Goal: Task Accomplishment & Management: Manage account settings

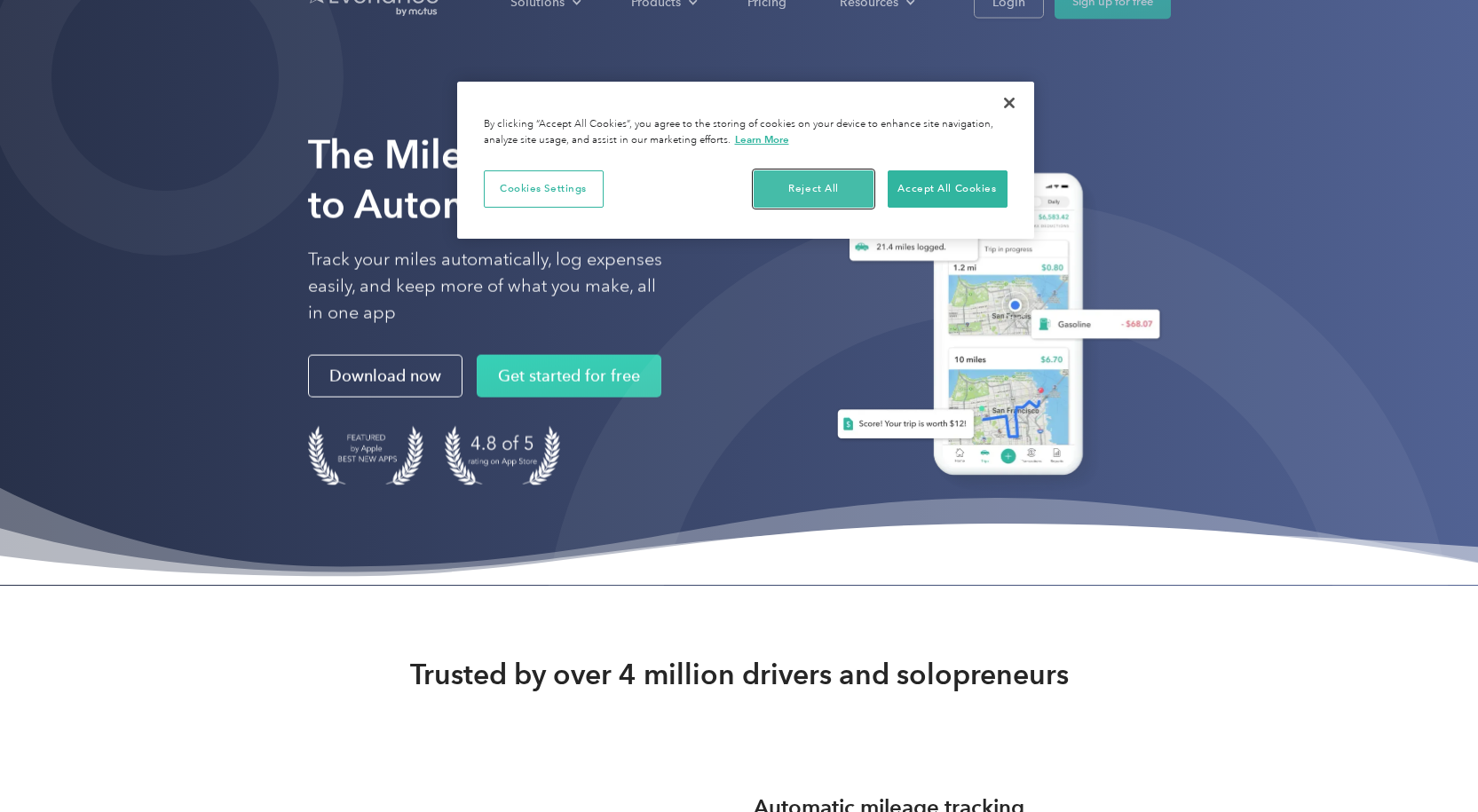
click at [820, 192] on button "Reject All" at bounding box center [813, 189] width 120 height 37
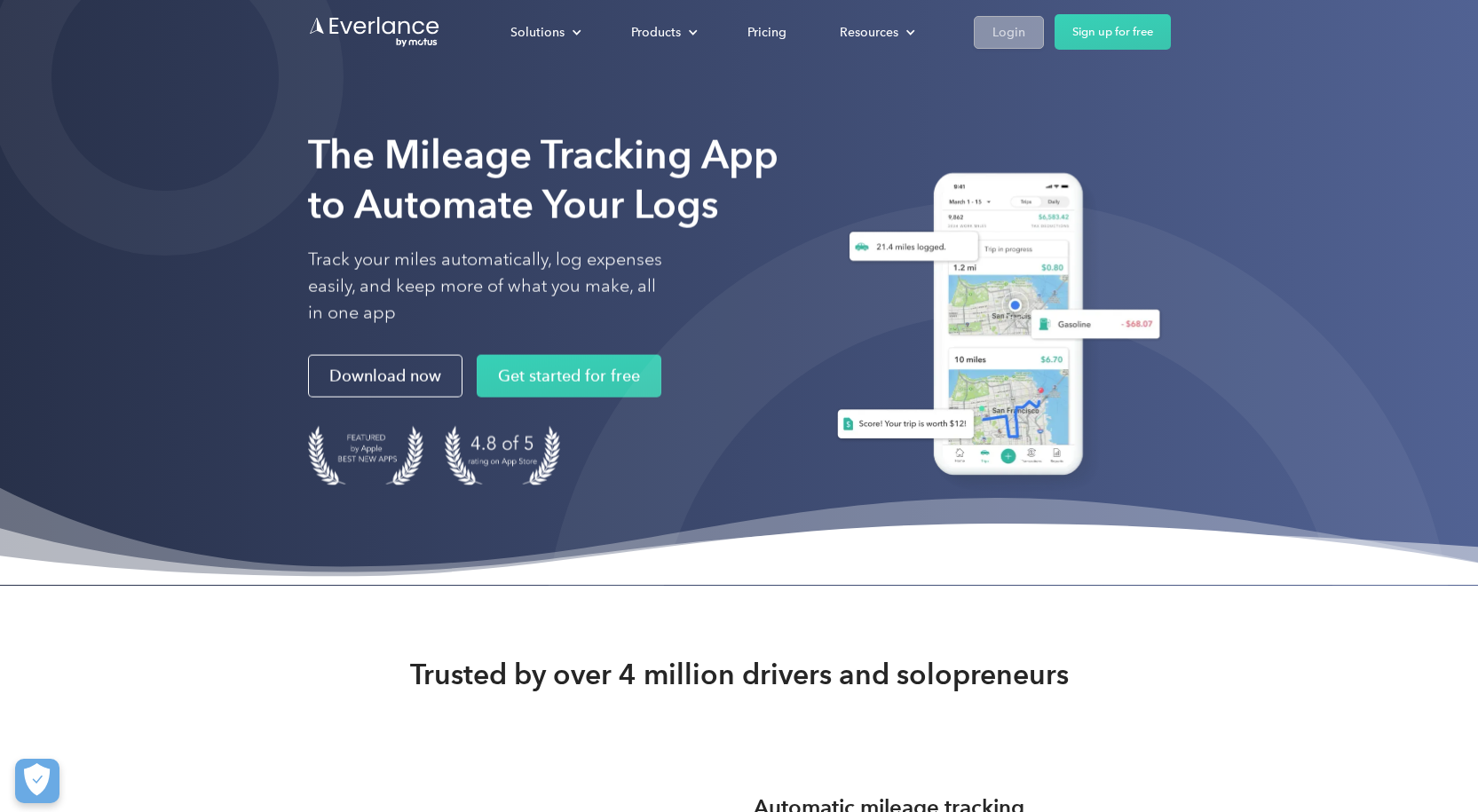
click at [1008, 35] on div "Login" at bounding box center [1008, 32] width 33 height 22
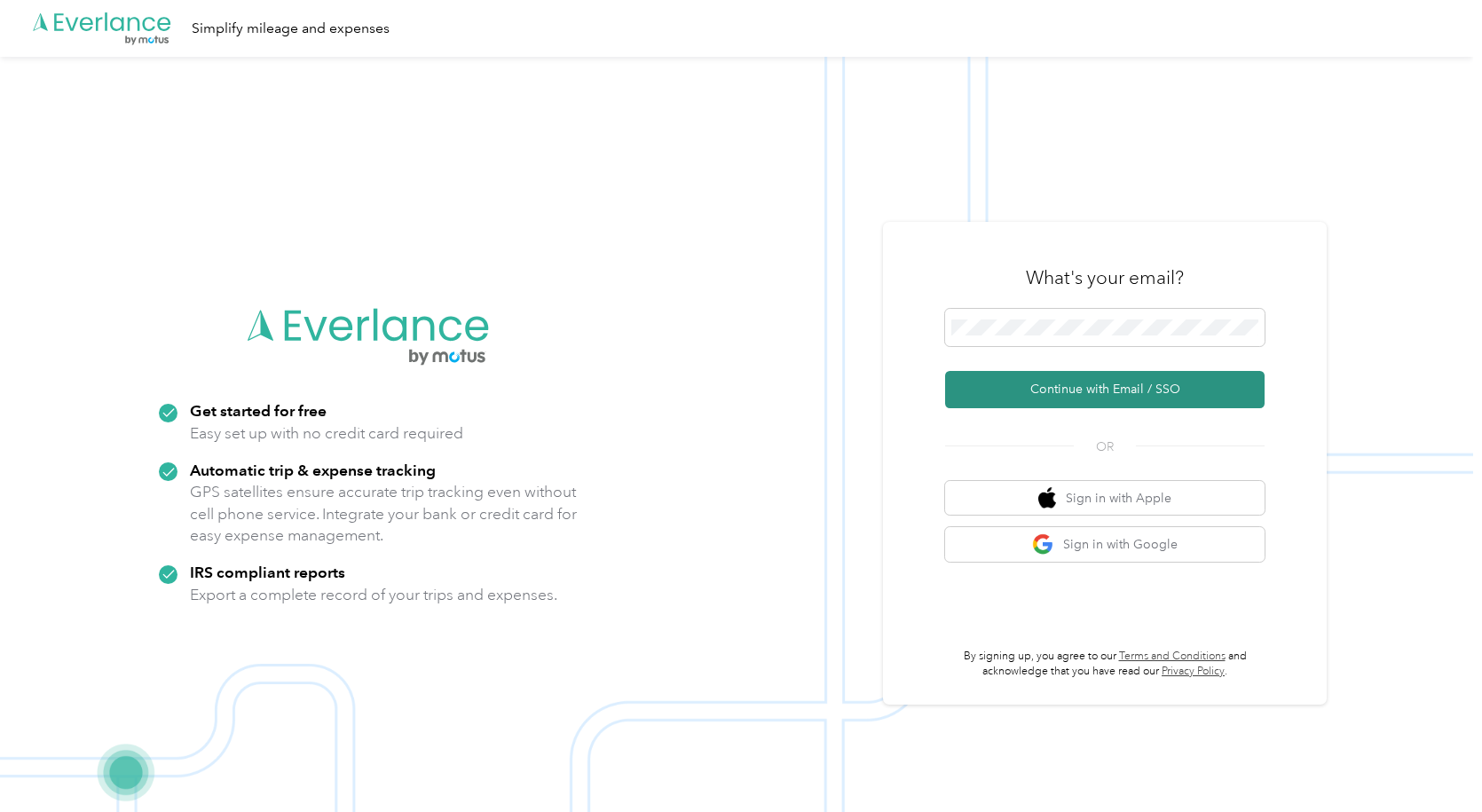
click at [1099, 388] on button "Continue with Email / SSO" at bounding box center [1105, 390] width 319 height 37
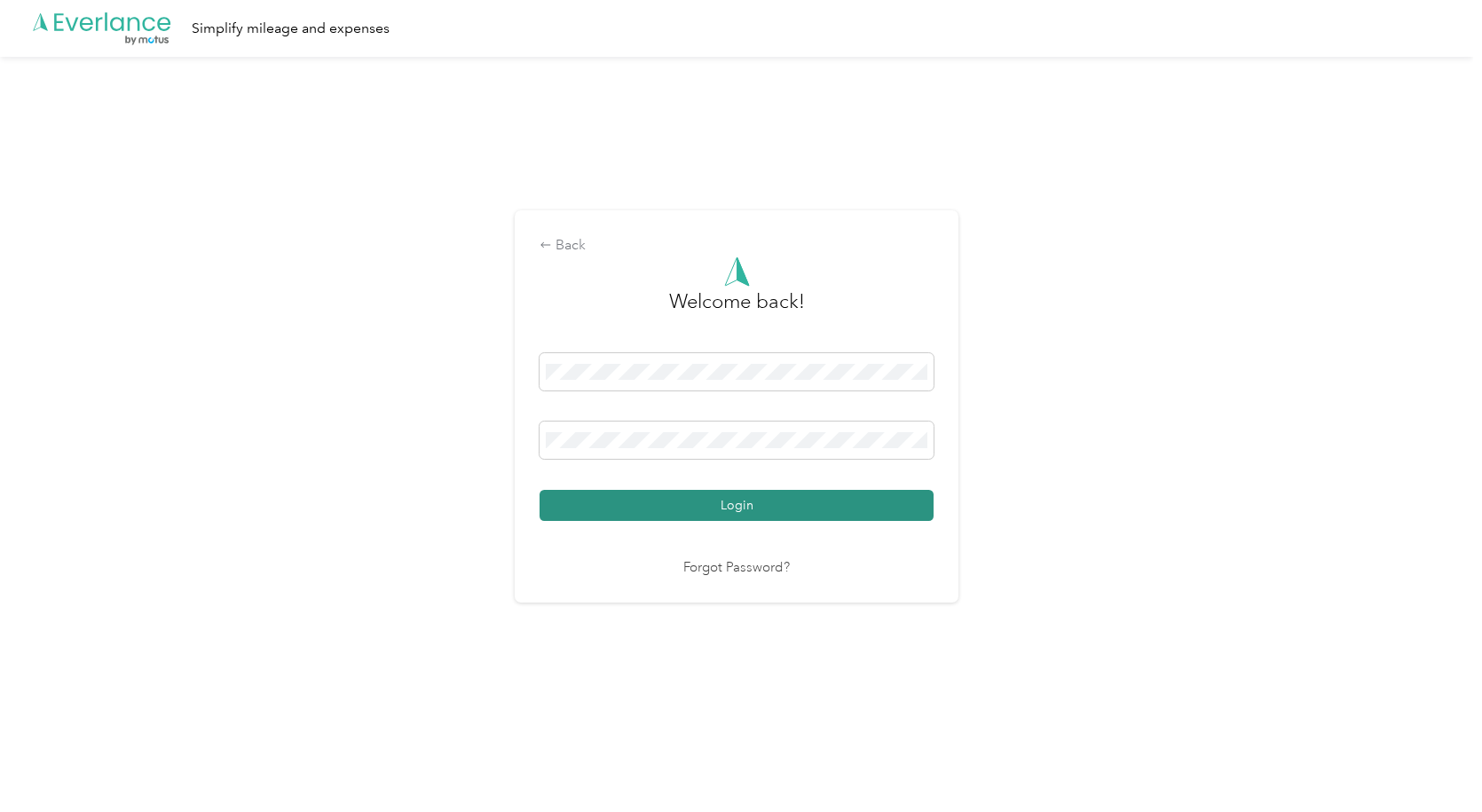
click at [726, 512] on button "Login" at bounding box center [737, 505] width 394 height 31
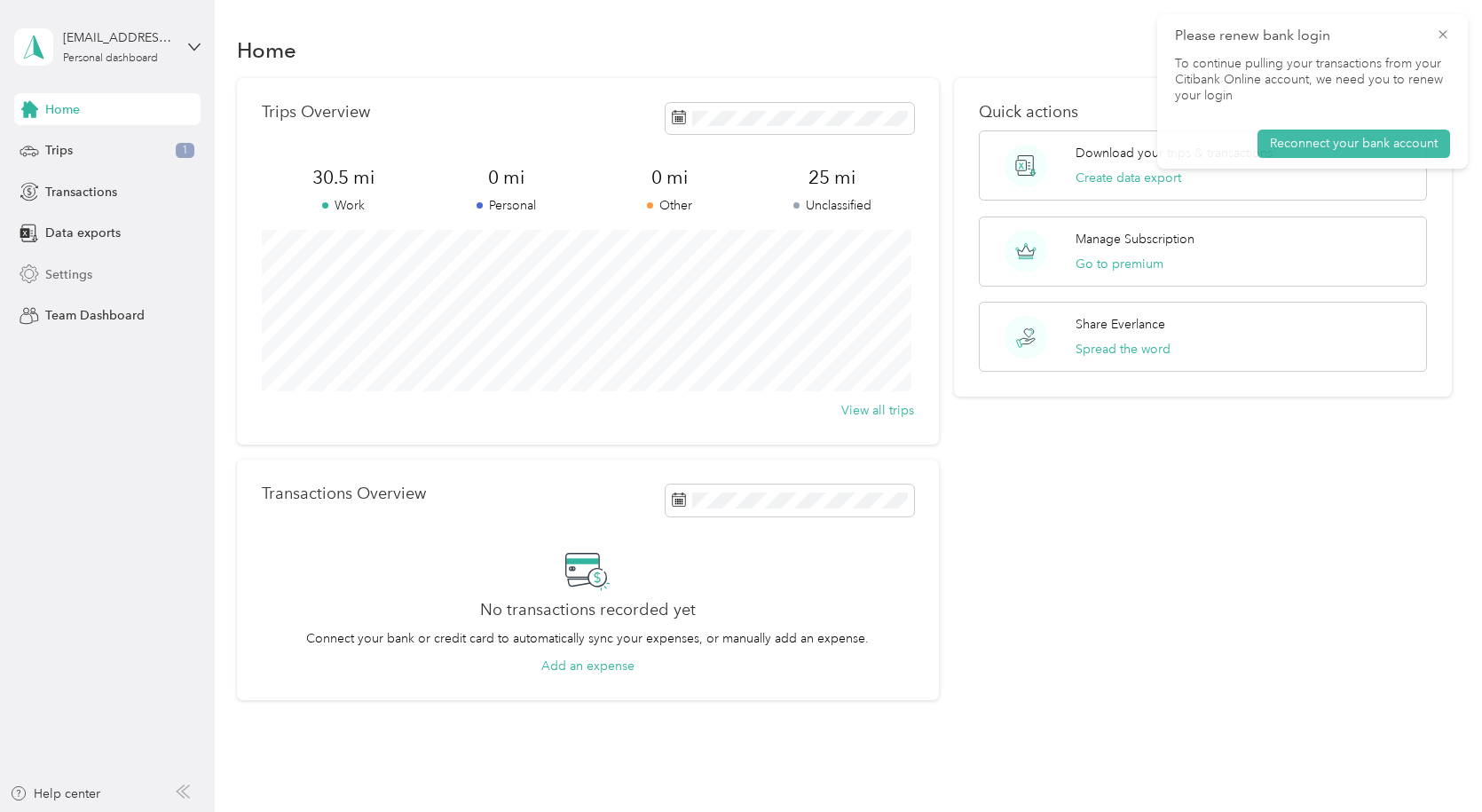
click at [67, 274] on span "Settings" at bounding box center [68, 274] width 47 height 19
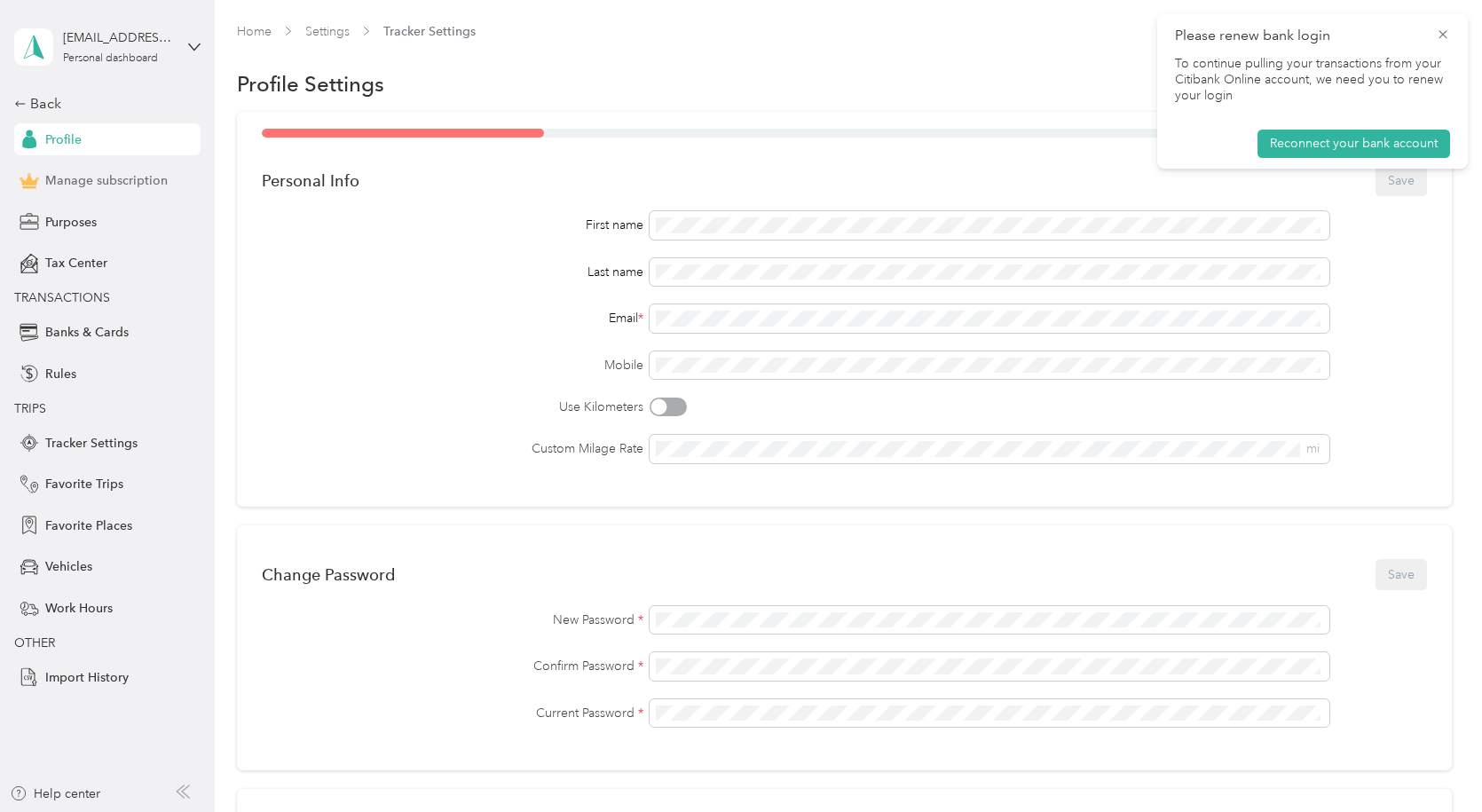
click at [92, 176] on span "Manage subscription" at bounding box center [106, 180] width 122 height 19
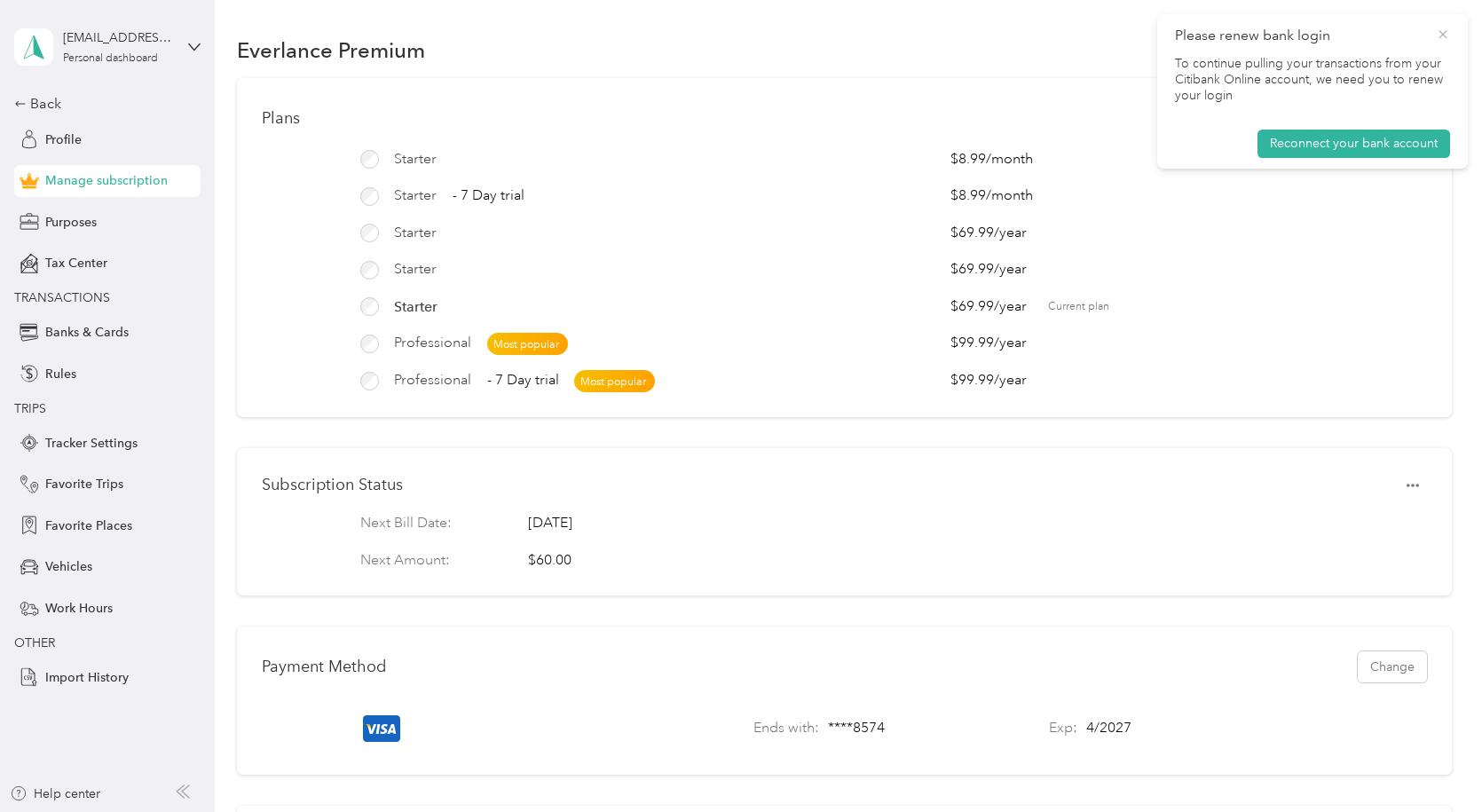
click at [1444, 31] on icon at bounding box center [1443, 35] width 14 height 16
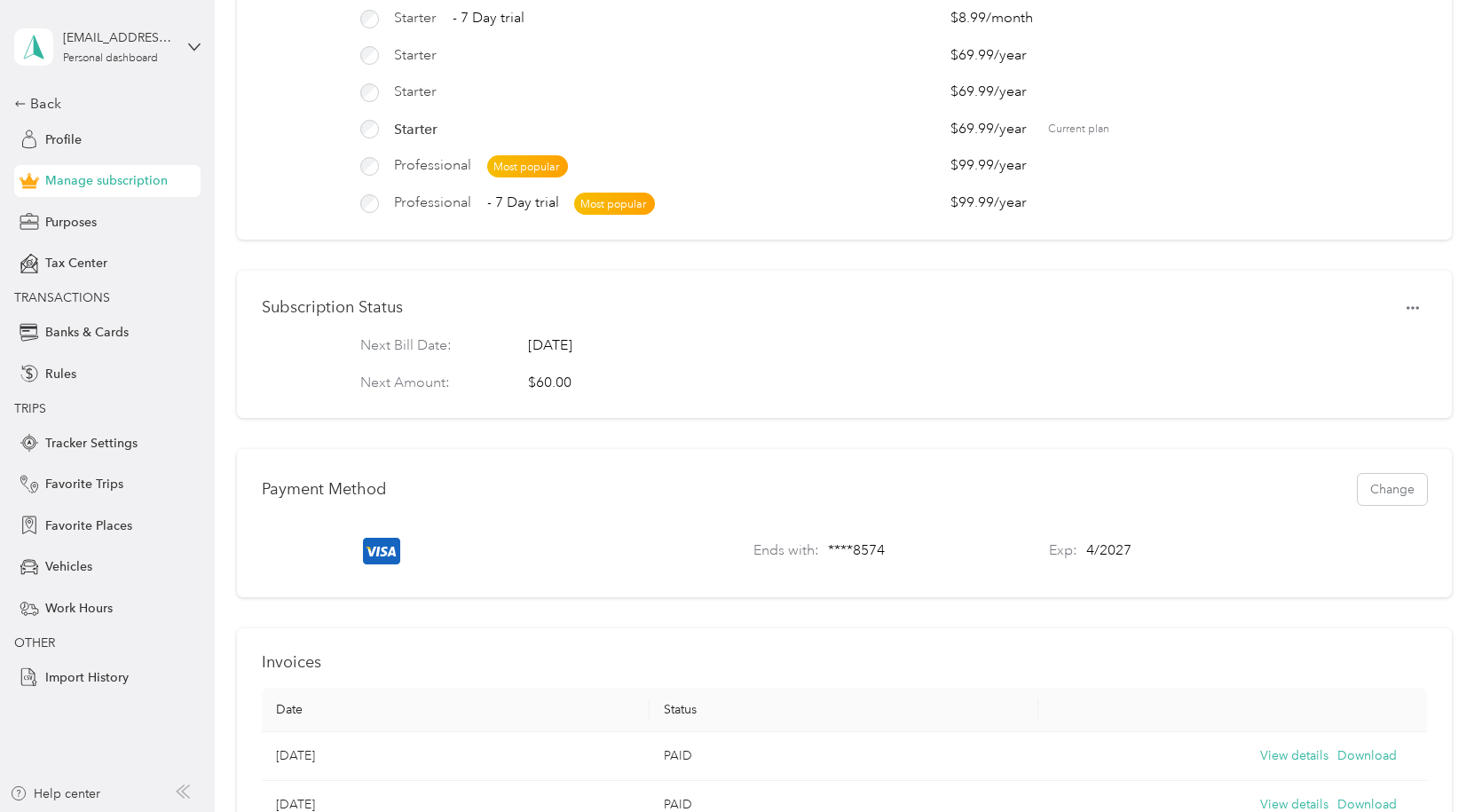
scroll to position [355, 0]
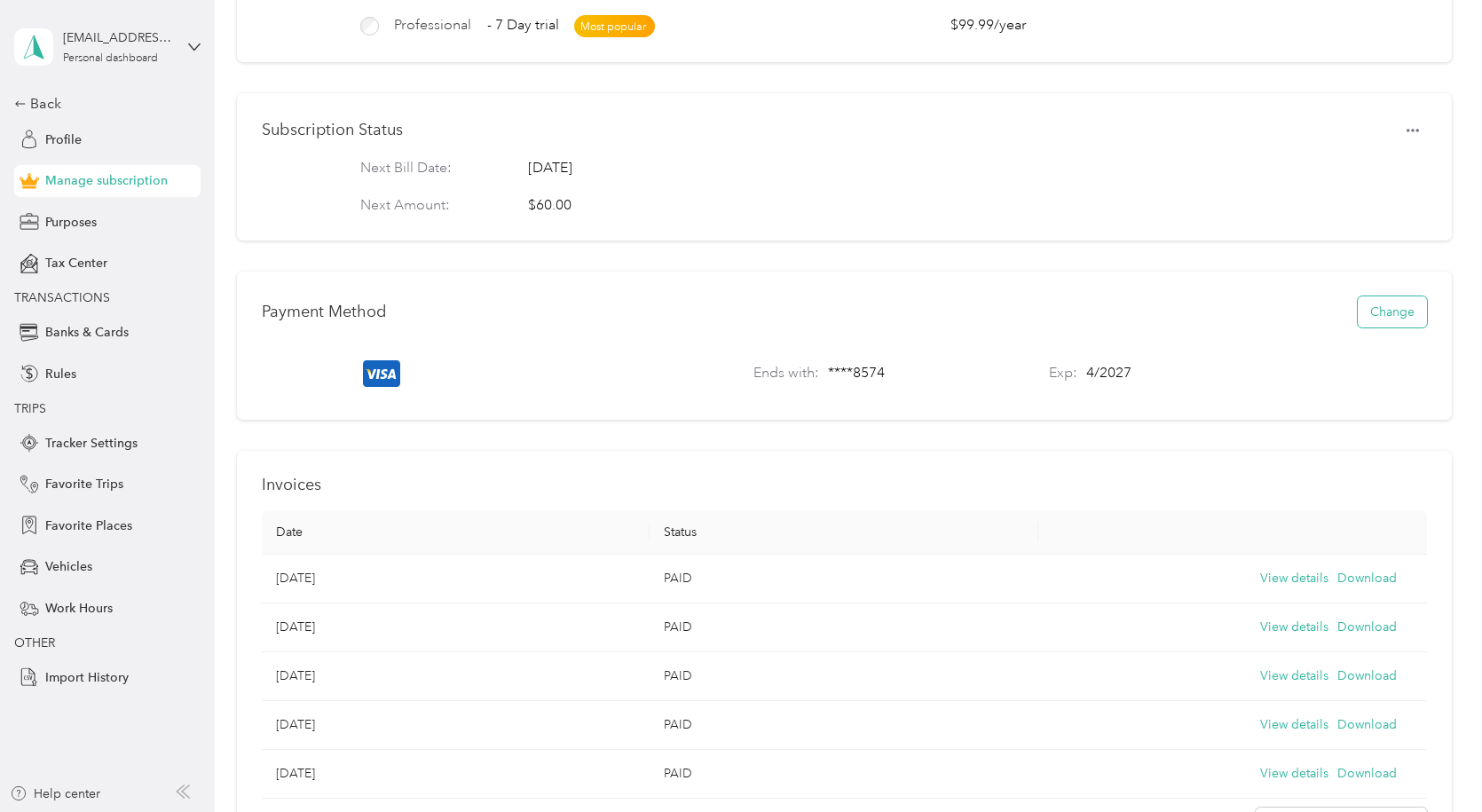
click at [1379, 327] on button "Change" at bounding box center [1392, 311] width 69 height 31
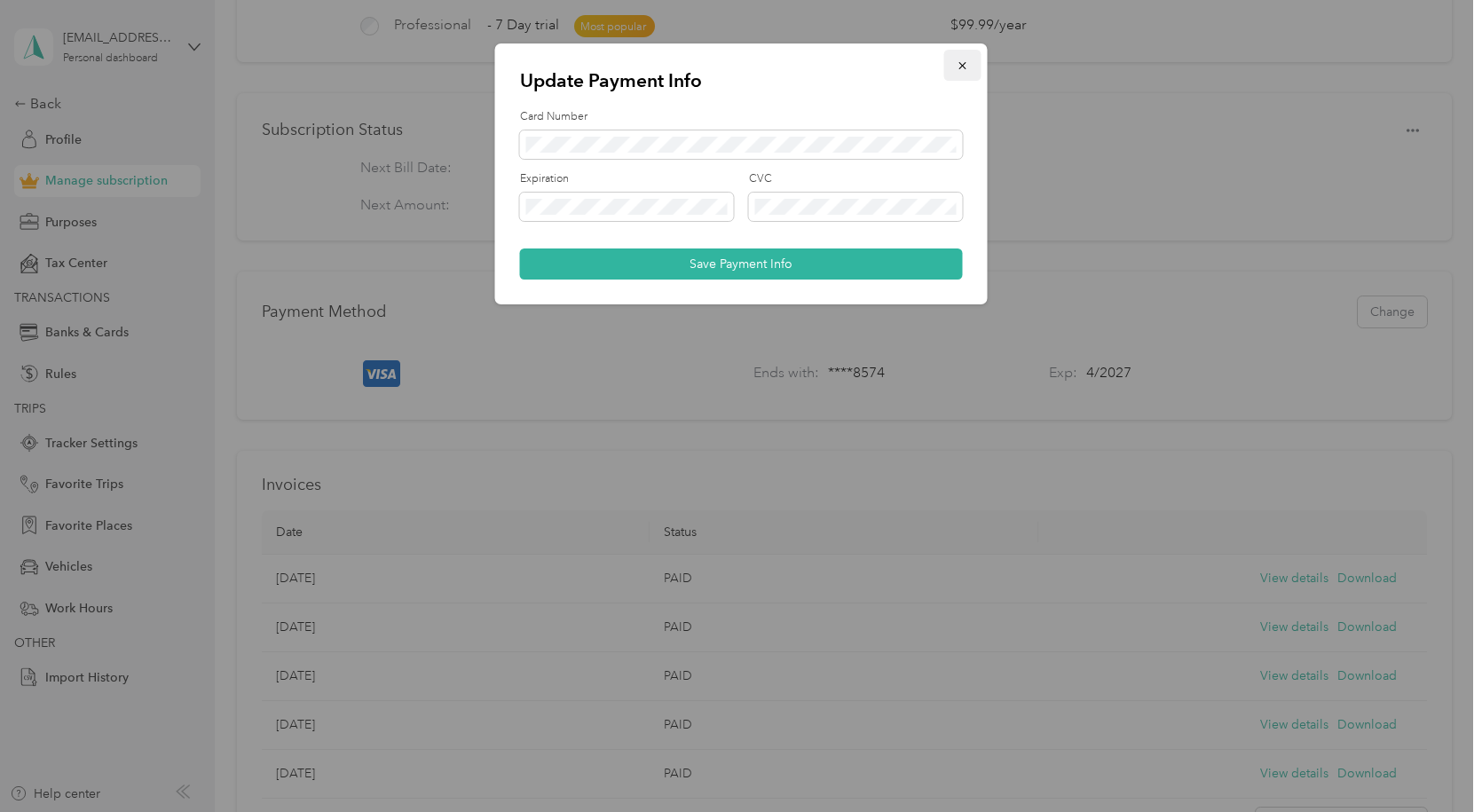
click at [966, 69] on icon "button" at bounding box center [963, 66] width 12 height 12
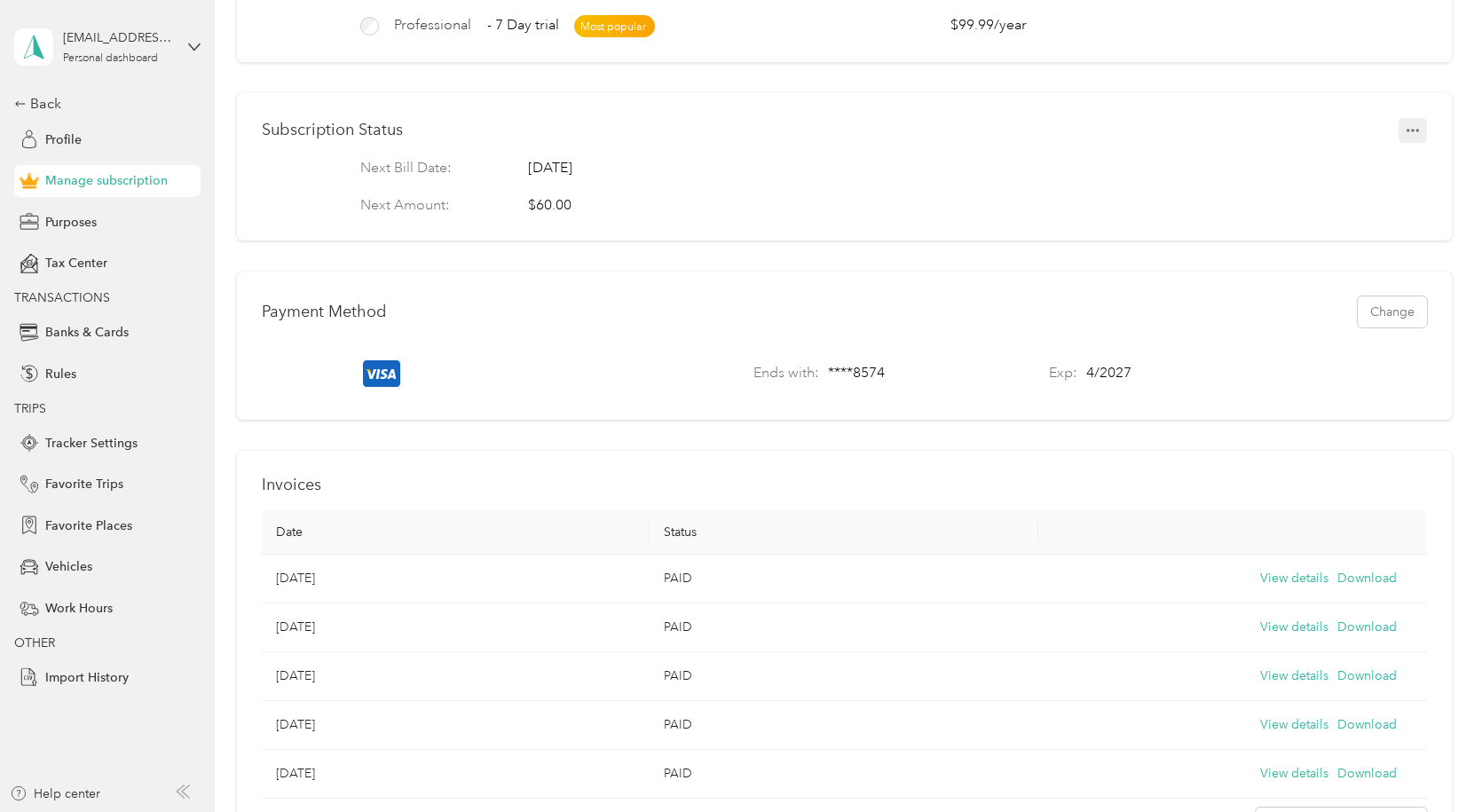
click at [1409, 132] on icon "button" at bounding box center [1413, 130] width 12 height 4
click at [1383, 170] on span "Set to cancel" at bounding box center [1374, 173] width 72 height 19
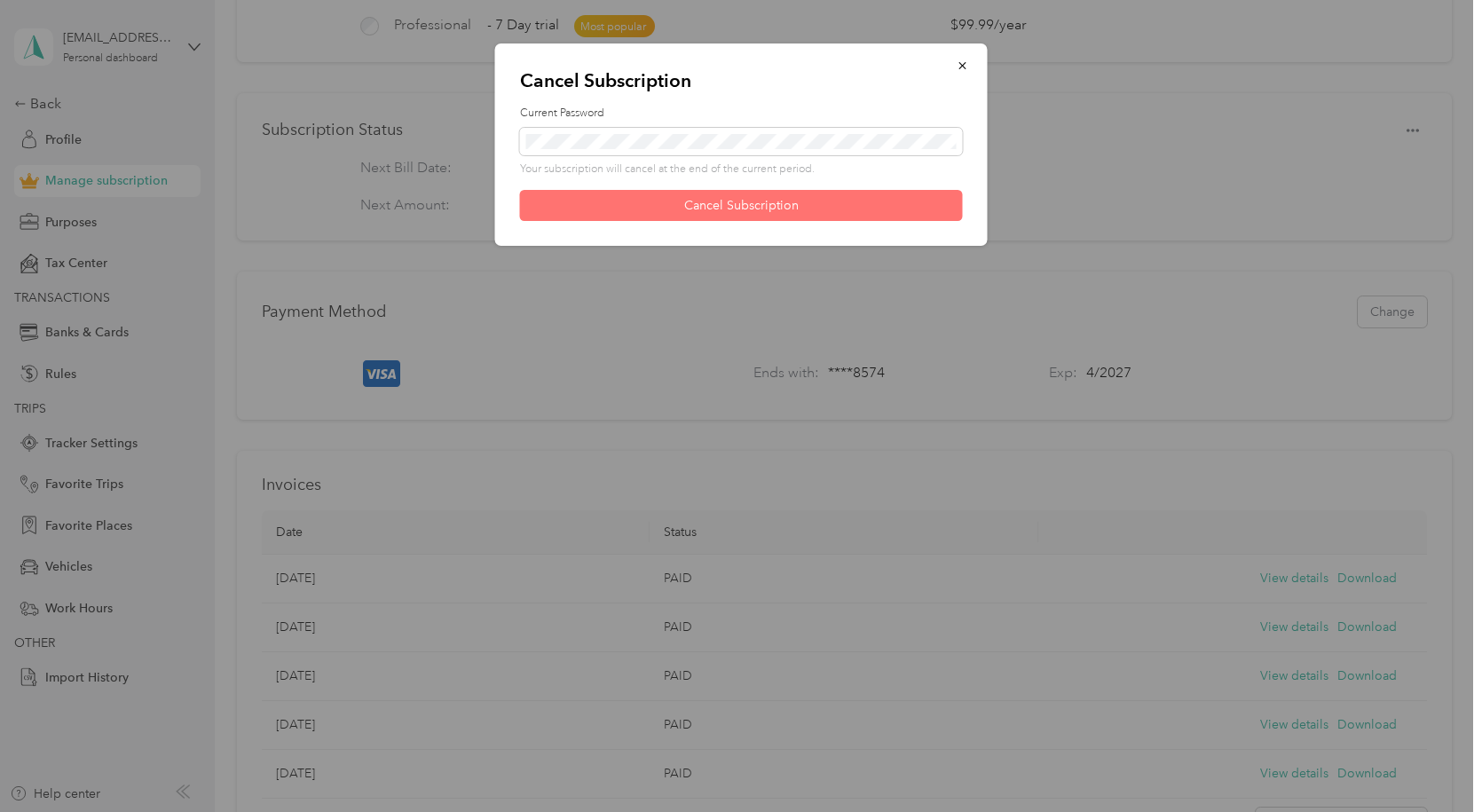
click at [734, 208] on button "Cancel Subscription" at bounding box center [741, 205] width 443 height 31
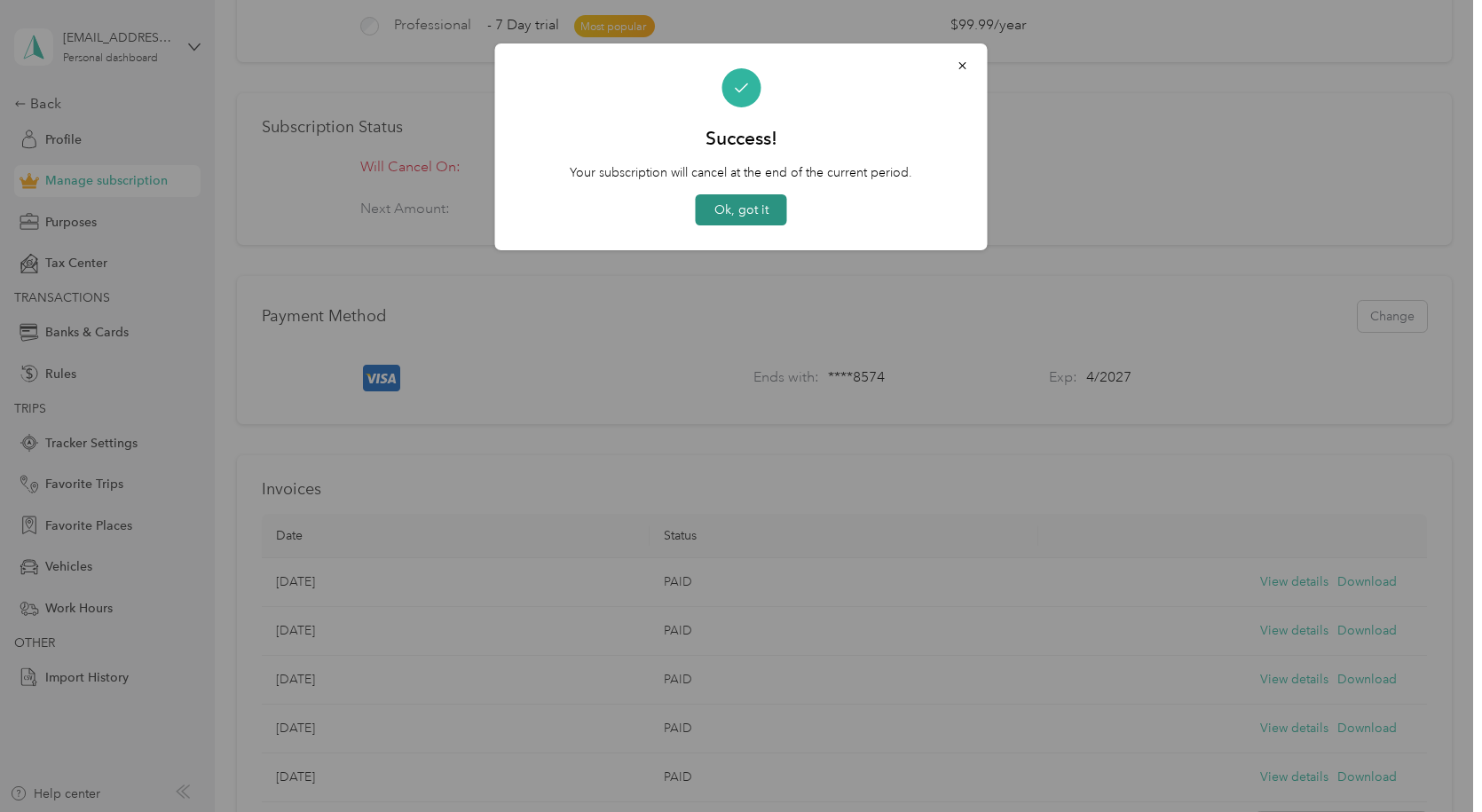
click at [764, 206] on button "Ok, got it" at bounding box center [741, 209] width 91 height 31
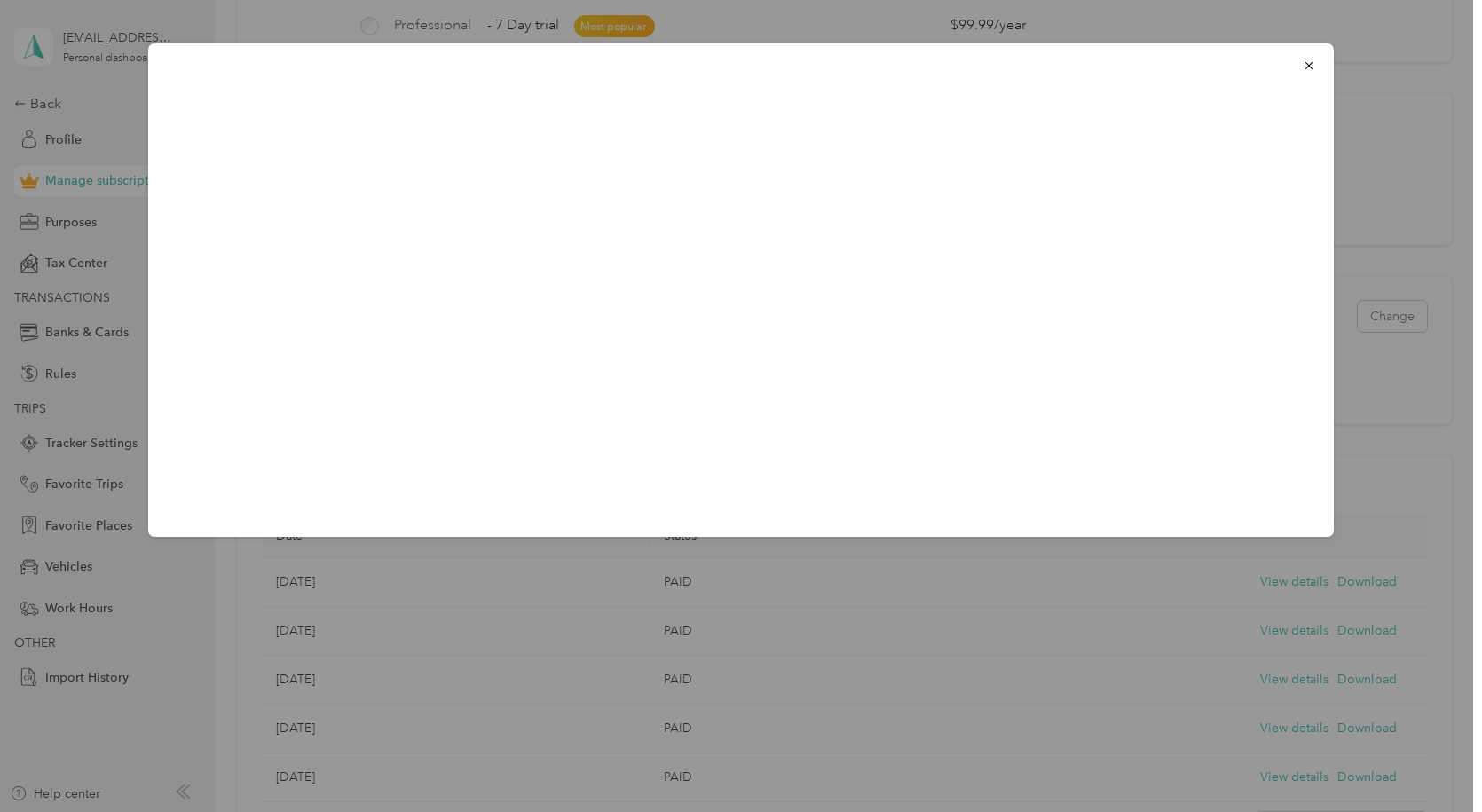
click at [854, 62] on div "Loading..." at bounding box center [741, 290] width 1186 height 493
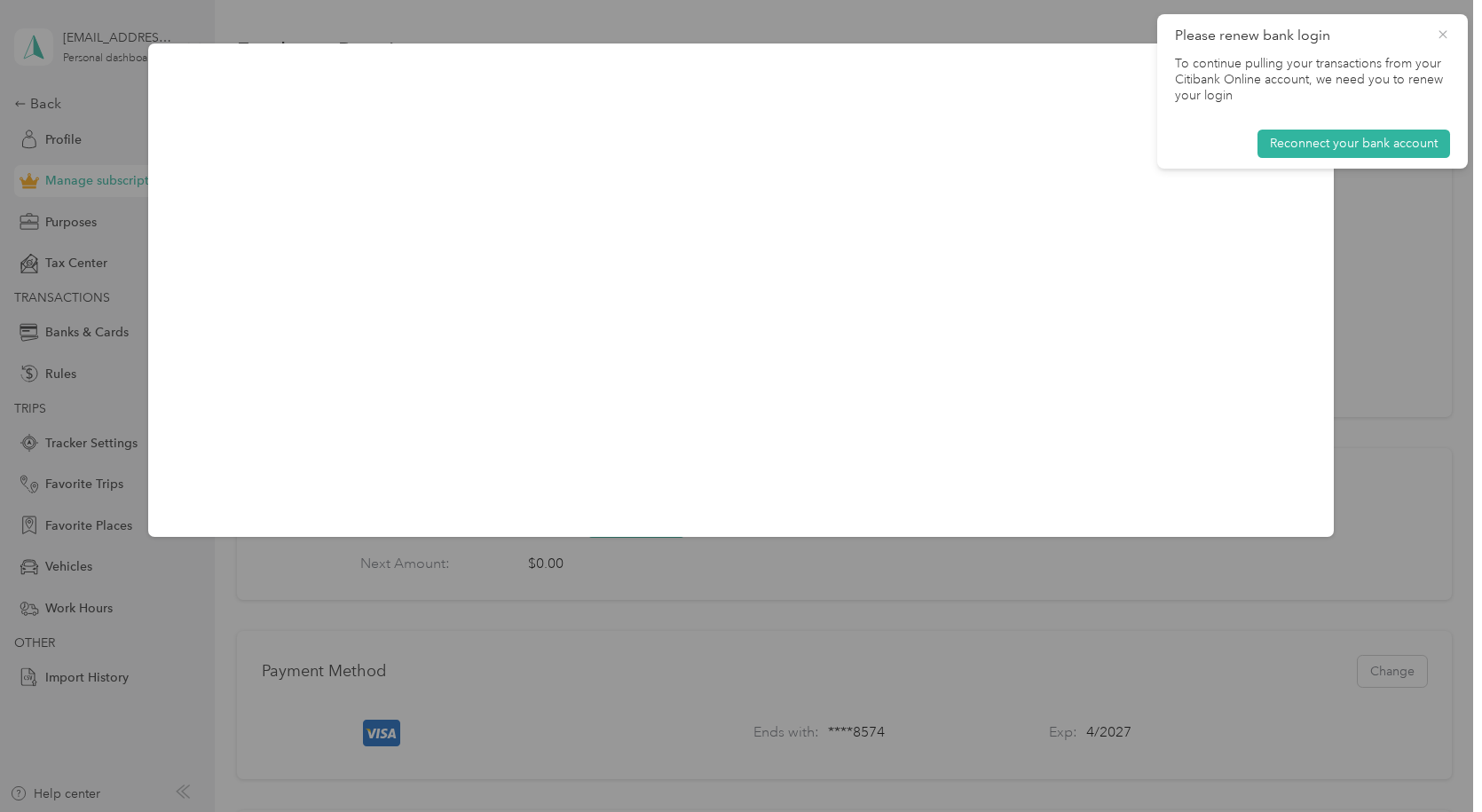
click at [1443, 34] on icon at bounding box center [1442, 34] width 8 height 8
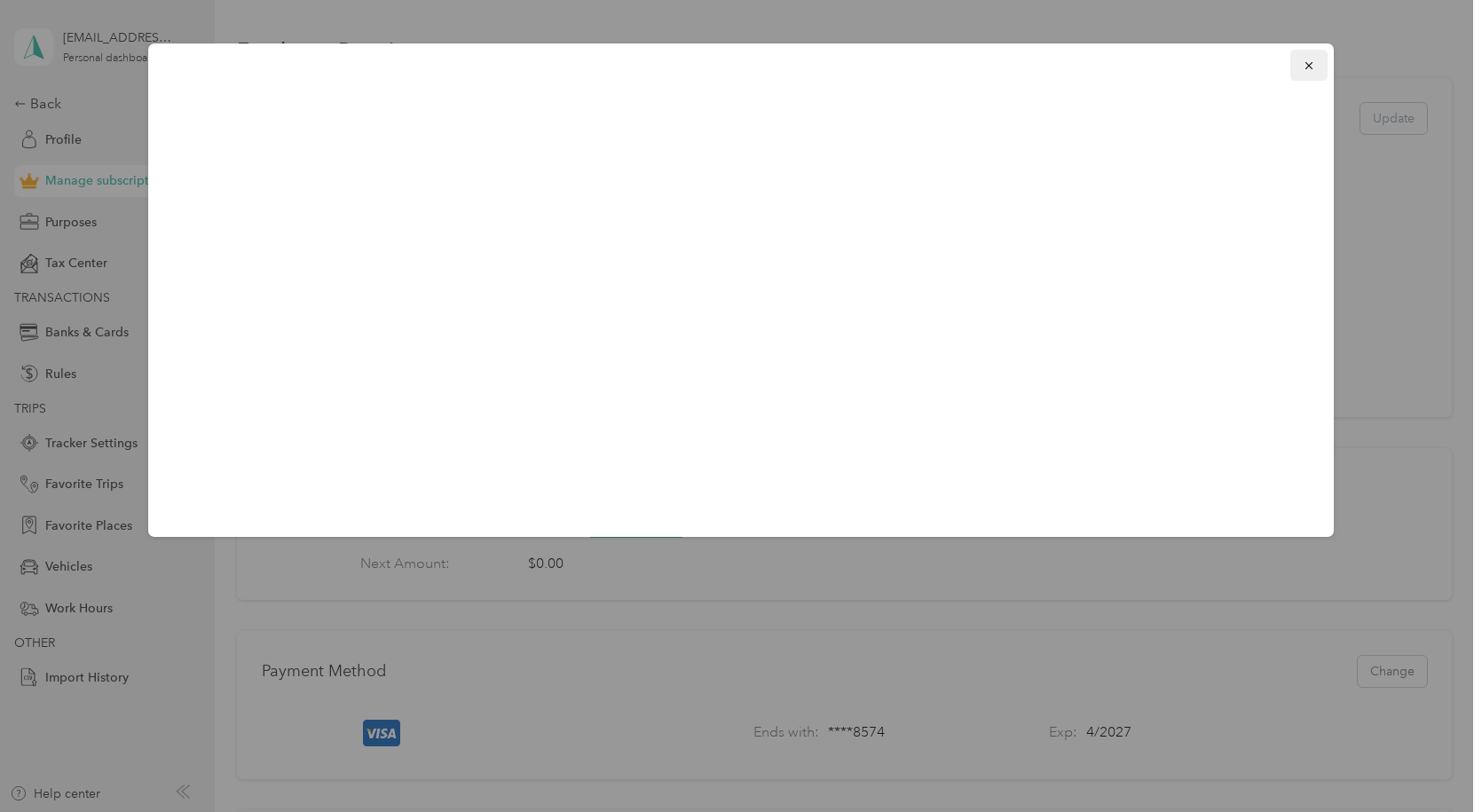
click at [1310, 68] on icon "button" at bounding box center [1309, 66] width 7 height 7
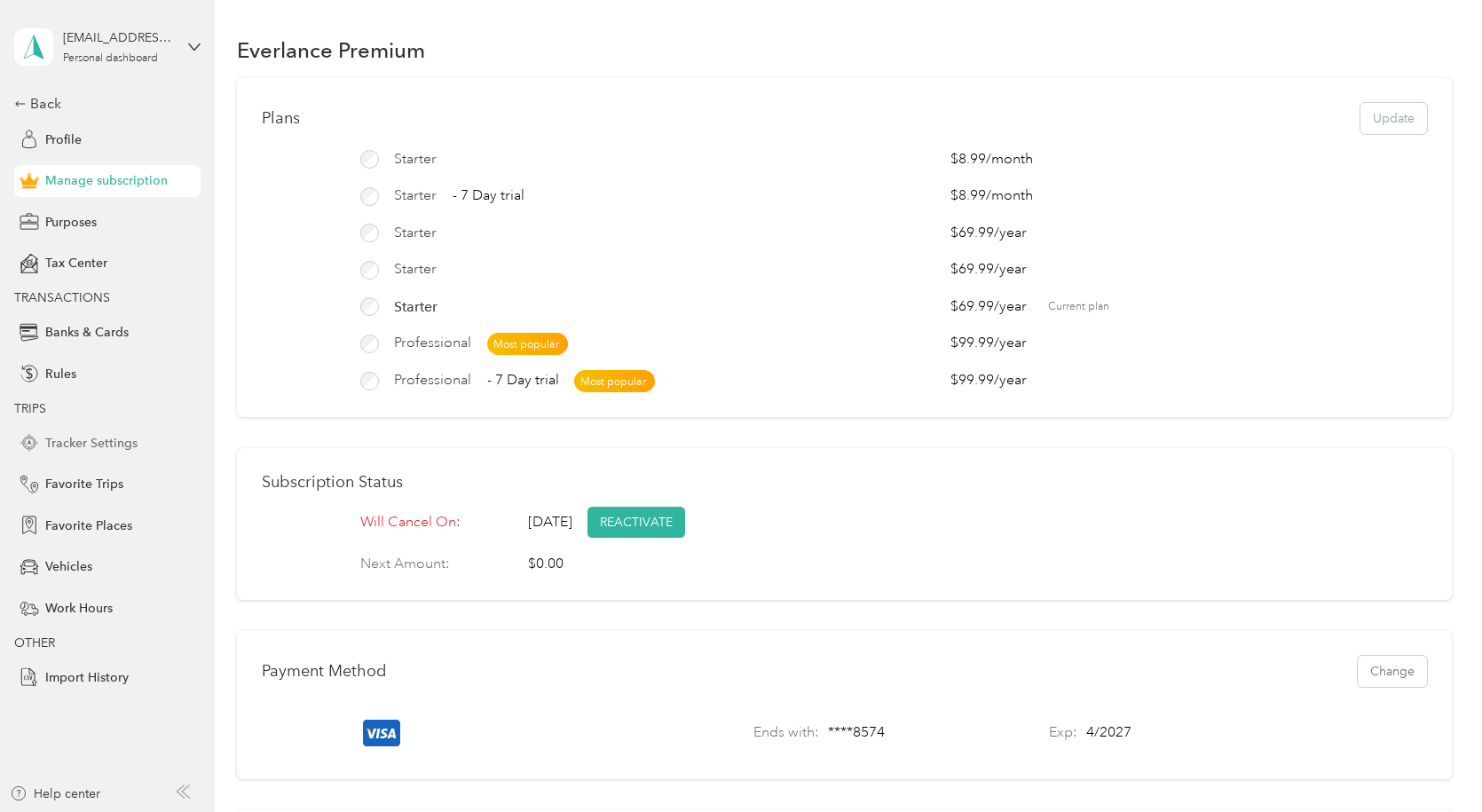
click at [99, 441] on span "Tracker Settings" at bounding box center [91, 443] width 92 height 19
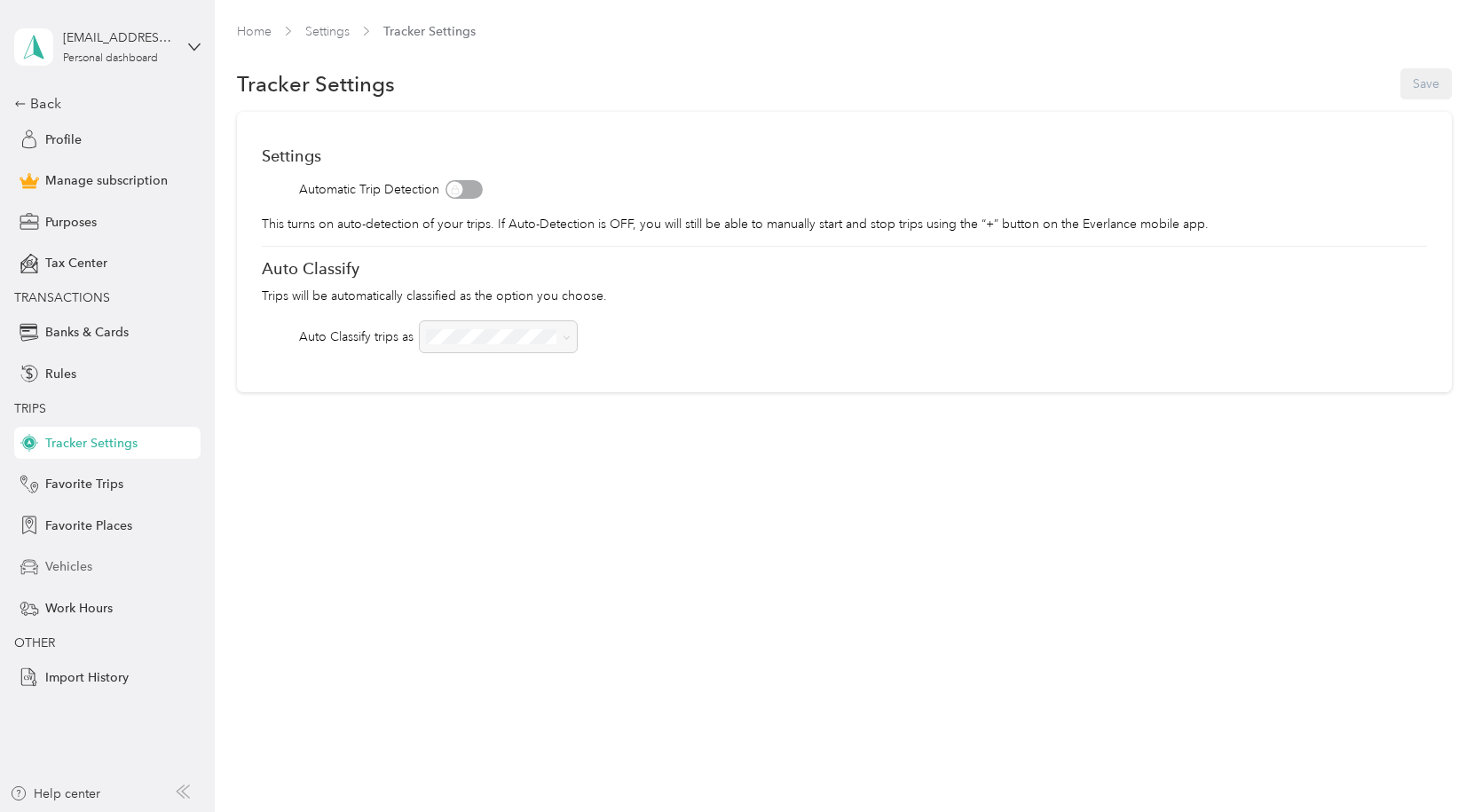
click at [78, 567] on span "Vehicles" at bounding box center [68, 566] width 47 height 19
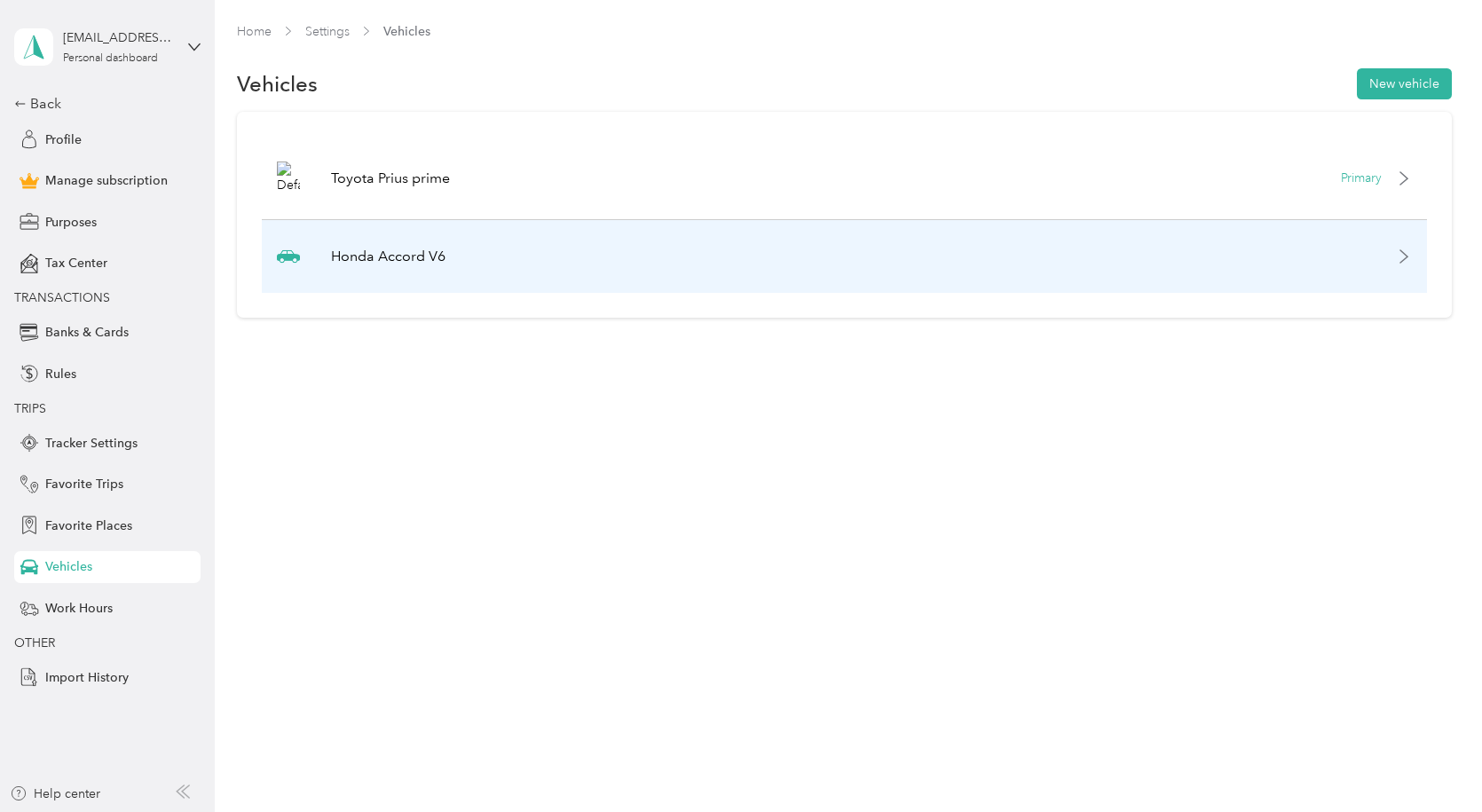
click at [1407, 252] on icon at bounding box center [1404, 256] width 14 height 14
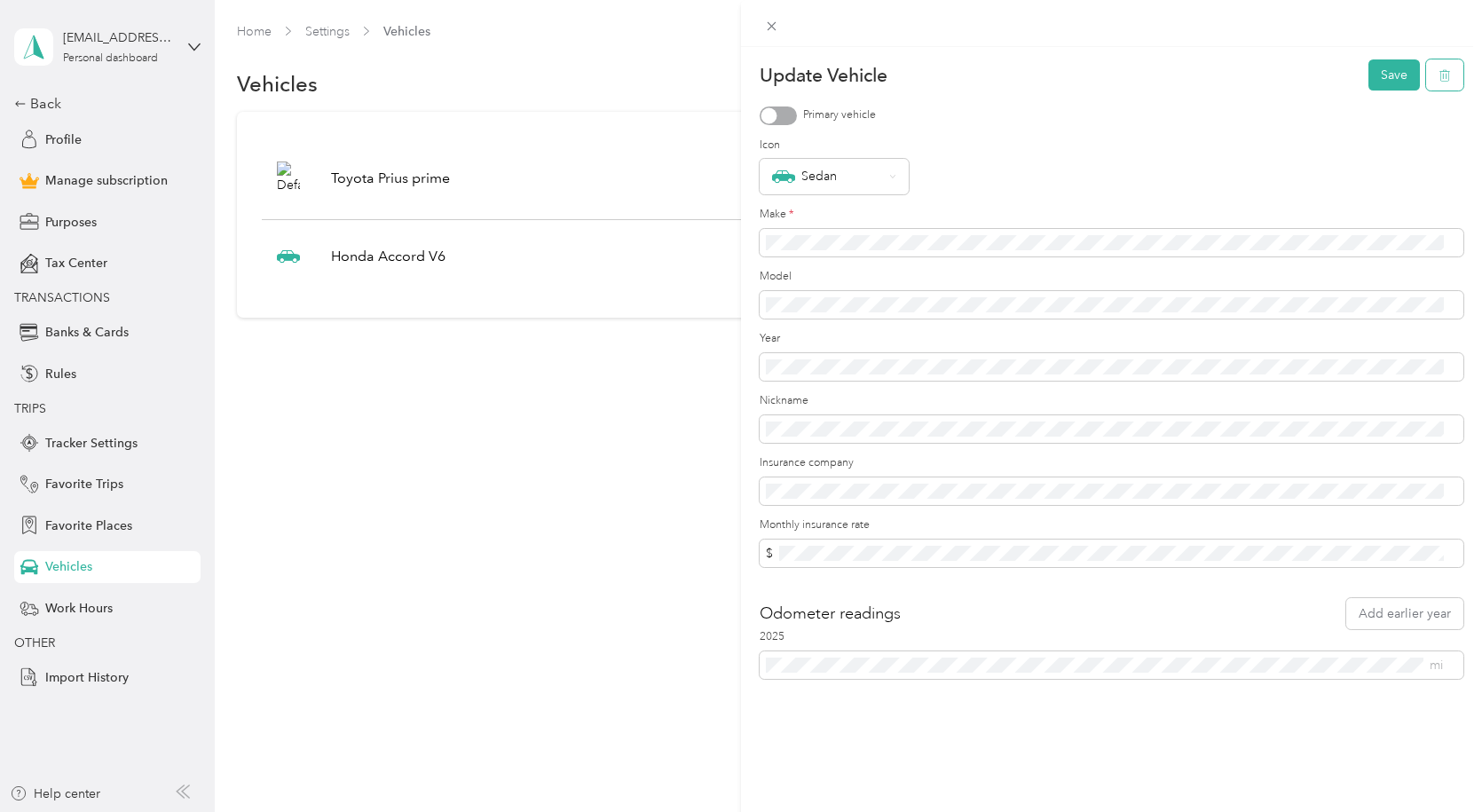
click at [1439, 74] on icon "button" at bounding box center [1445, 75] width 12 height 12
click at [1375, 81] on button "Yes" at bounding box center [1378, 88] width 35 height 28
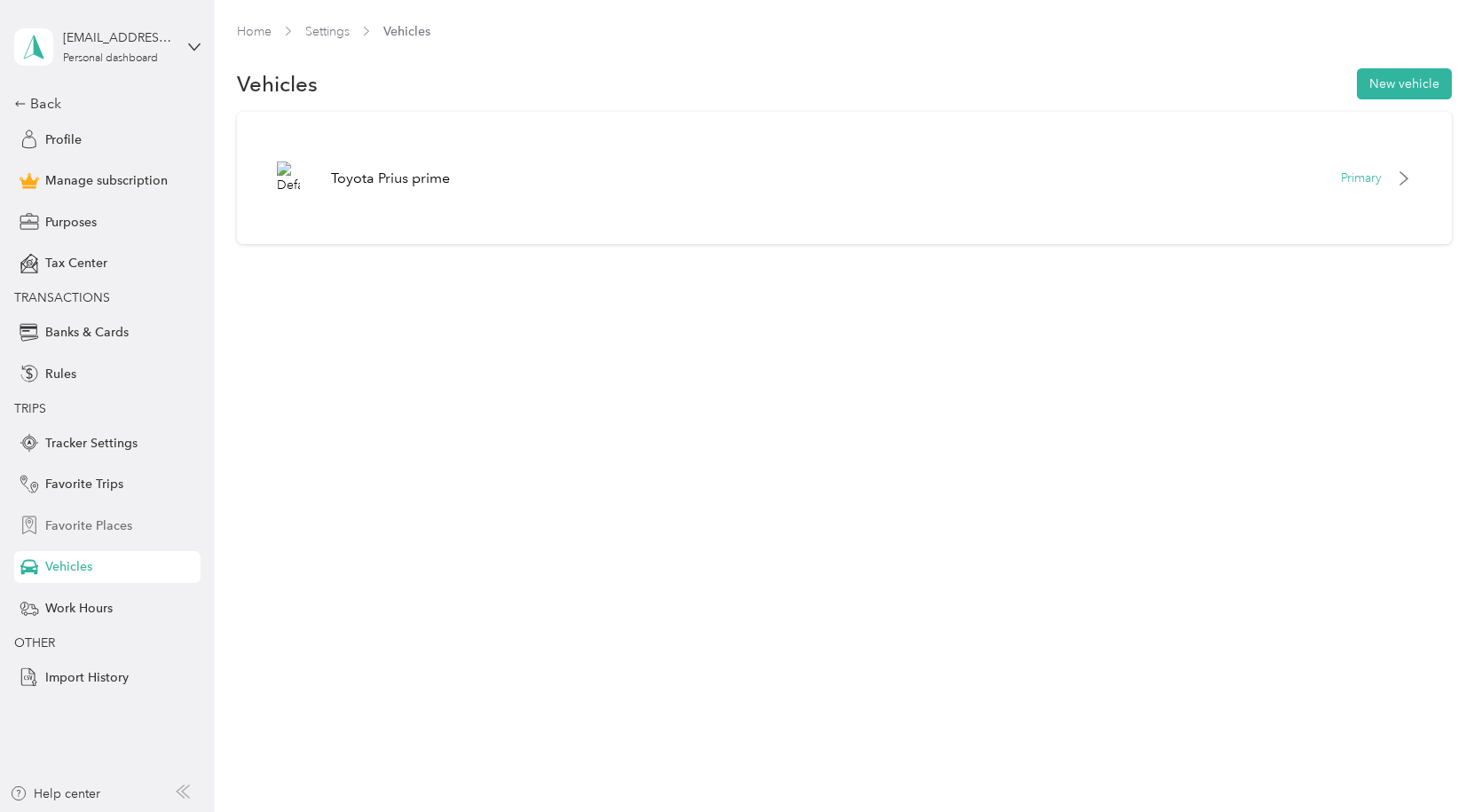
click at [88, 524] on span "Favorite Places" at bounding box center [89, 525] width 87 height 19
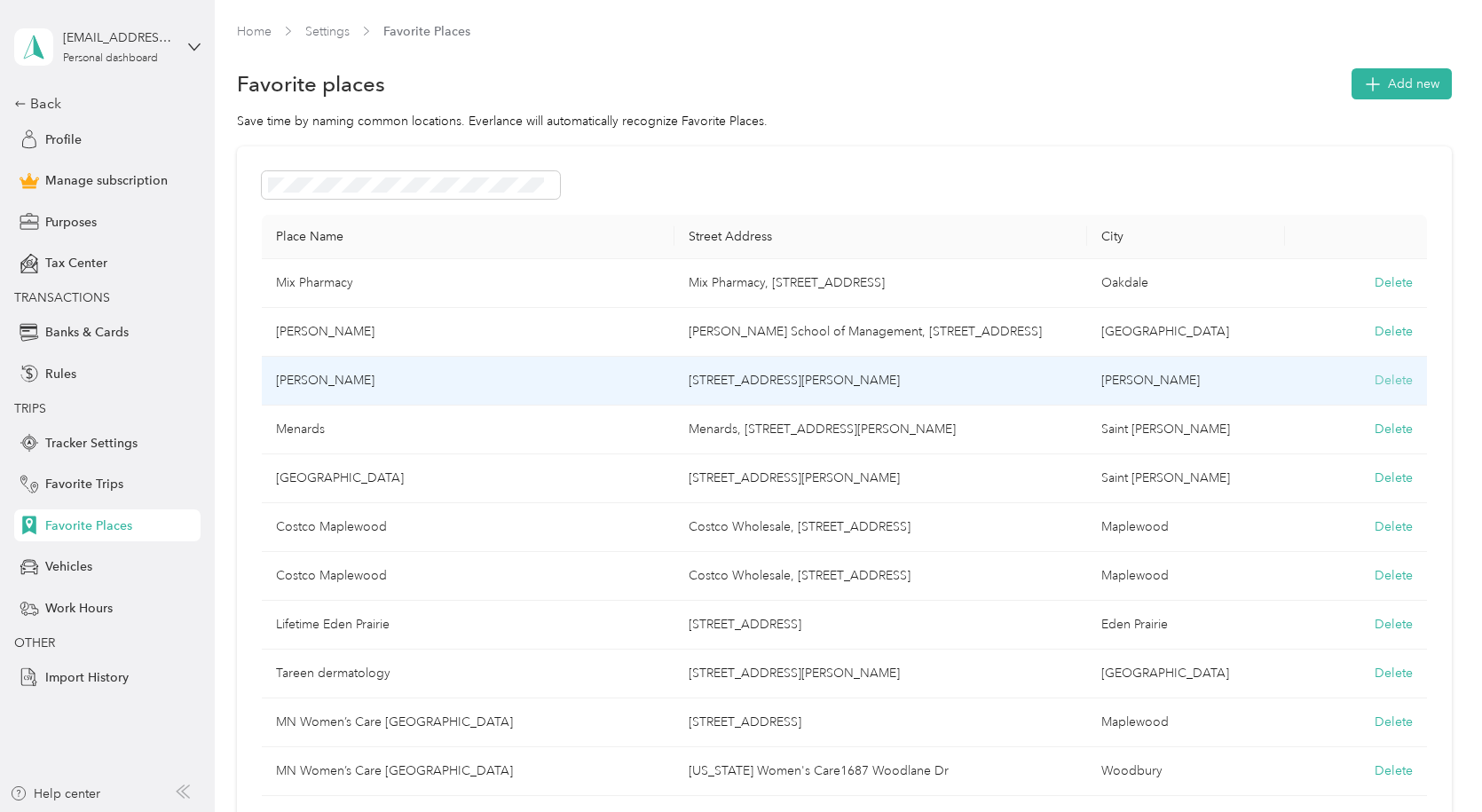
click at [1397, 376] on button "Delete" at bounding box center [1393, 380] width 38 height 19
click at [1331, 400] on button "Yes, delete" at bounding box center [1314, 402] width 72 height 28
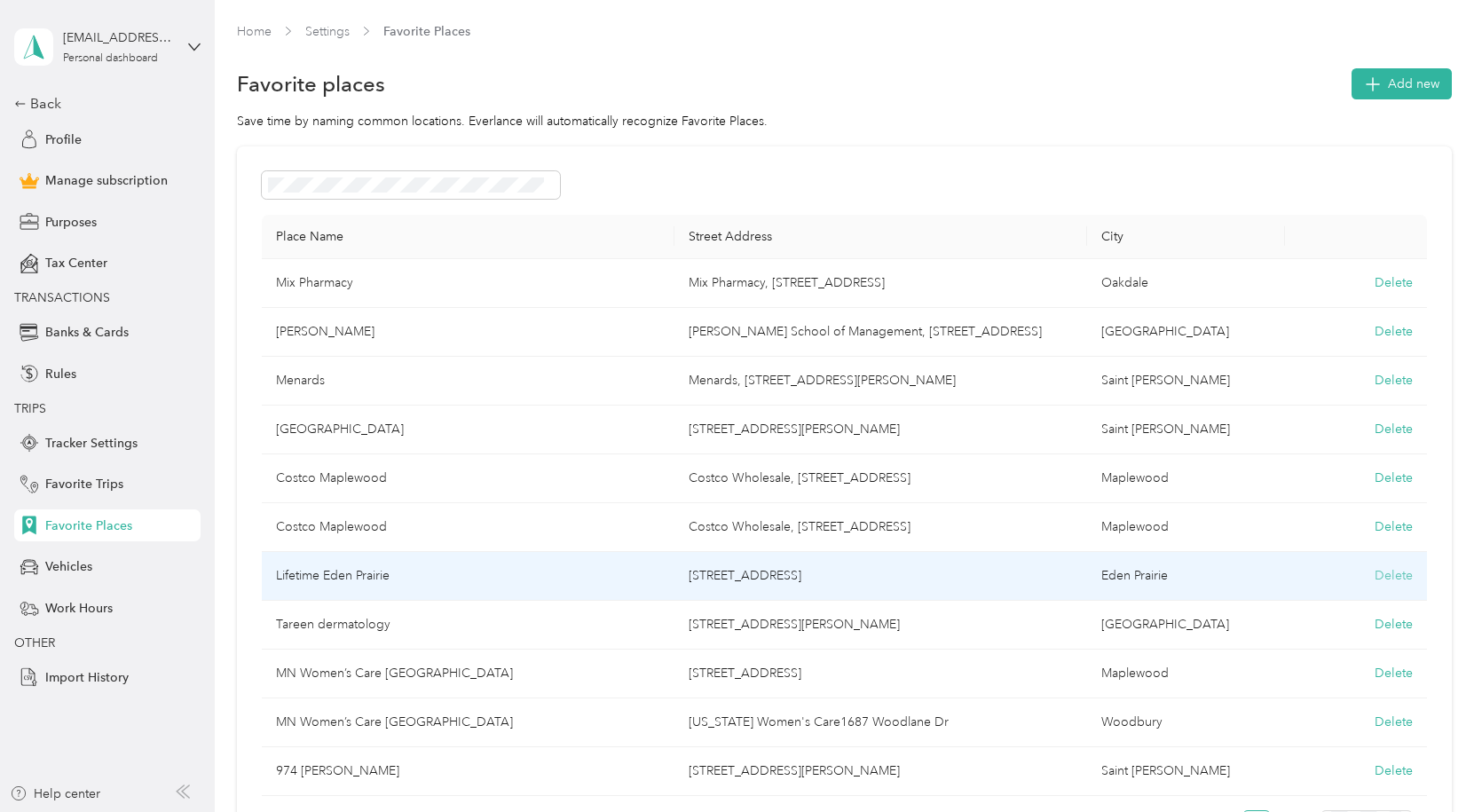
click at [1393, 577] on button "Delete" at bounding box center [1393, 575] width 38 height 19
click at [1305, 597] on button "Yes, delete" at bounding box center [1314, 597] width 72 height 28
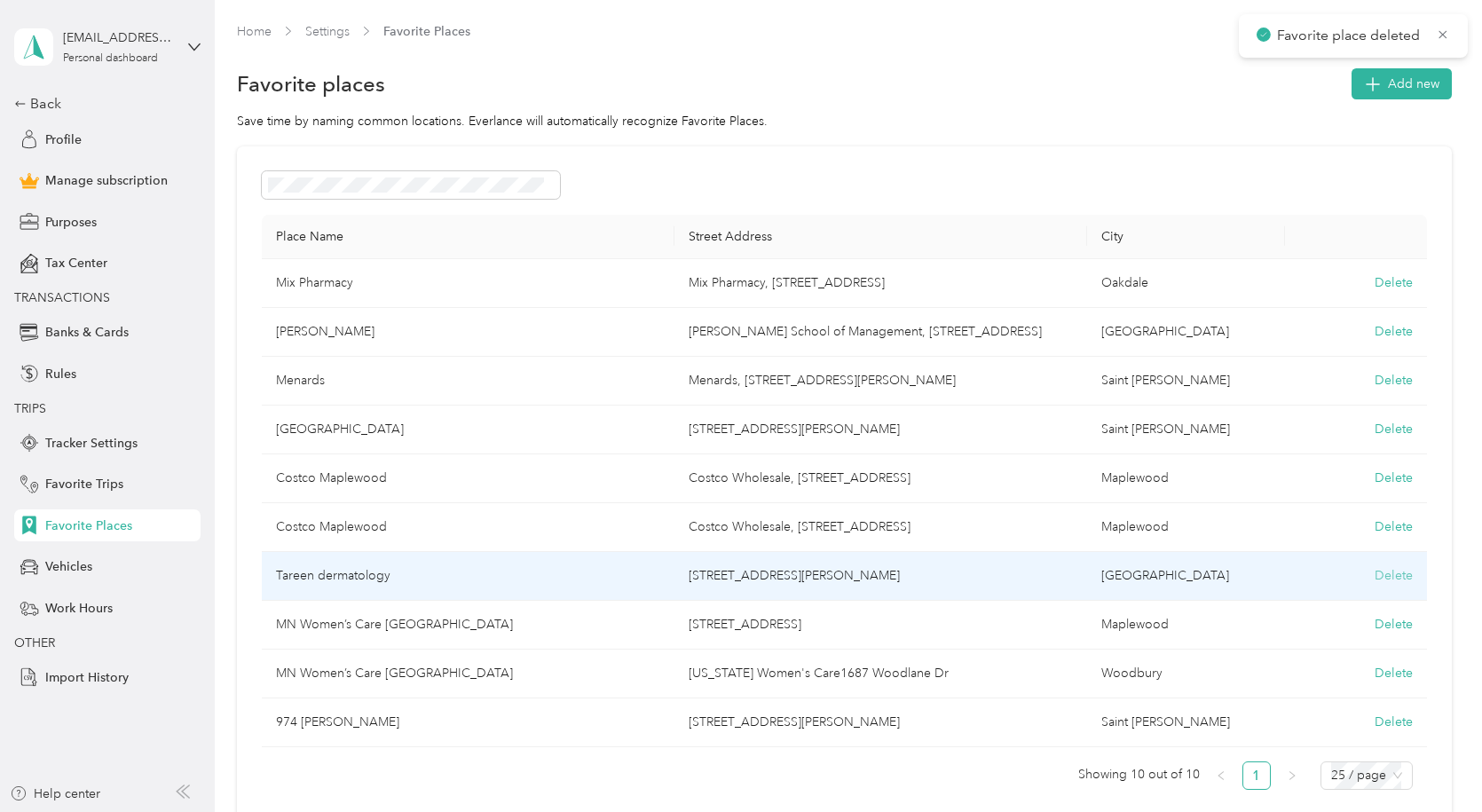
click at [1400, 578] on button "Delete" at bounding box center [1393, 575] width 38 height 19
click at [1329, 598] on button "Yes, delete" at bounding box center [1314, 597] width 72 height 28
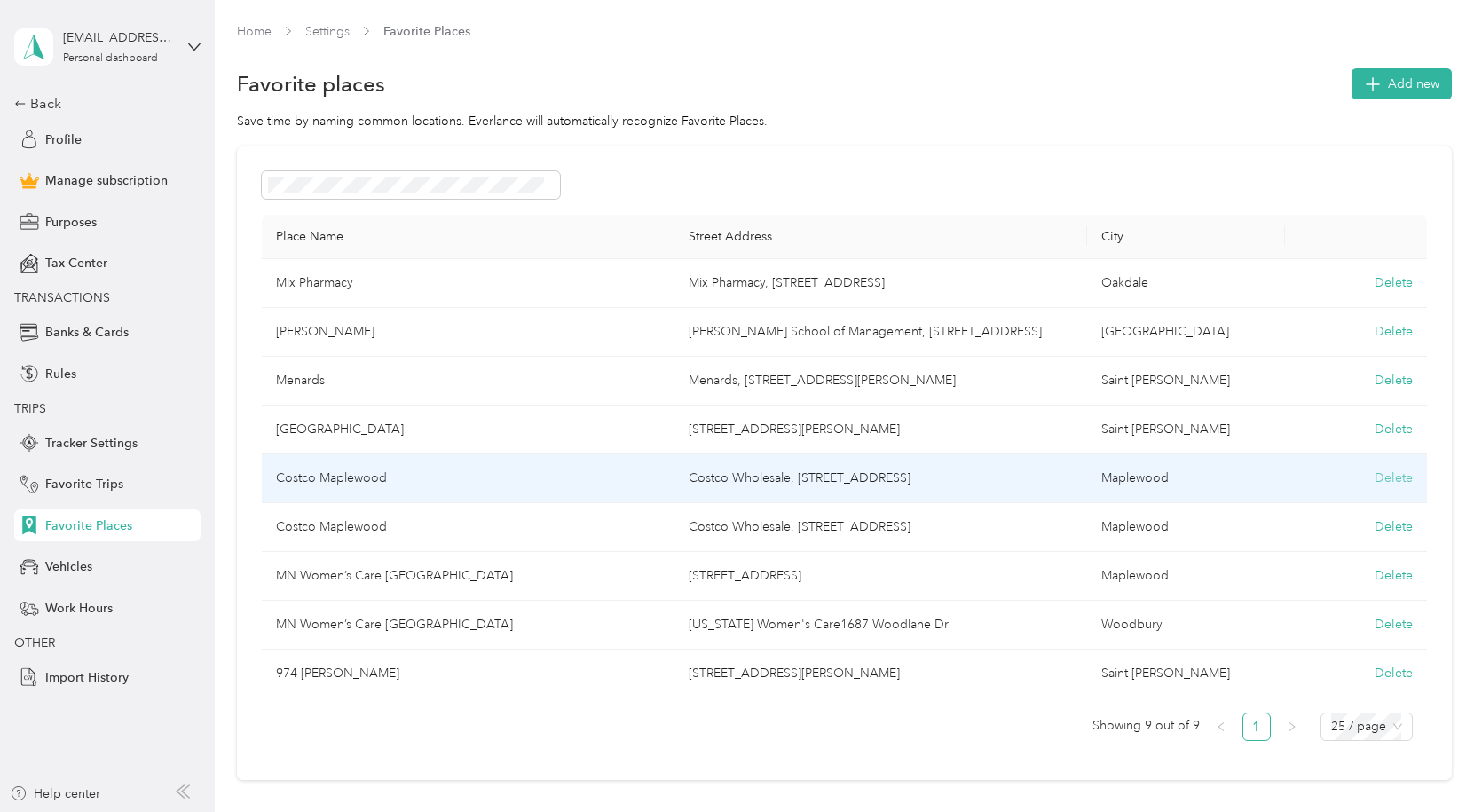
click at [1398, 477] on button "Delete" at bounding box center [1393, 477] width 38 height 19
click at [1328, 501] on button "Yes, delete" at bounding box center [1314, 500] width 72 height 28
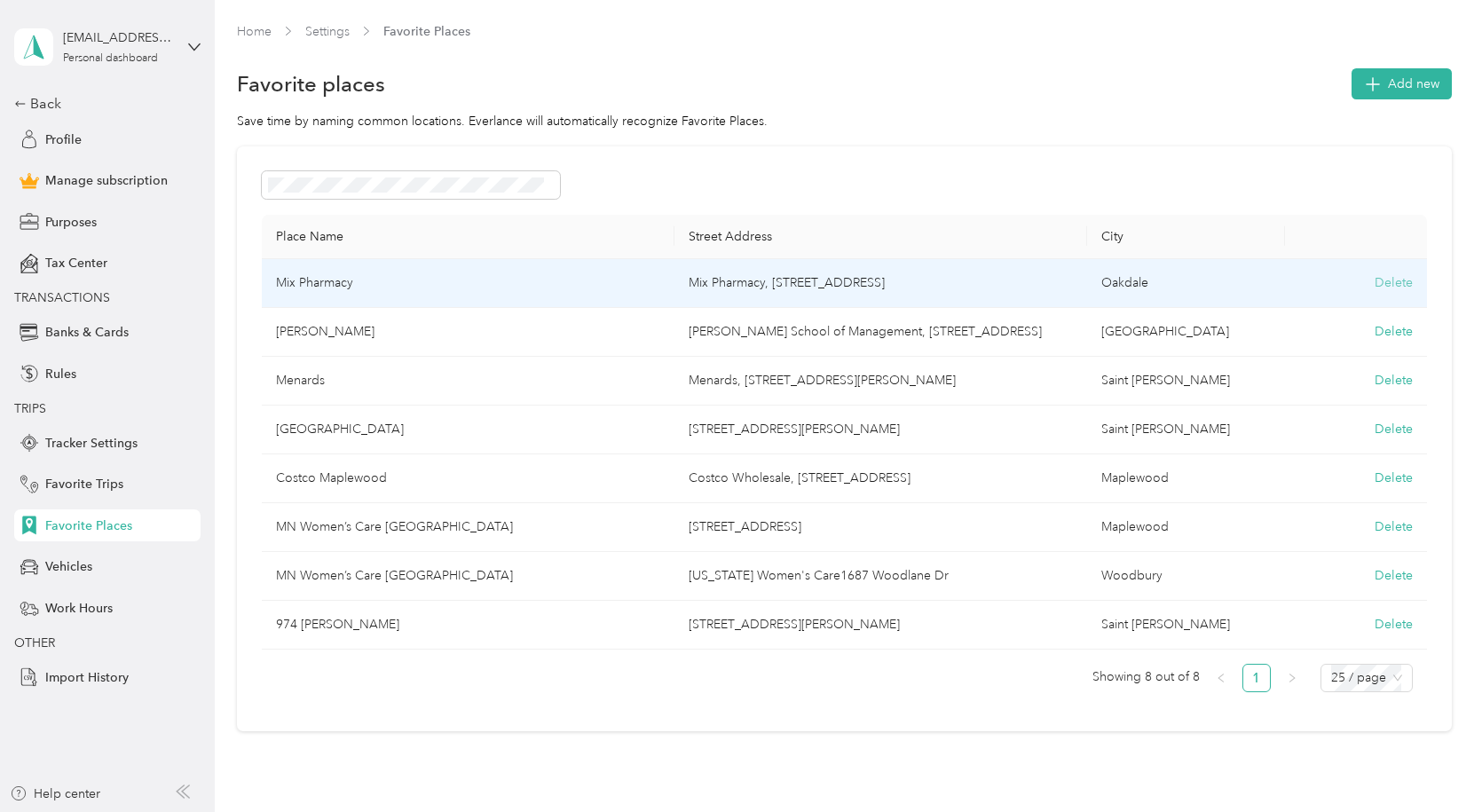
click at [1396, 280] on button "Delete" at bounding box center [1393, 282] width 38 height 19
click at [1337, 301] on button "Yes, delete" at bounding box center [1314, 304] width 72 height 28
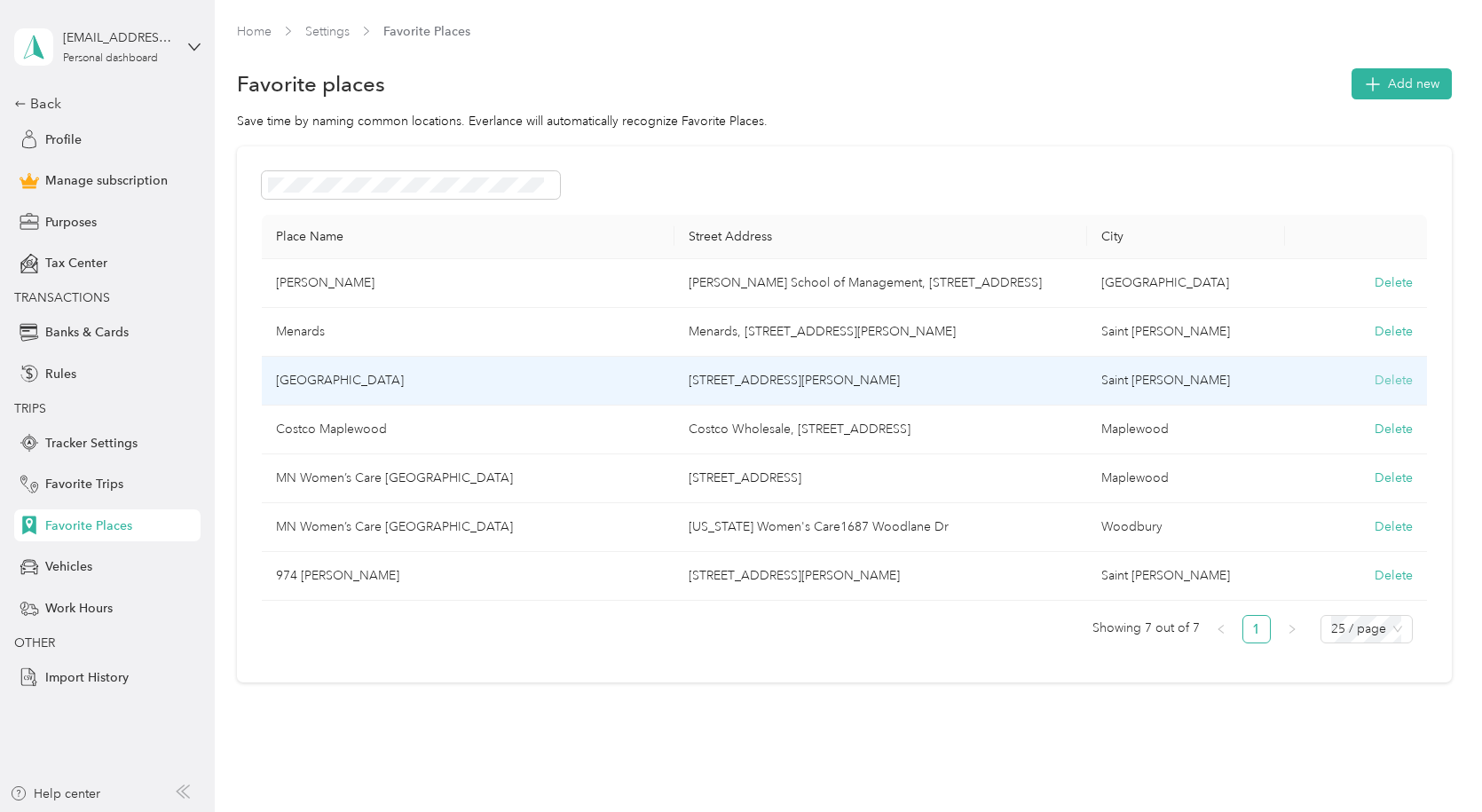
click at [1391, 383] on button "Delete" at bounding box center [1393, 380] width 38 height 19
click at [1298, 406] on button "Yes, delete" at bounding box center [1314, 402] width 72 height 28
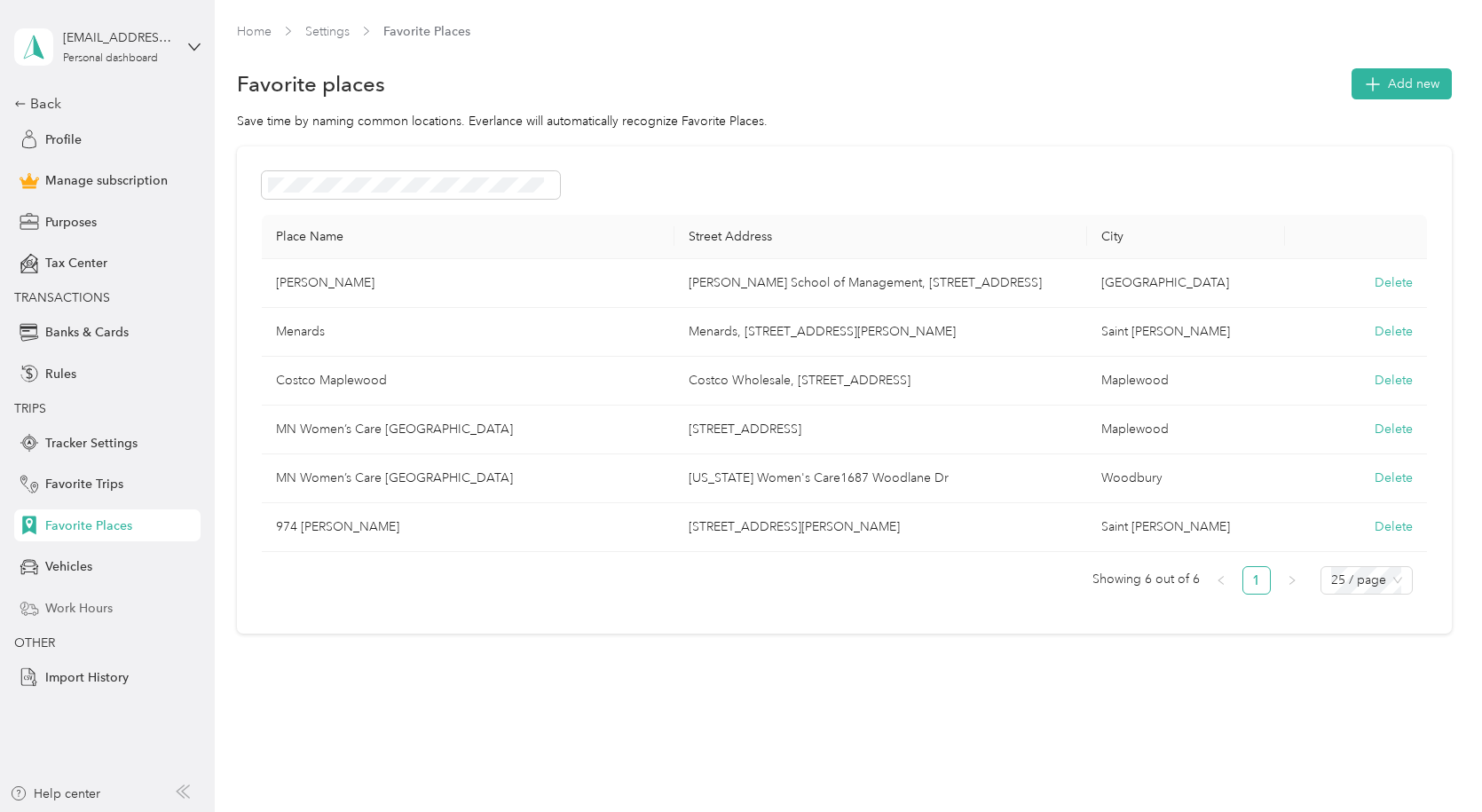
click at [70, 606] on span "Work Hours" at bounding box center [79, 608] width 67 height 19
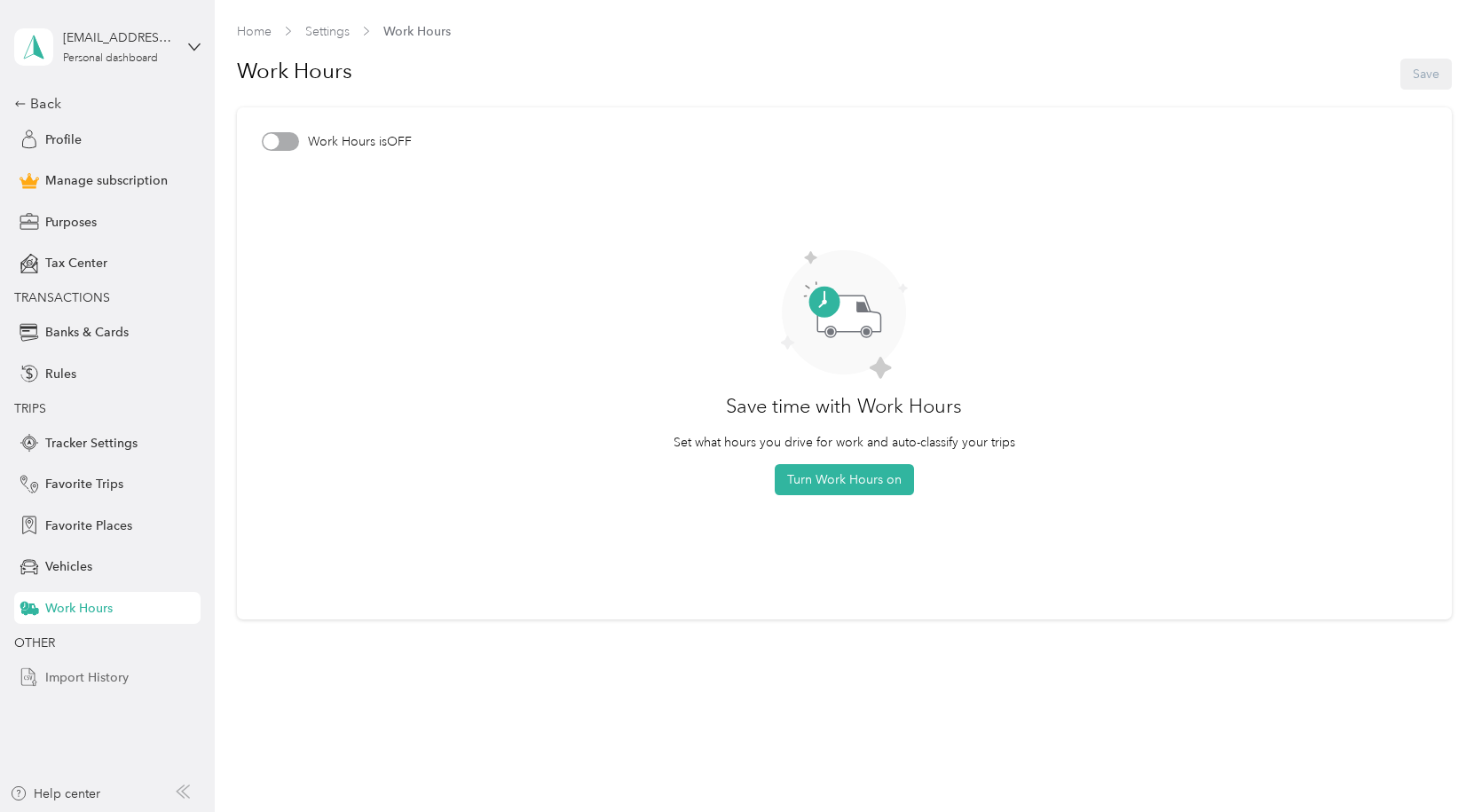
click at [67, 678] on span "Import History" at bounding box center [87, 677] width 83 height 19
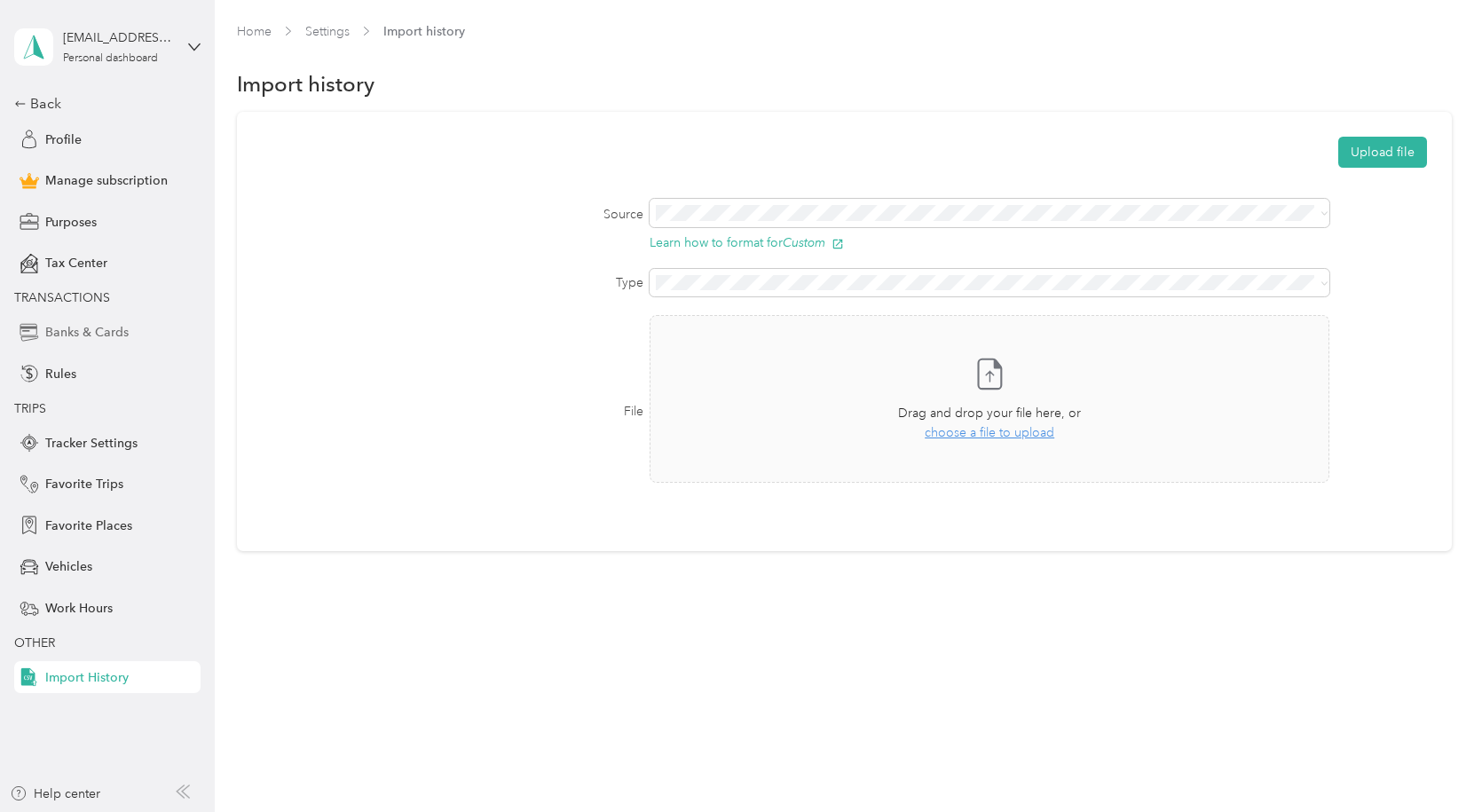
click at [76, 334] on span "Banks & Cards" at bounding box center [87, 332] width 83 height 19
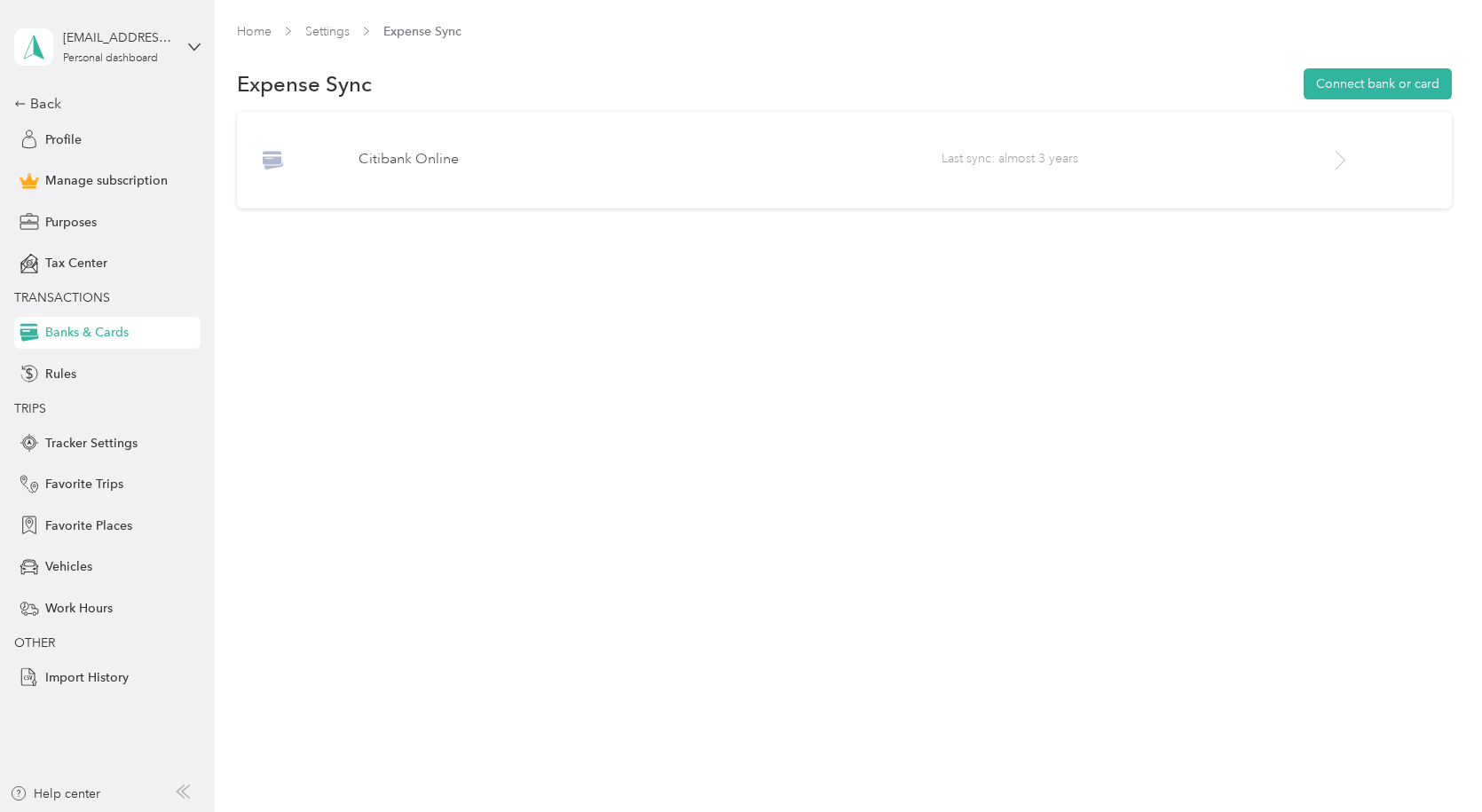
click at [1348, 162] on icon at bounding box center [1340, 160] width 22 height 22
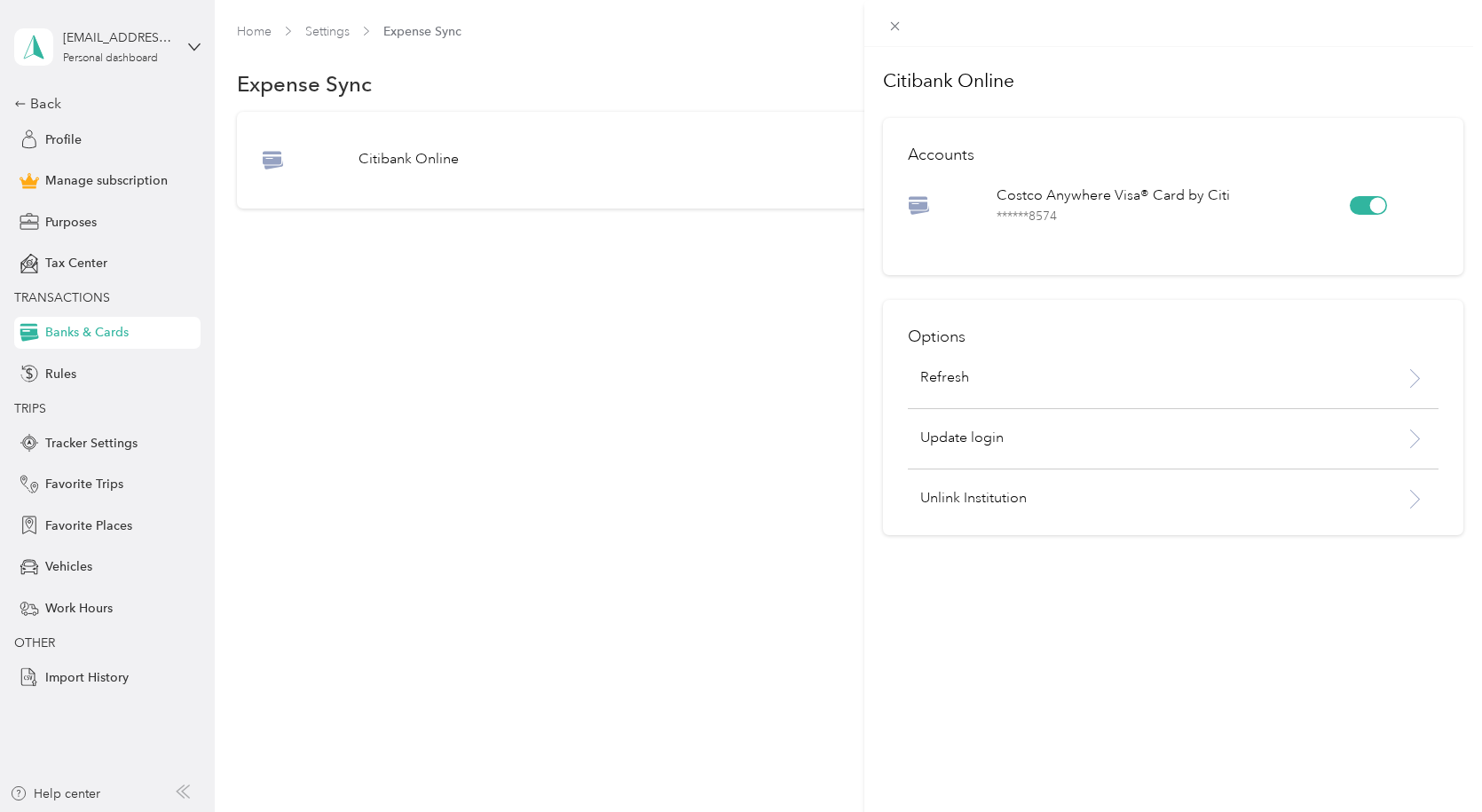
click at [1370, 207] on div at bounding box center [1378, 206] width 16 height 16
click at [729, 400] on div "Citibank Online Accounts Costco Anywhere Visa® Card by Citi ****** 8574 Options…" at bounding box center [741, 406] width 1482 height 812
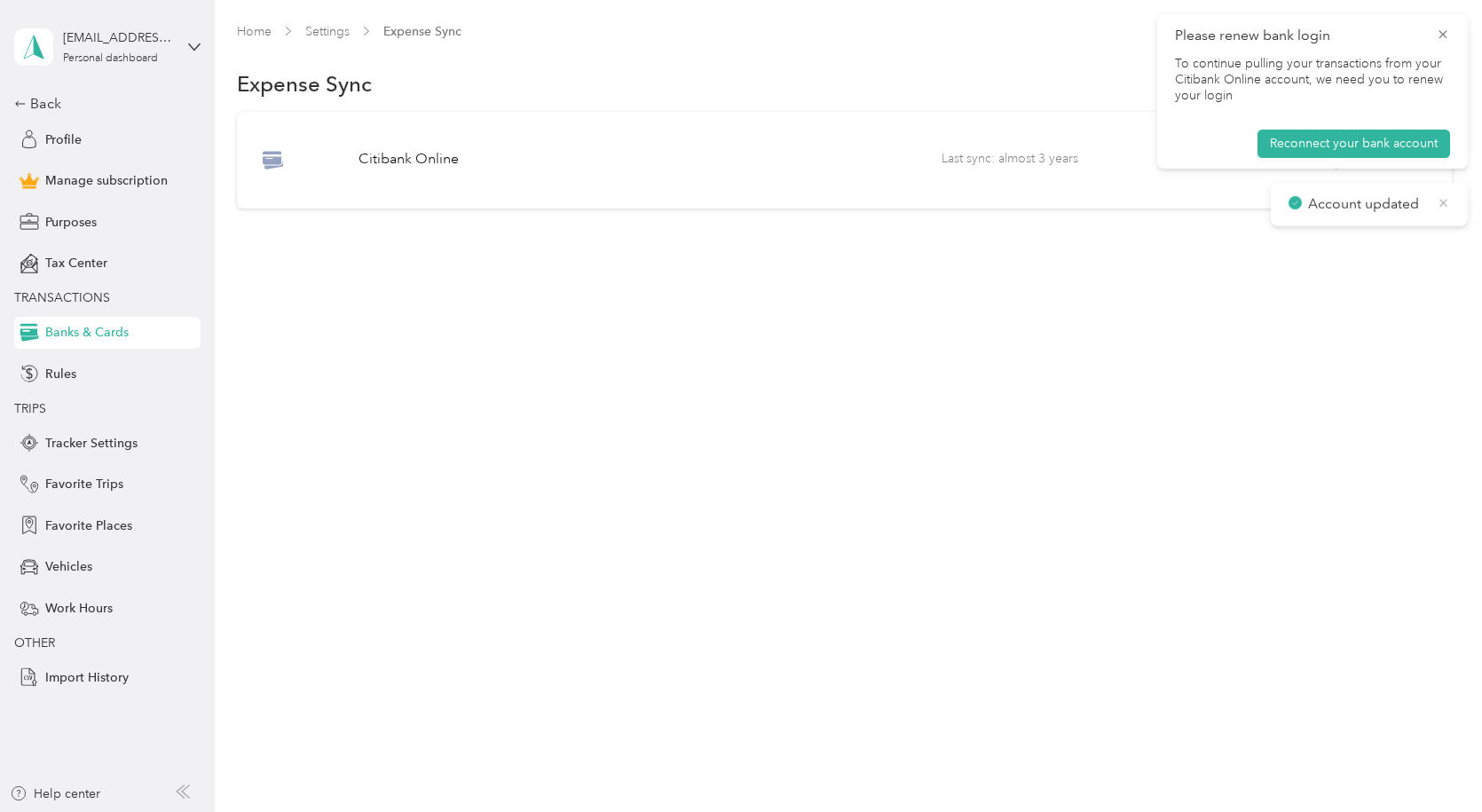
click at [1444, 201] on icon at bounding box center [1443, 203] width 13 height 16
click at [1448, 32] on icon at bounding box center [1443, 35] width 14 height 16
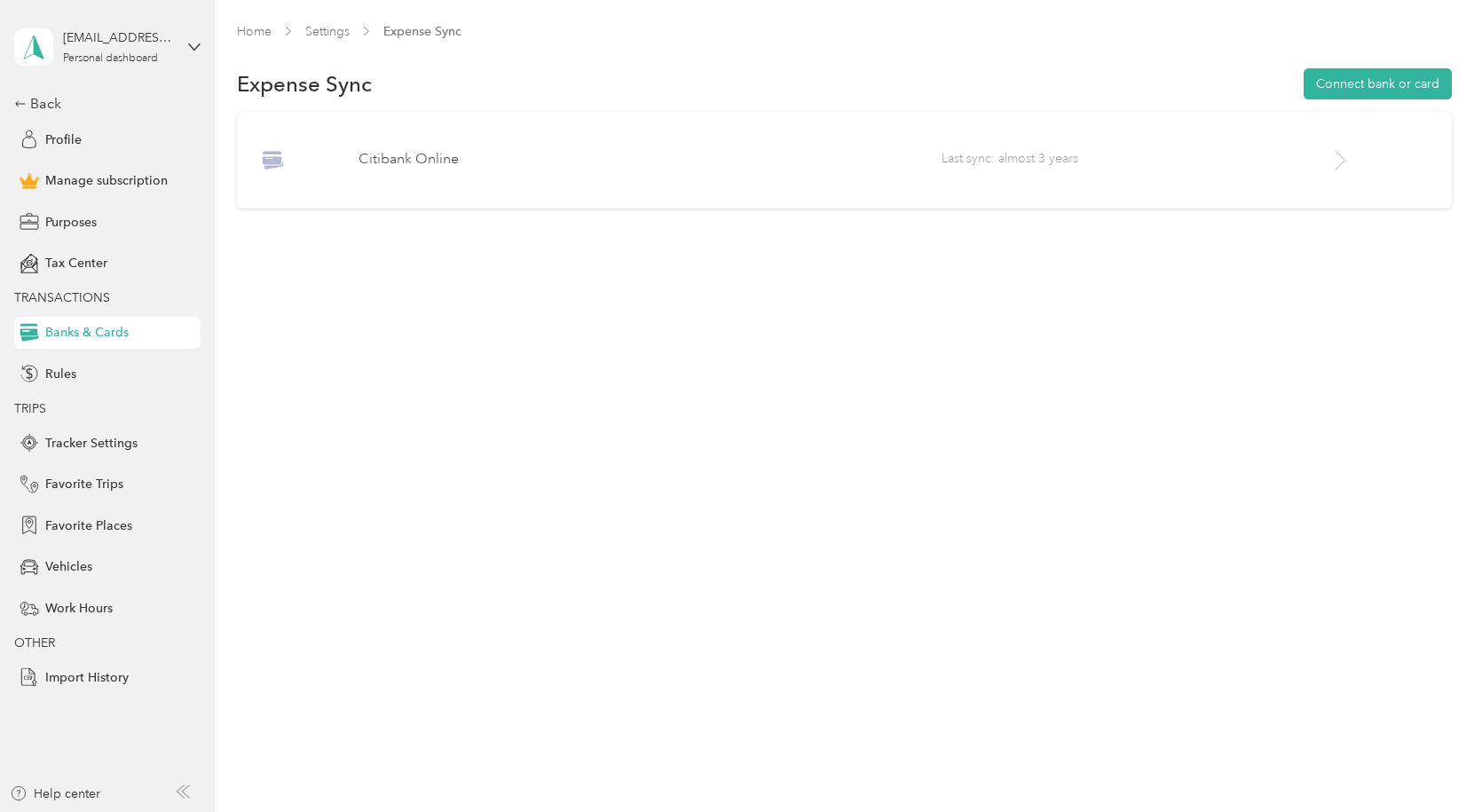
click at [1344, 162] on icon at bounding box center [1340, 160] width 22 height 22
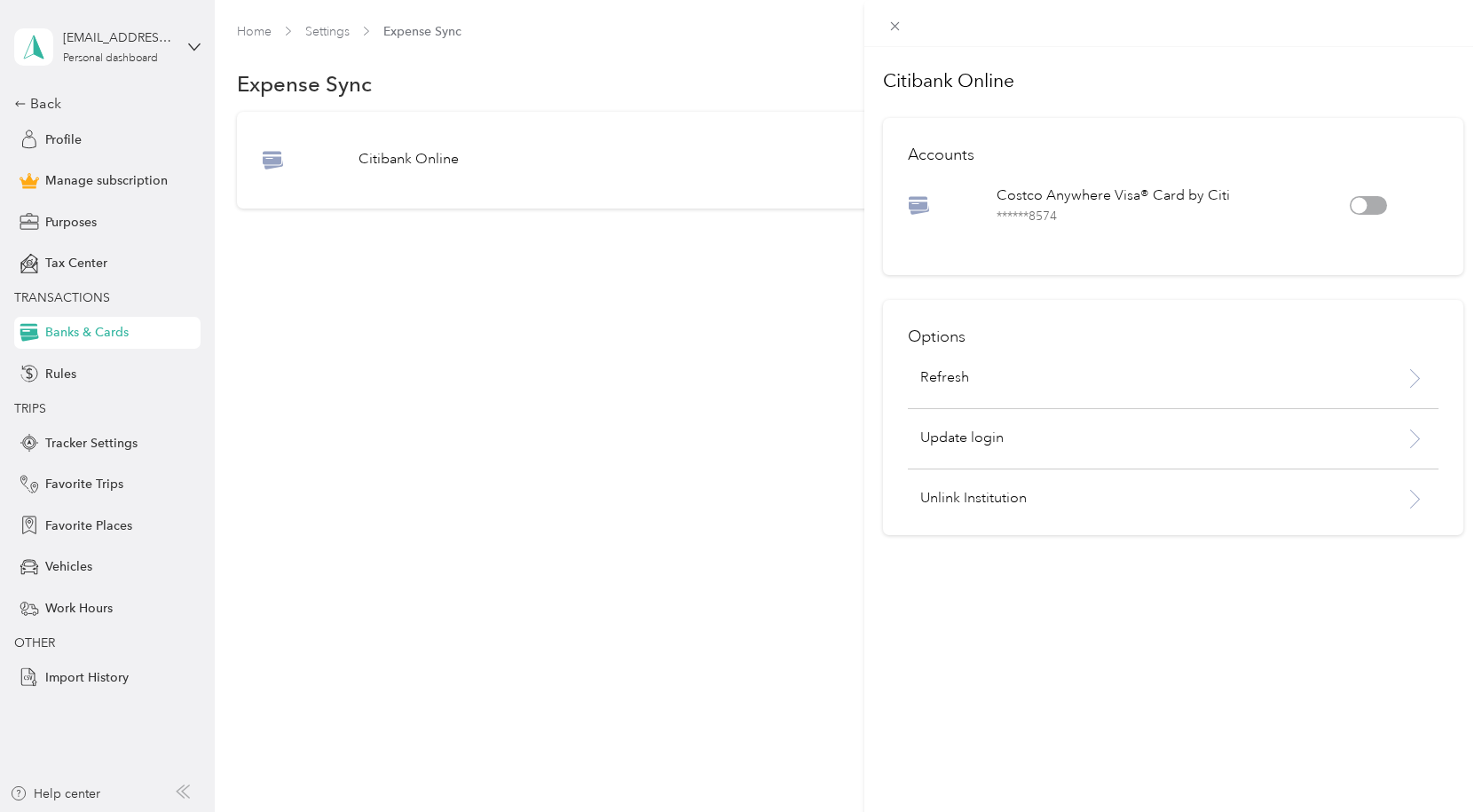
click at [949, 203] on div at bounding box center [952, 205] width 89 height 22
click at [912, 208] on icon at bounding box center [918, 205] width 20 height 18
click at [1021, 503] on p "Unlink Institution" at bounding box center [1135, 499] width 430 height 21
click at [1161, 452] on button "Unlink" at bounding box center [1163, 453] width 61 height 31
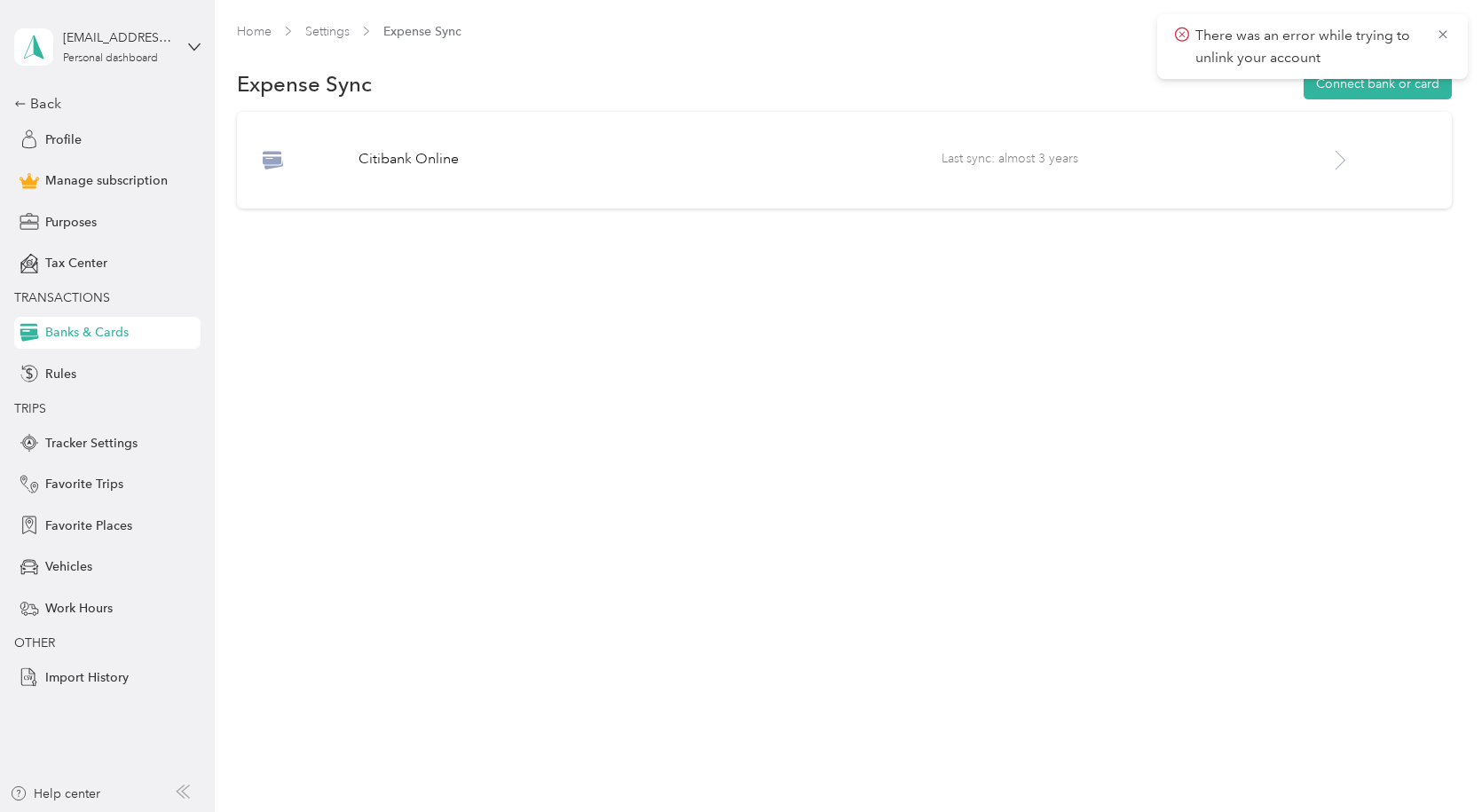
click at [1319, 39] on p "There was an error while trying to unlink your account" at bounding box center [1309, 46] width 227 height 43
click at [1405, 36] on p "There was an error while trying to unlink your account" at bounding box center [1309, 46] width 227 height 43
click at [1346, 162] on icon at bounding box center [1340, 160] width 22 height 22
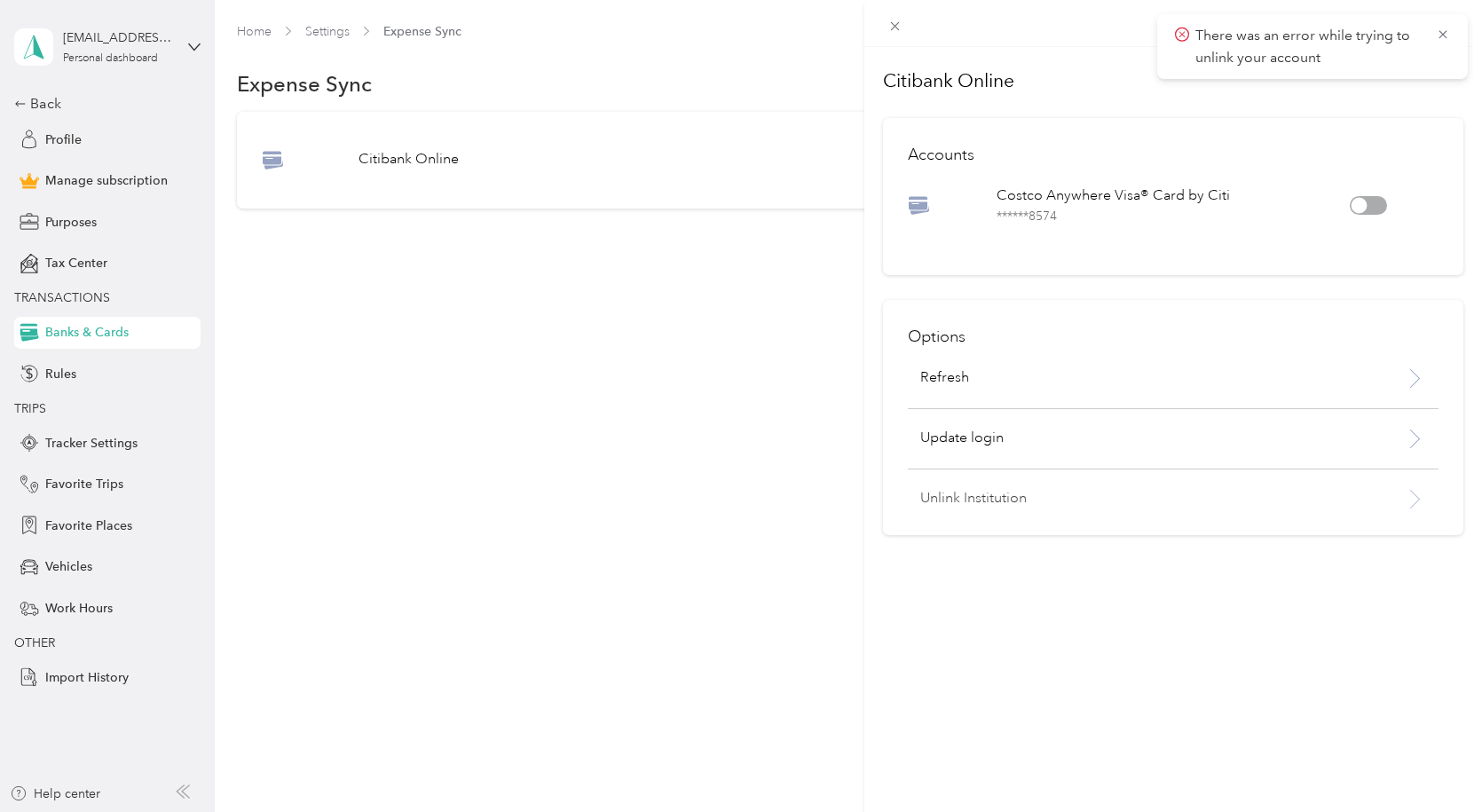
click at [1086, 493] on p "Unlink Institution" at bounding box center [1135, 499] width 430 height 21
click at [1161, 452] on button "Unlink" at bounding box center [1163, 453] width 61 height 31
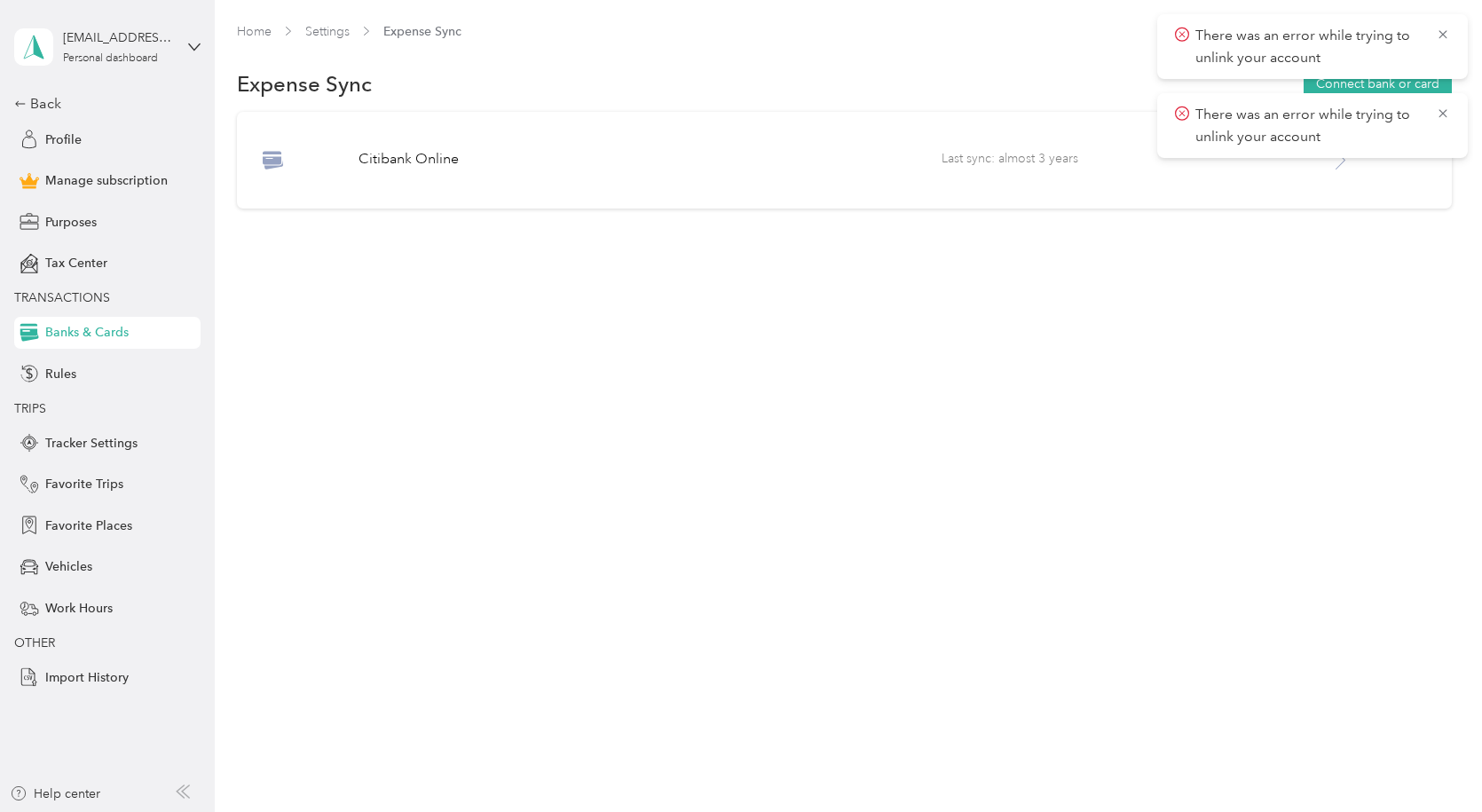
click at [1322, 247] on div "Home Settings Expense Sync Expense Sync Connect bank or card Citibank Online La…" at bounding box center [844, 160] width 1258 height 320
click at [885, 99] on div "Expense Sync Connect bank or card" at bounding box center [844, 84] width 1215 height 37
click at [1444, 32] on icon at bounding box center [1443, 35] width 14 height 16
click at [1442, 28] on icon at bounding box center [1443, 35] width 14 height 16
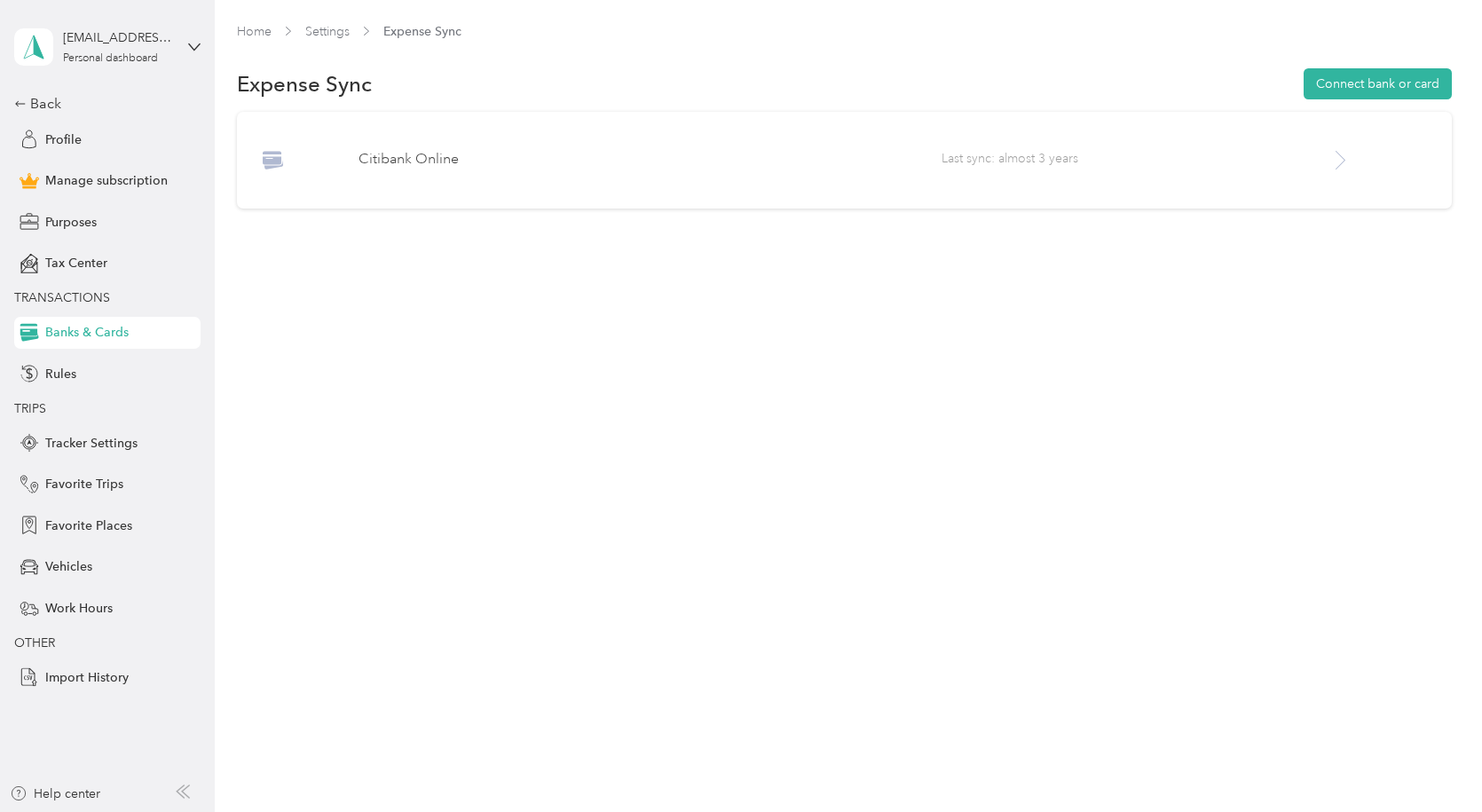
click at [1328, 163] on span "Last sync: almost 3 years" at bounding box center [1136, 160] width 389 height 22
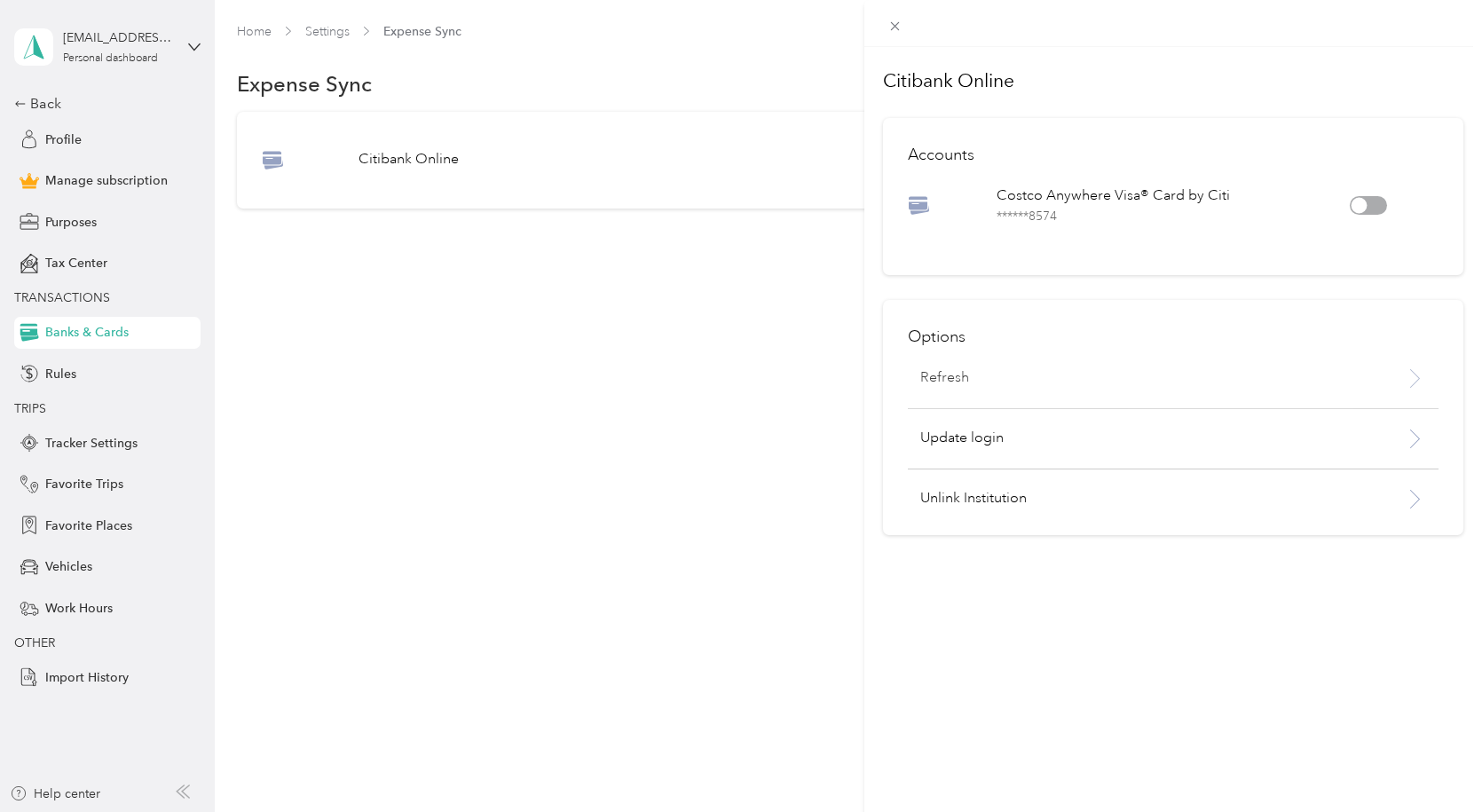
click at [1129, 374] on div "Refresh" at bounding box center [1129, 378] width 442 height 21
click at [1245, 438] on p "Update login" at bounding box center [1135, 438] width 430 height 21
click at [62, 209] on div "Citibank Online Accounts Costco Anywhere Visa® Card by Citi ****** 8574 Options…" at bounding box center [741, 406] width 1482 height 812
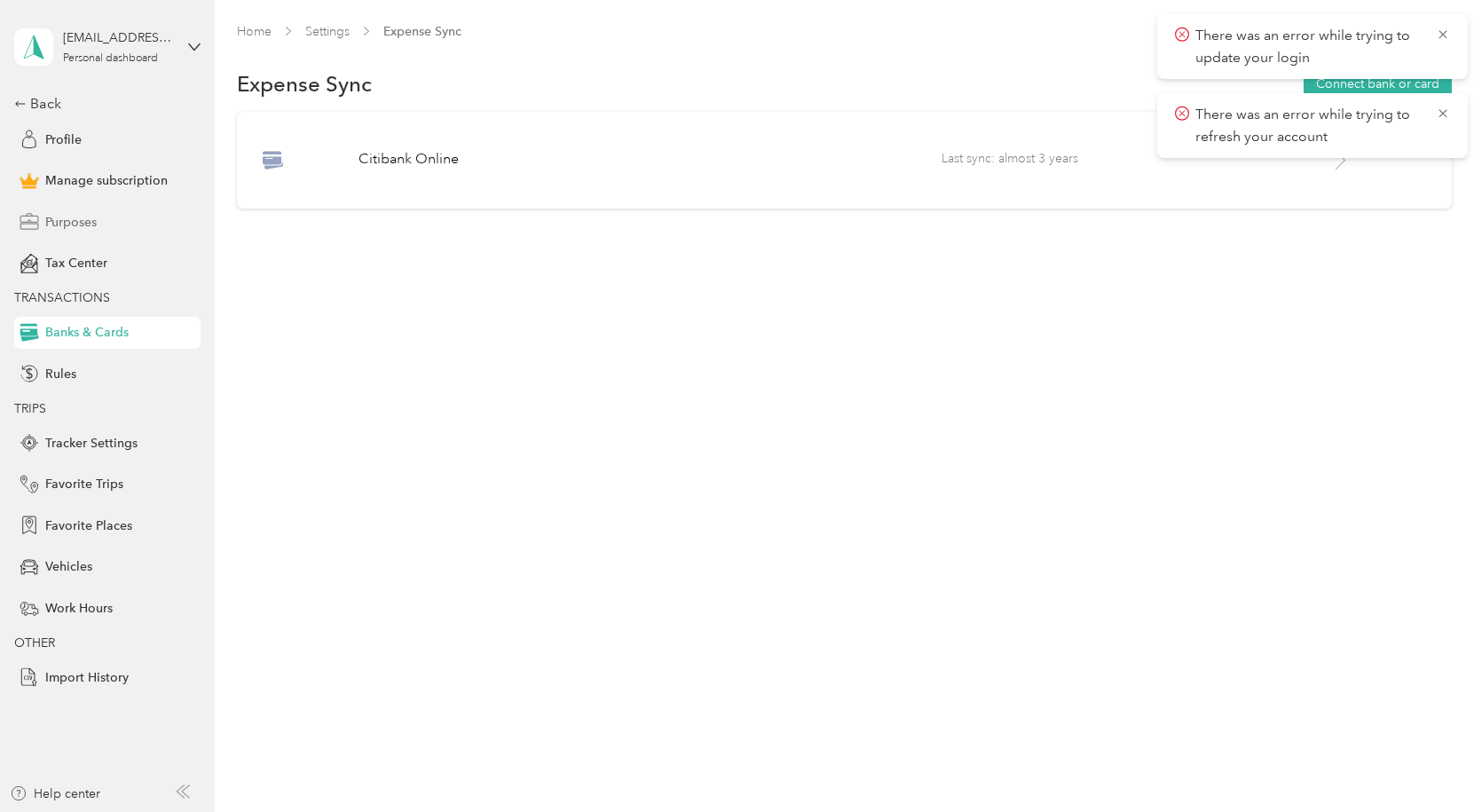
click at [67, 217] on span "Purposes" at bounding box center [71, 222] width 51 height 19
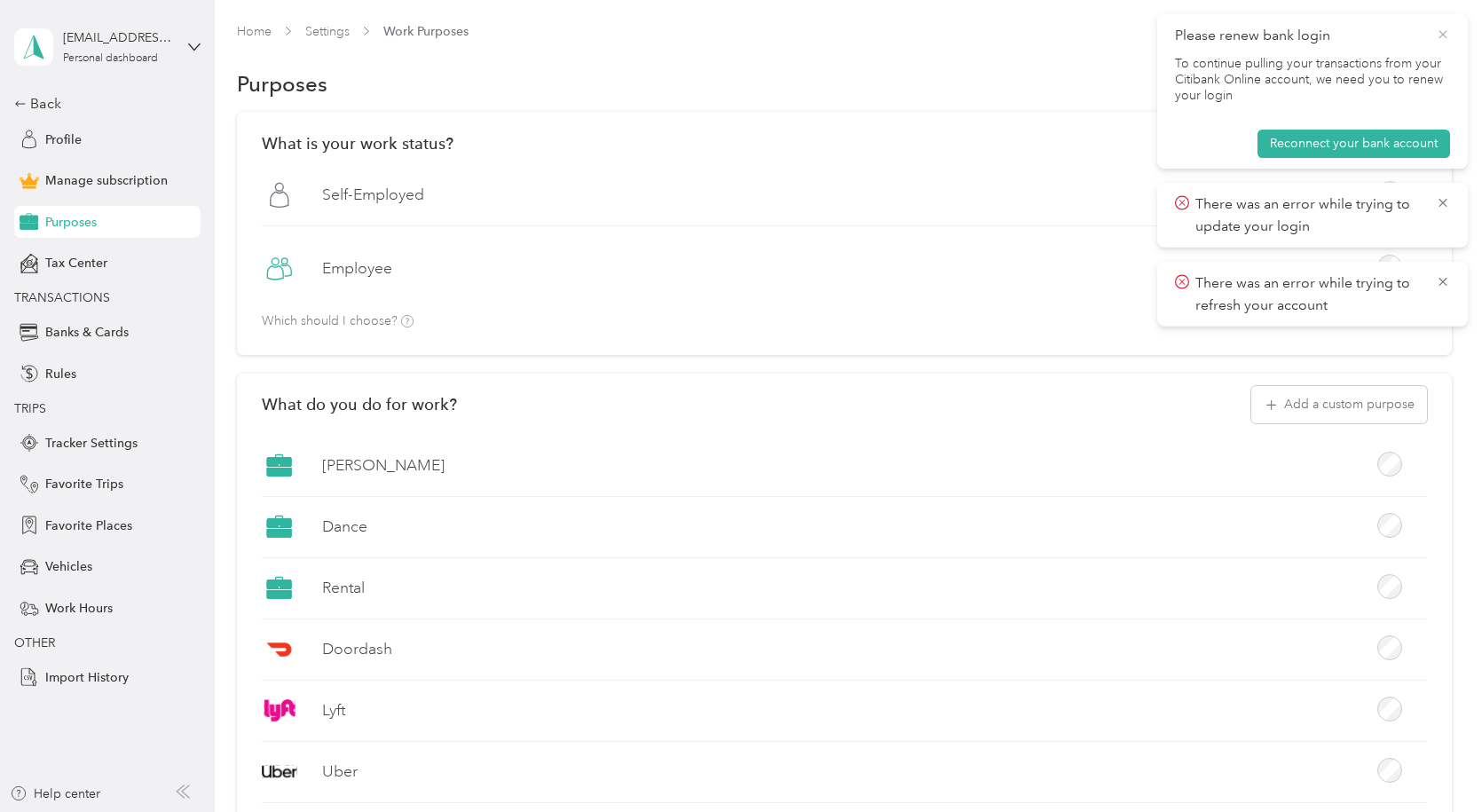
click at [1445, 32] on icon at bounding box center [1442, 34] width 8 height 8
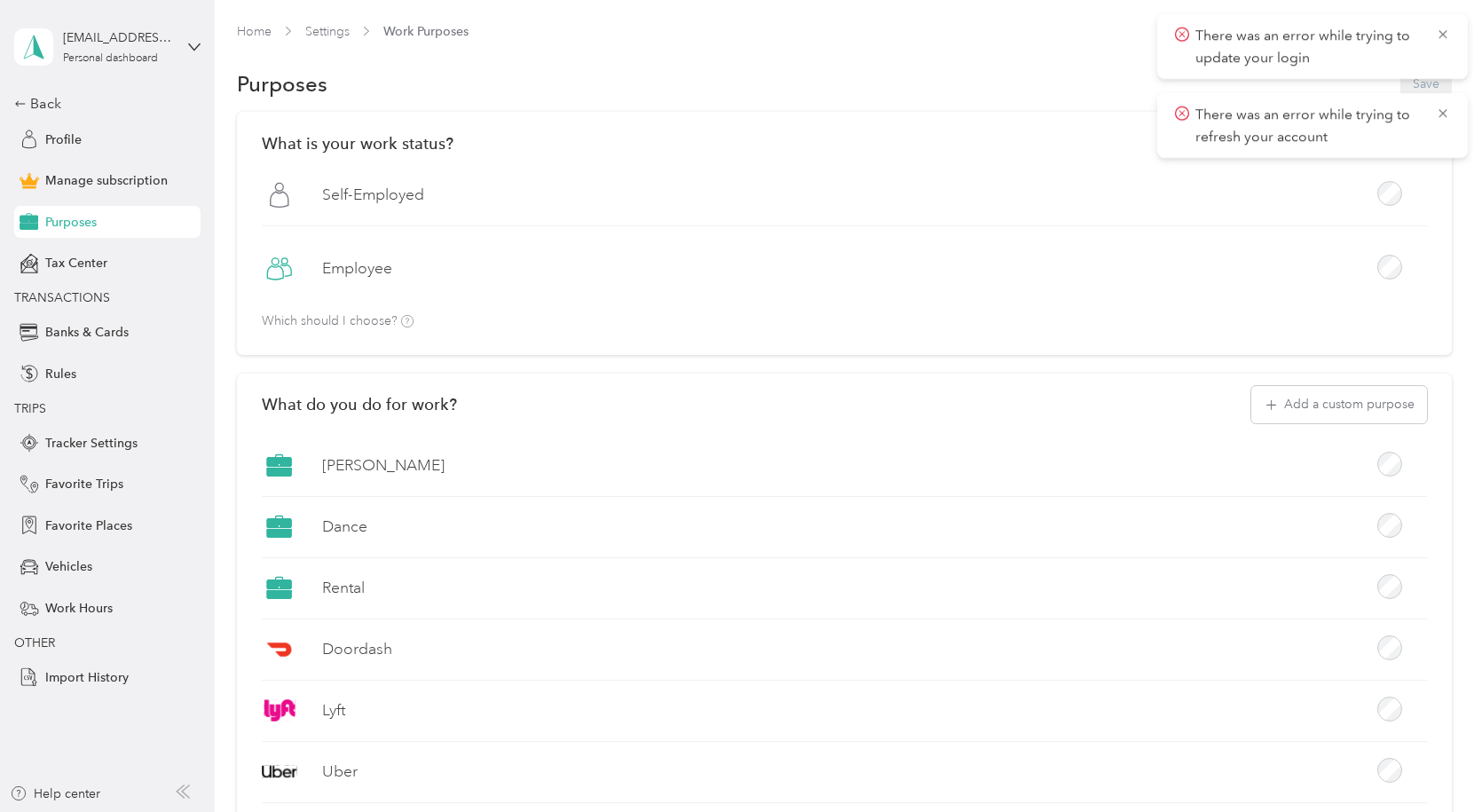
click at [1445, 32] on icon at bounding box center [1442, 34] width 8 height 8
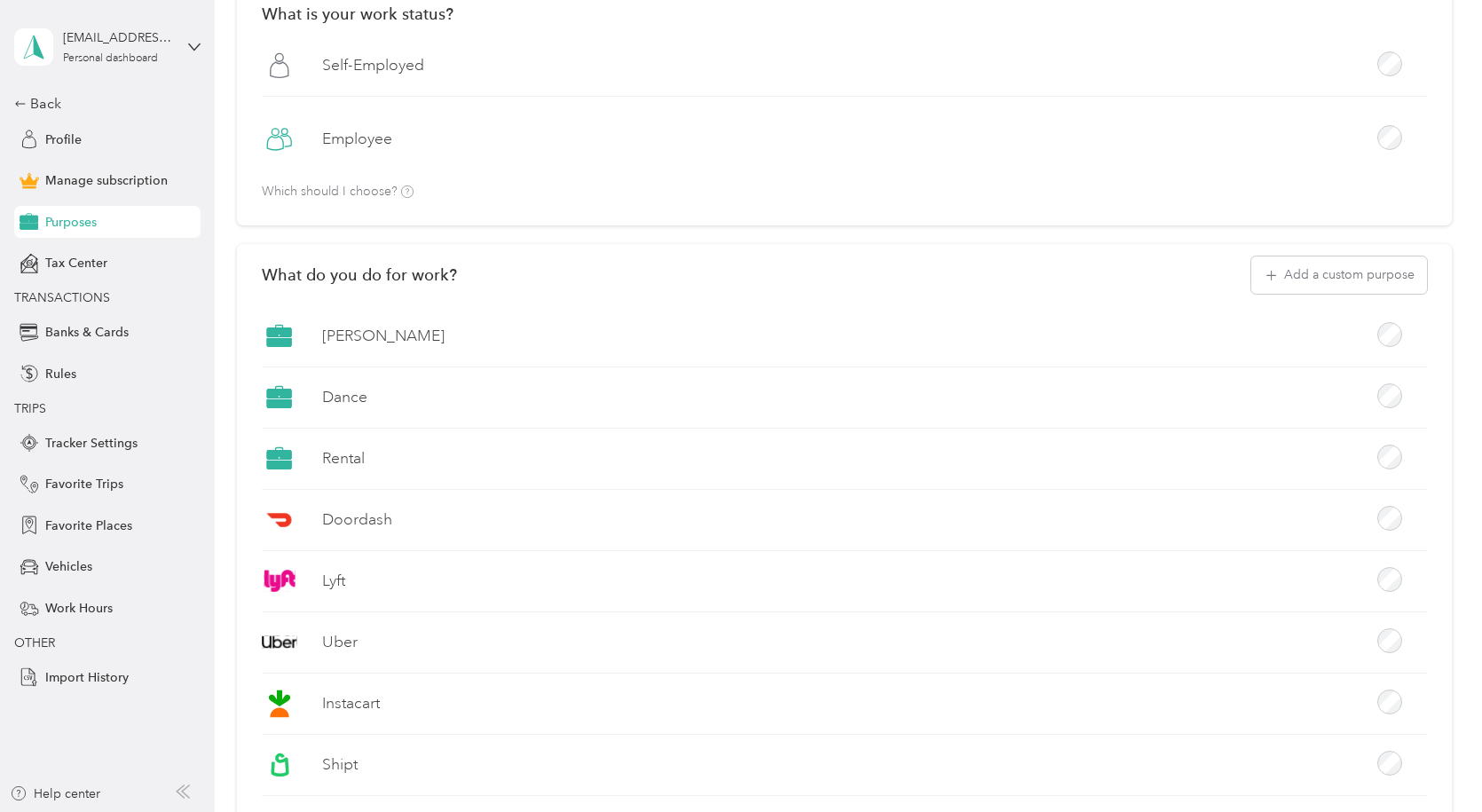
scroll to position [89, 0]
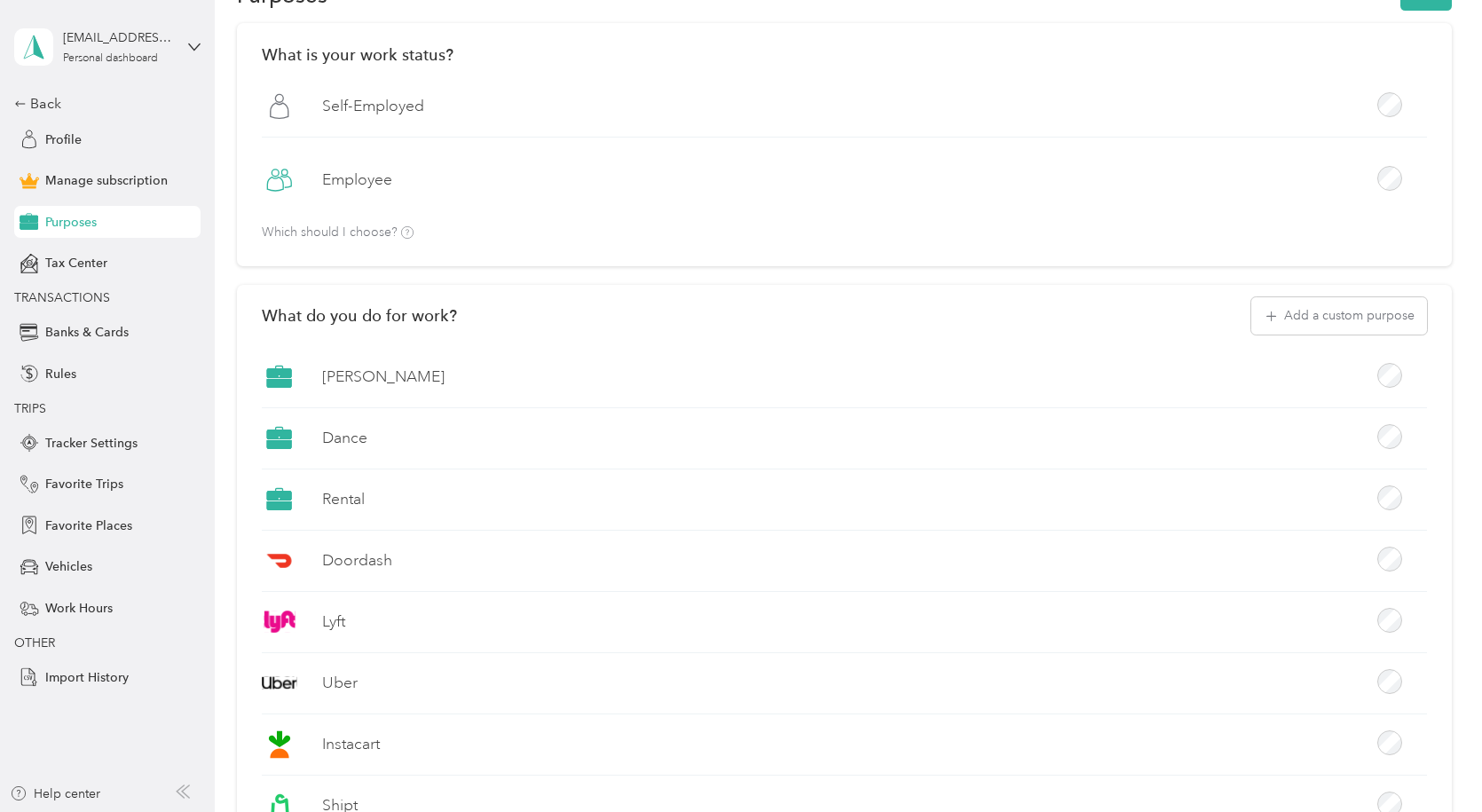
click at [747, 389] on div "Bemer" at bounding box center [844, 383] width 1165 height 49
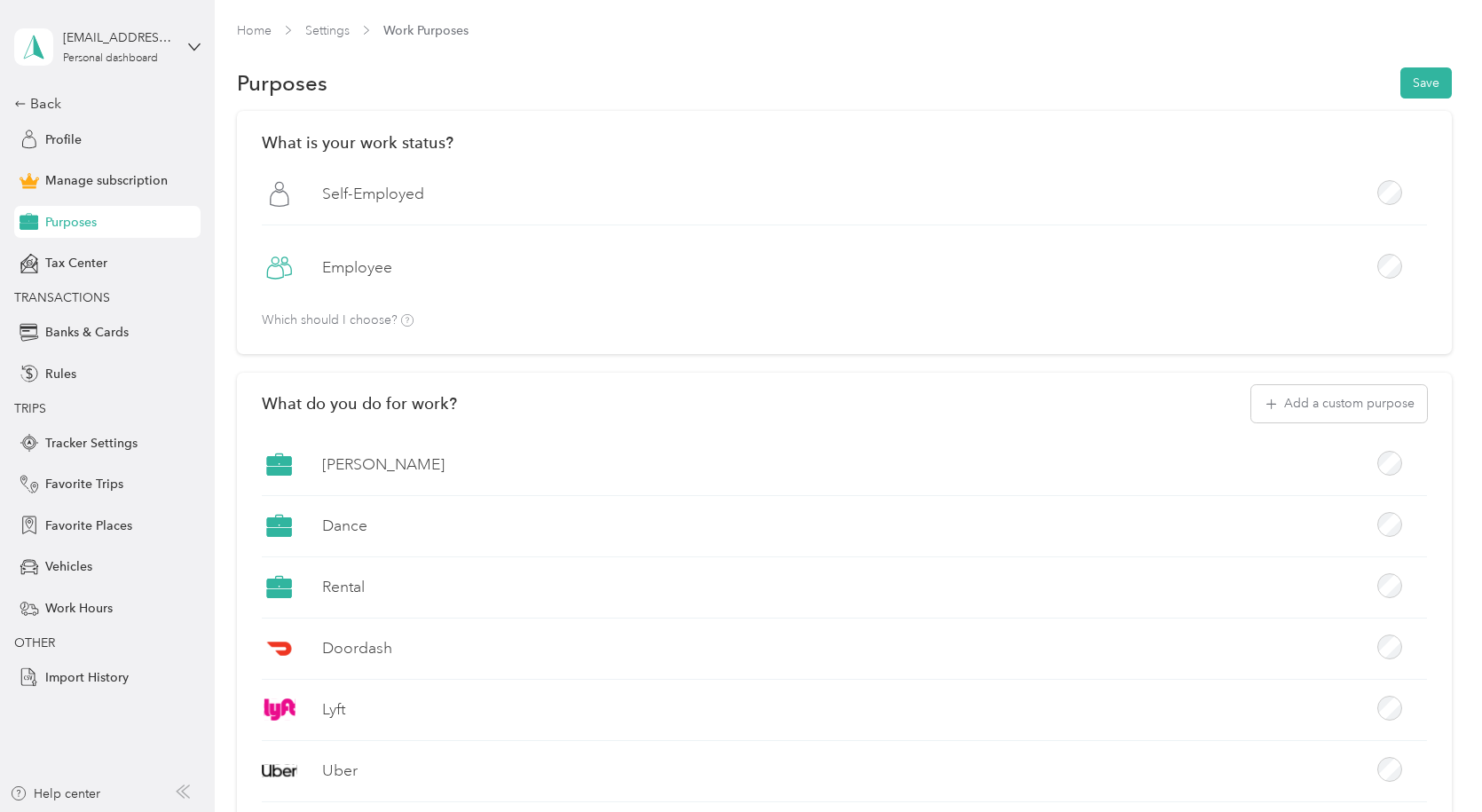
scroll to position [0, 0]
click at [335, 528] on label "Dance" at bounding box center [344, 526] width 45 height 22
click at [1304, 410] on button "Add a custom purpose" at bounding box center [1339, 405] width 176 height 37
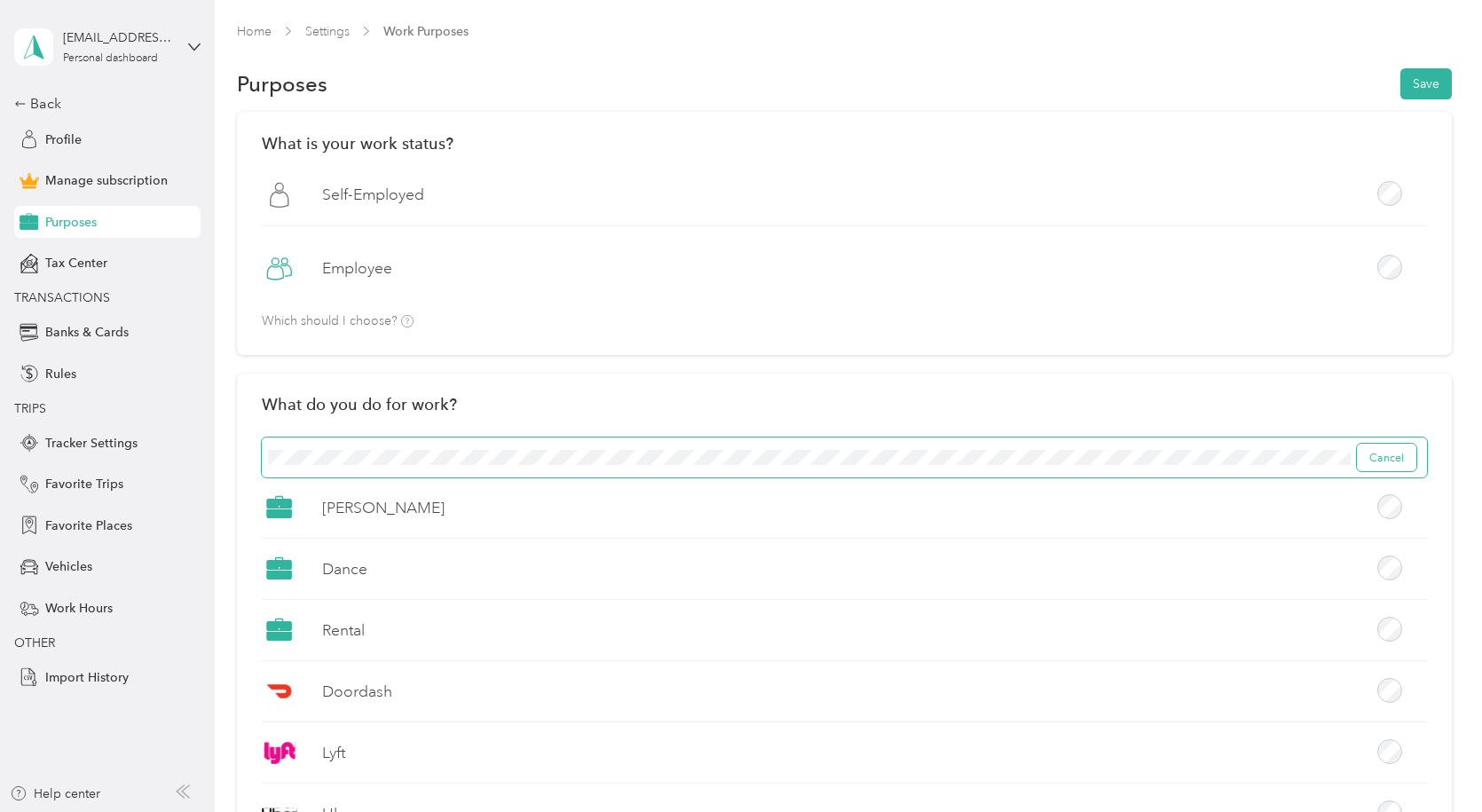
click at [1394, 463] on button "Cancel" at bounding box center [1386, 458] width 59 height 28
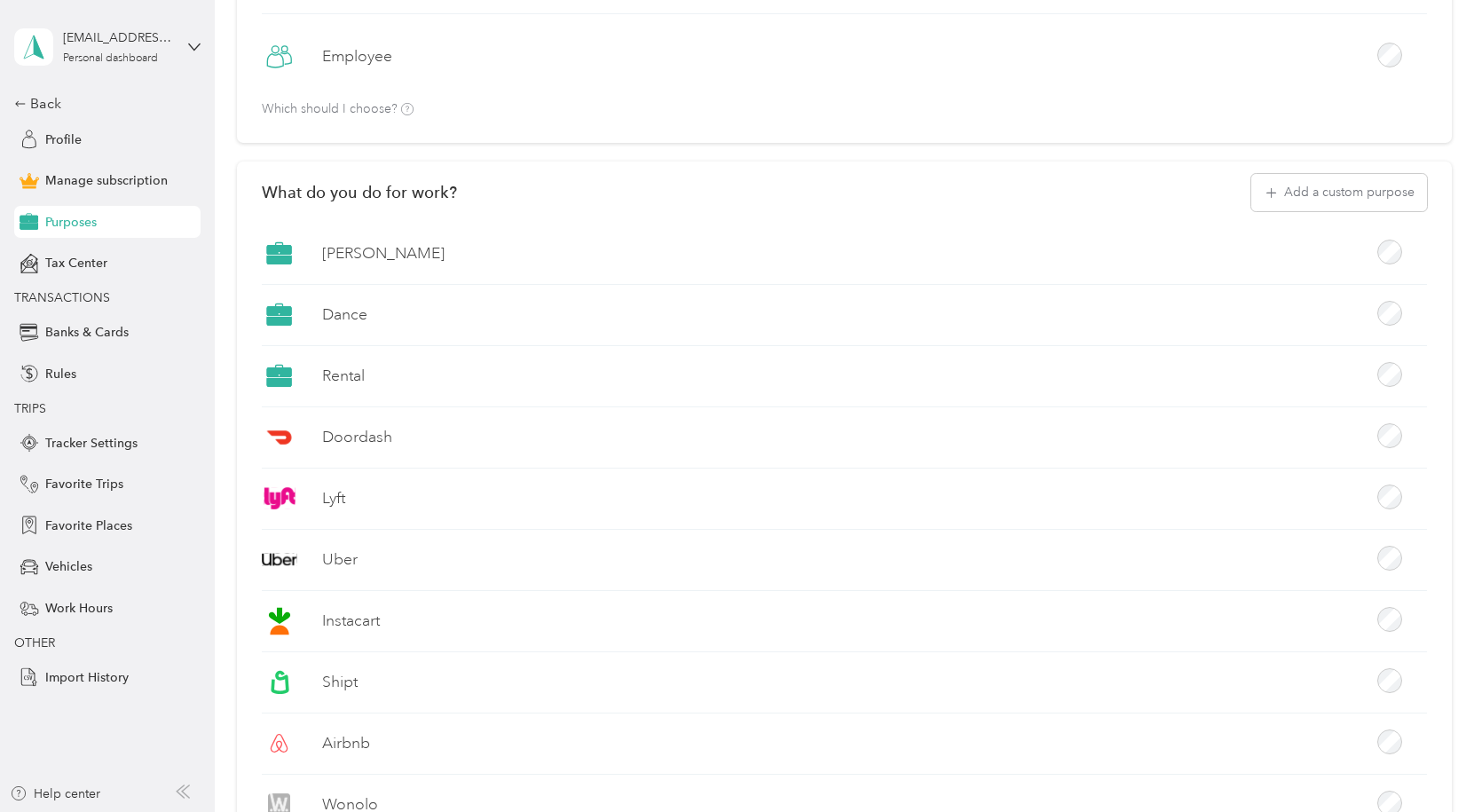
scroll to position [444, 0]
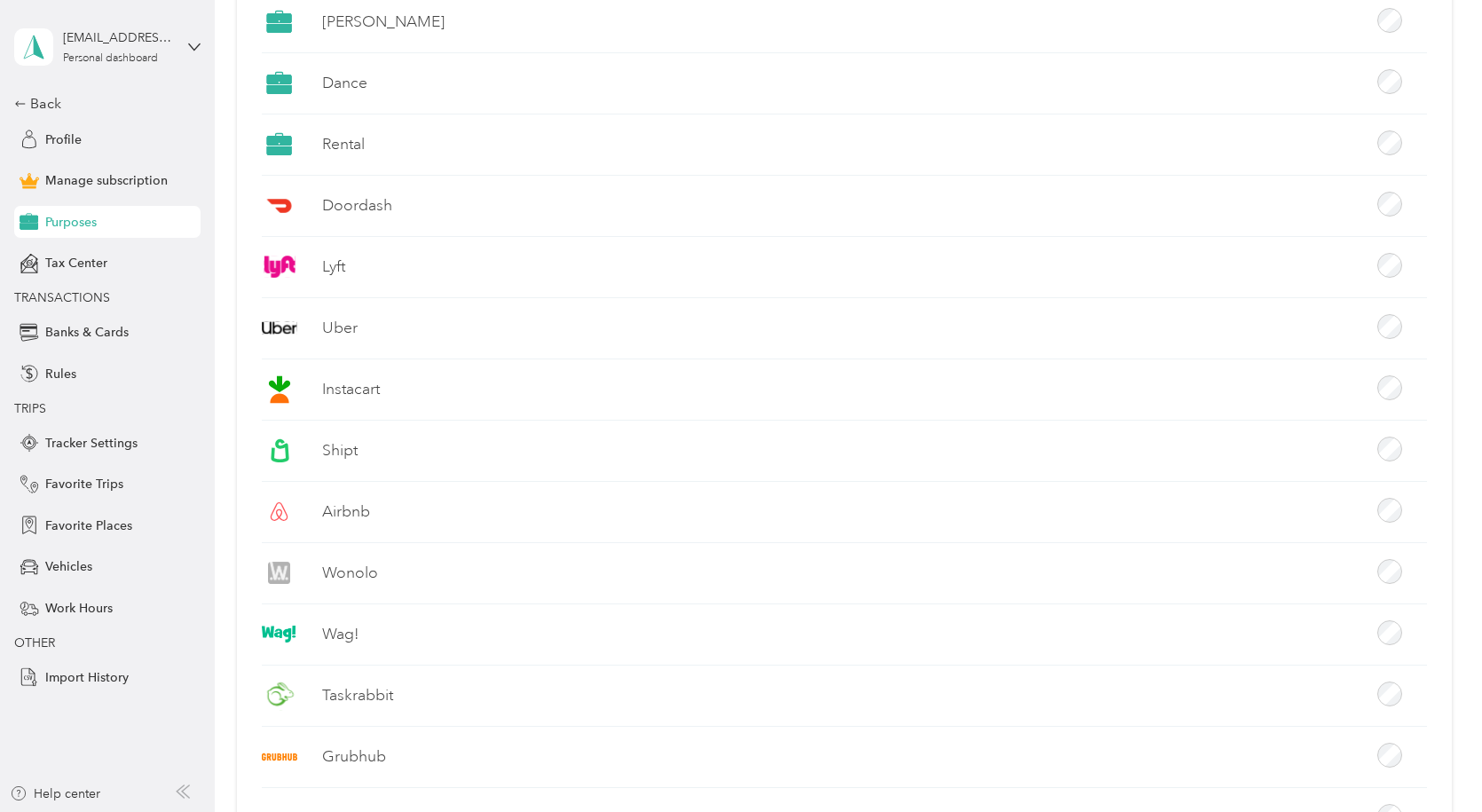
drag, startPoint x: 531, startPoint y: 578, endPoint x: 521, endPoint y: 581, distance: 10.4
click at [521, 581] on div "Wonolo" at bounding box center [844, 579] width 1165 height 49
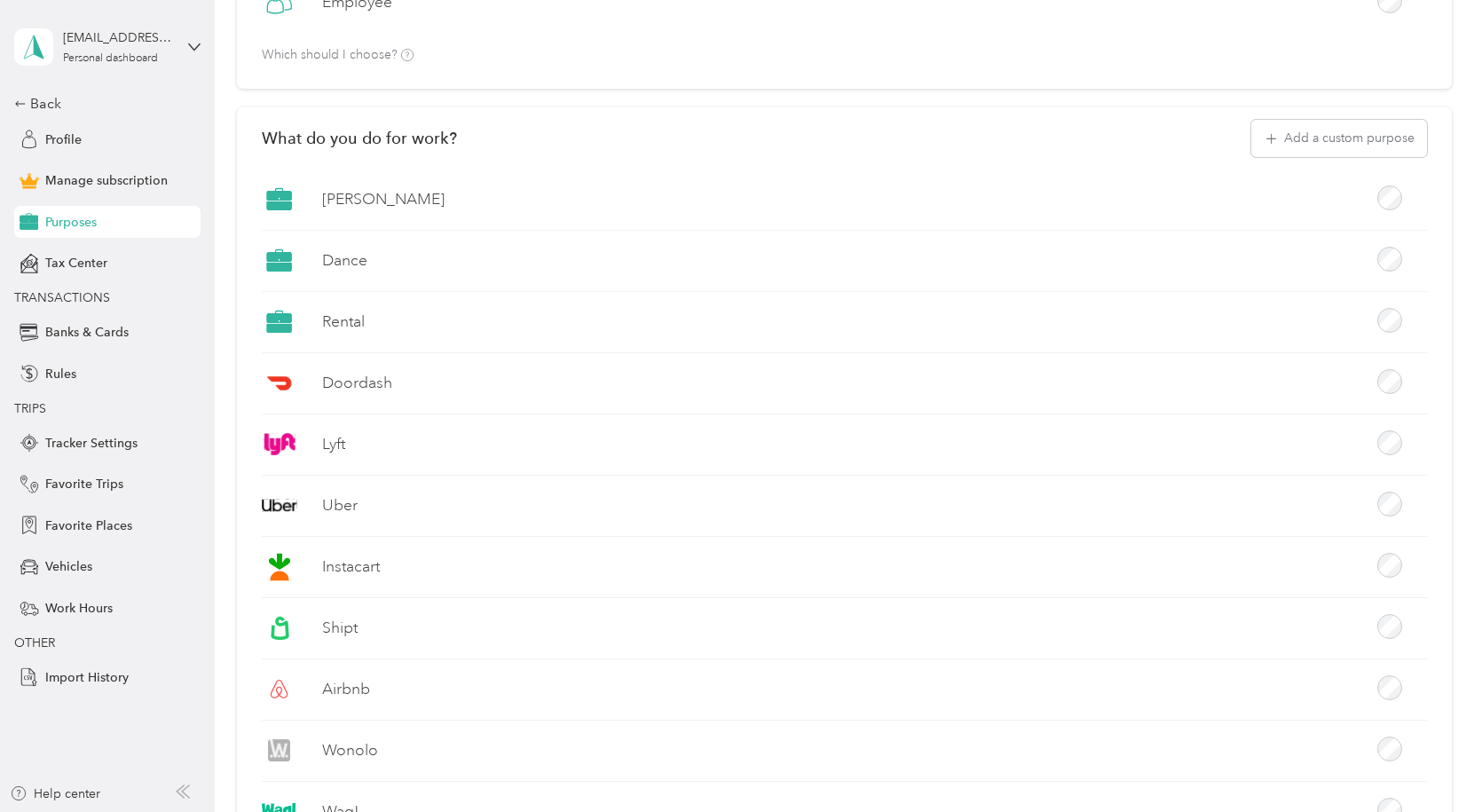
scroll to position [0, 0]
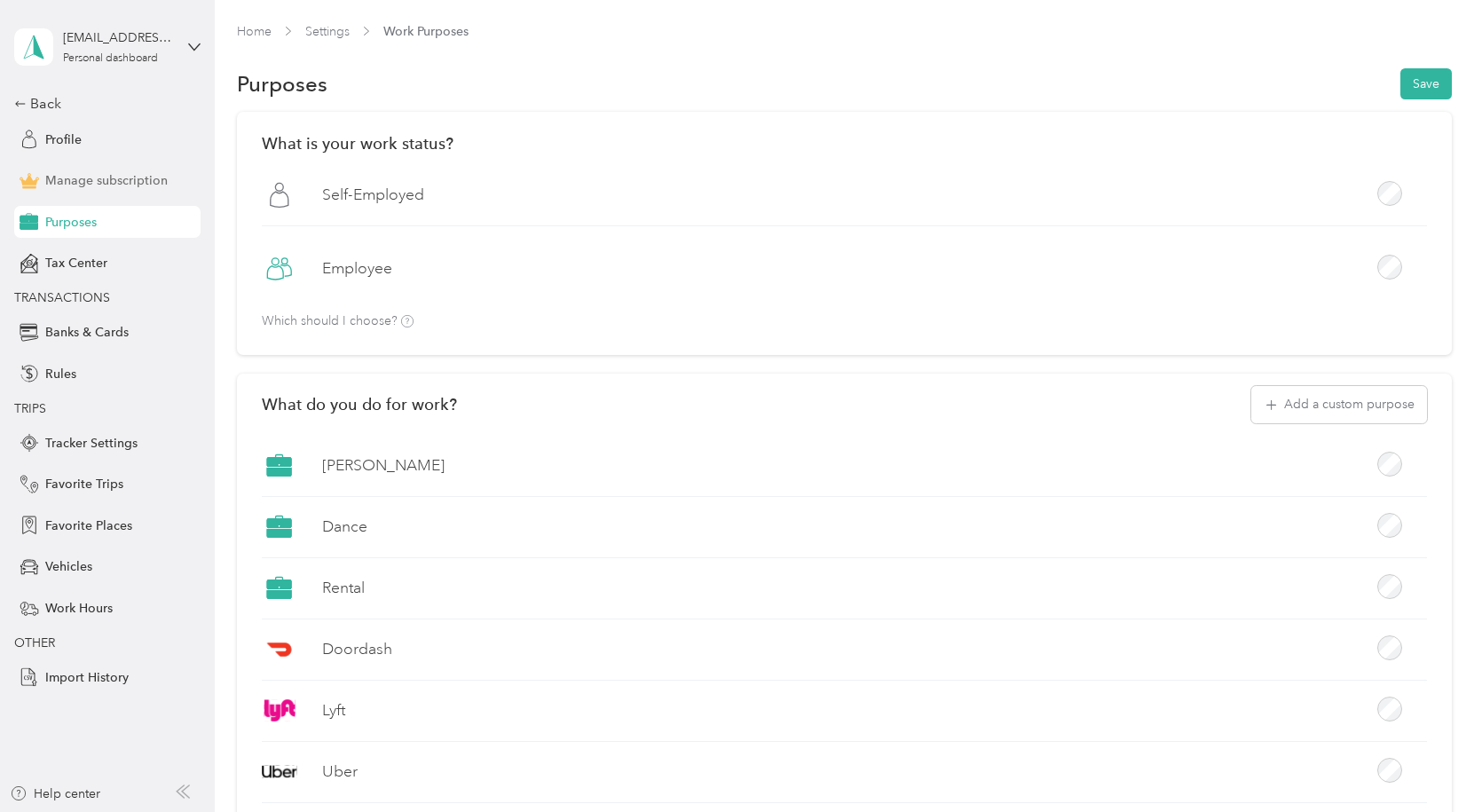
click at [137, 187] on span "Manage subscription" at bounding box center [106, 180] width 122 height 19
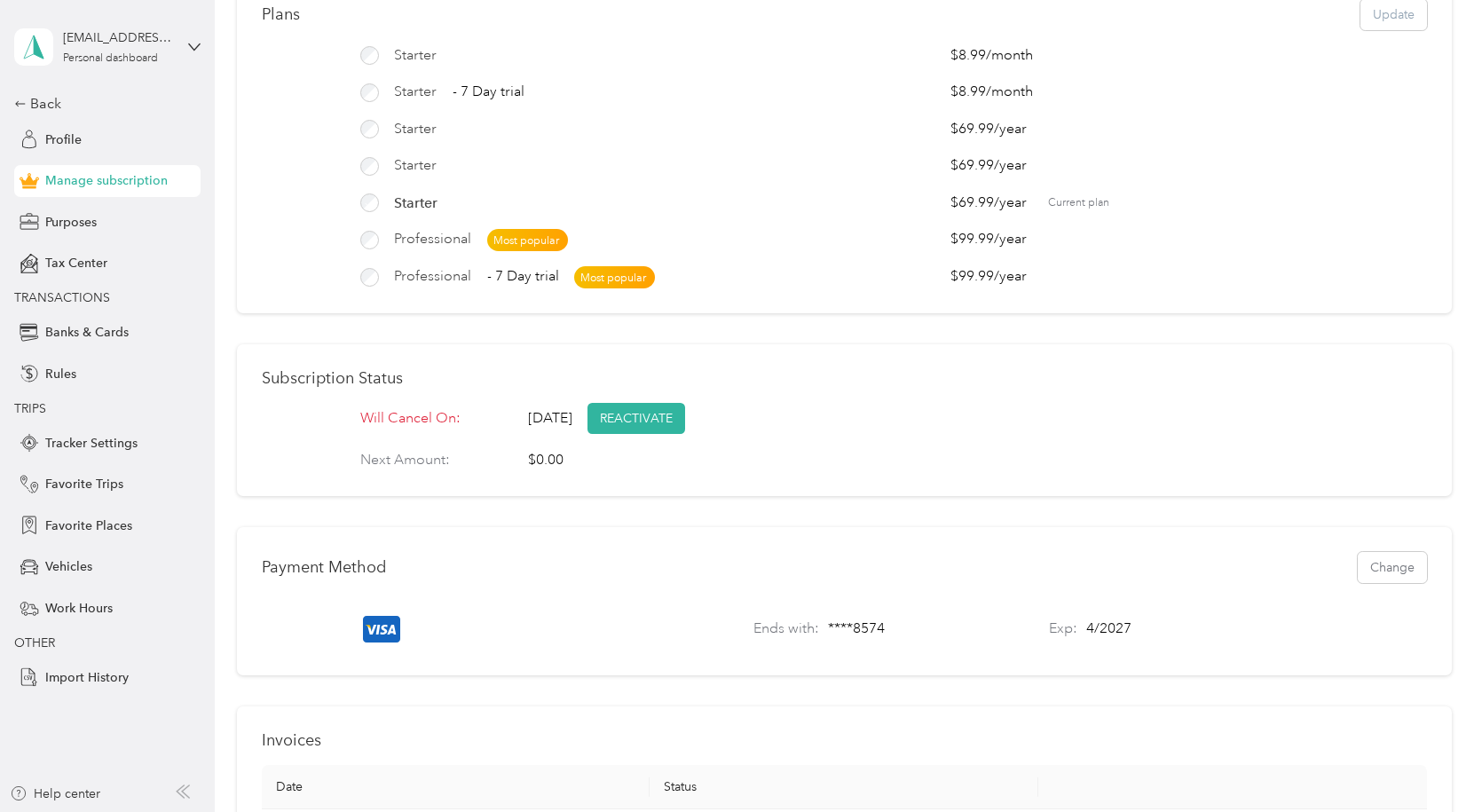
scroll to position [355, 0]
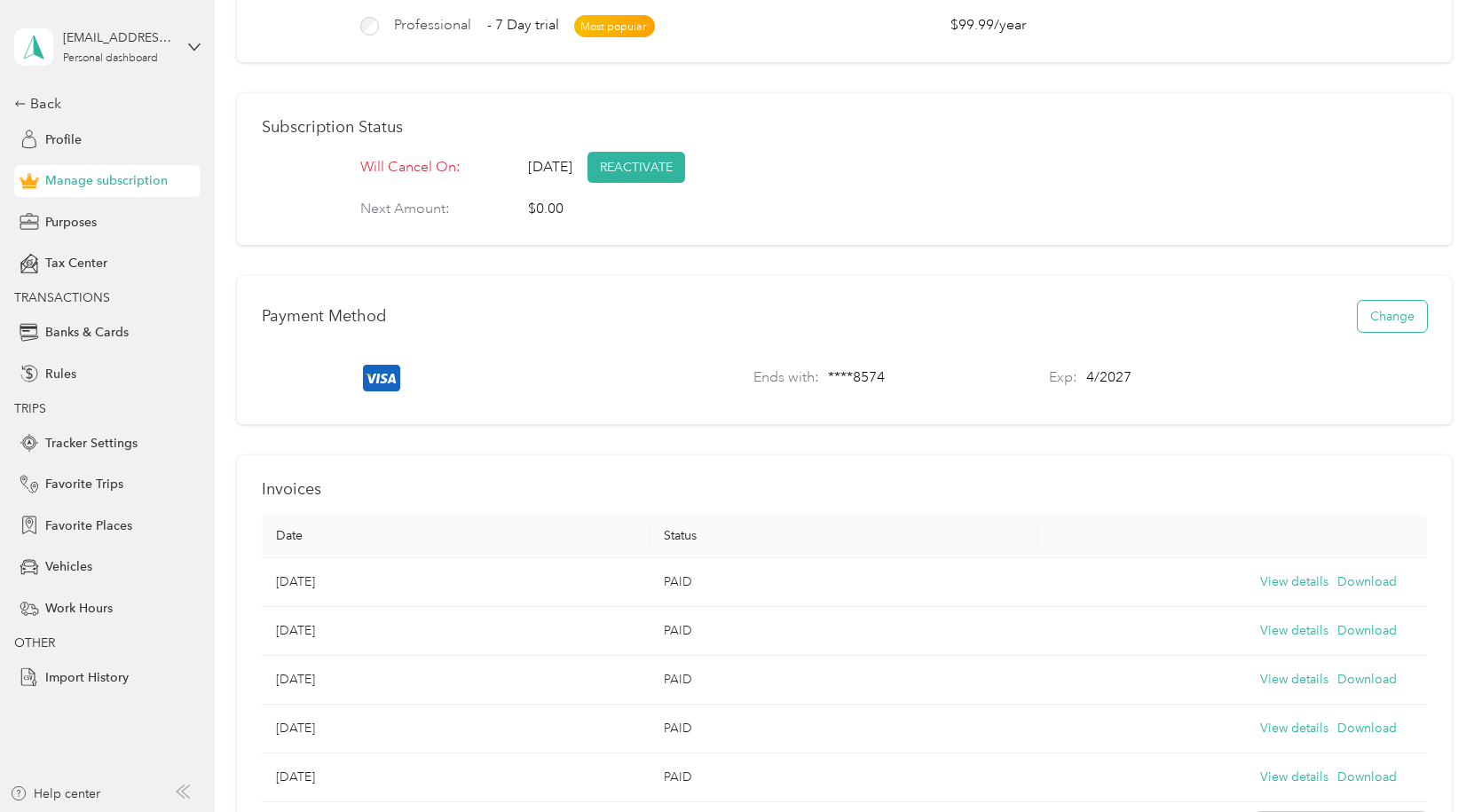
click at [1407, 332] on button "Change" at bounding box center [1392, 316] width 69 height 31
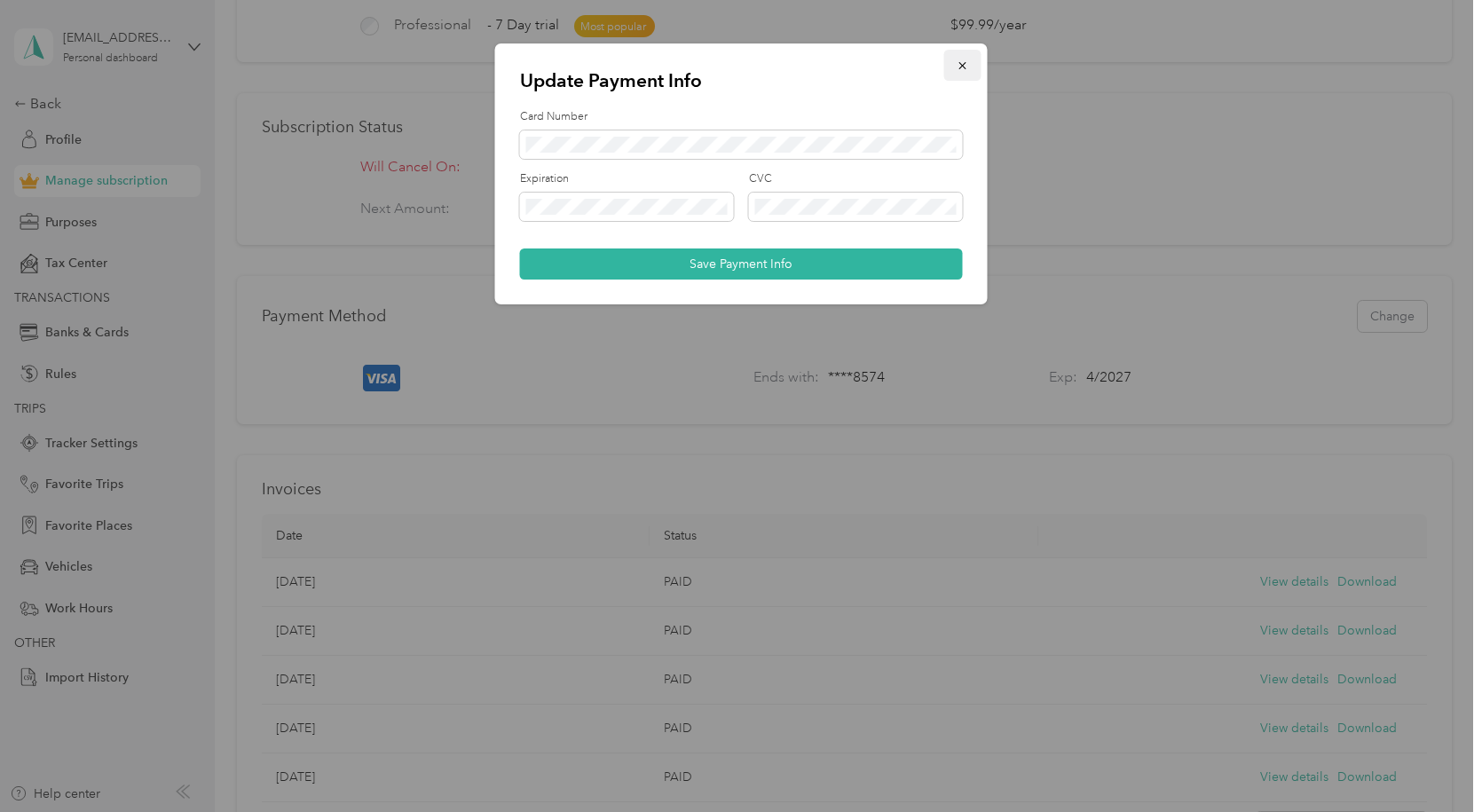
click at [958, 64] on icon "button" at bounding box center [963, 66] width 12 height 12
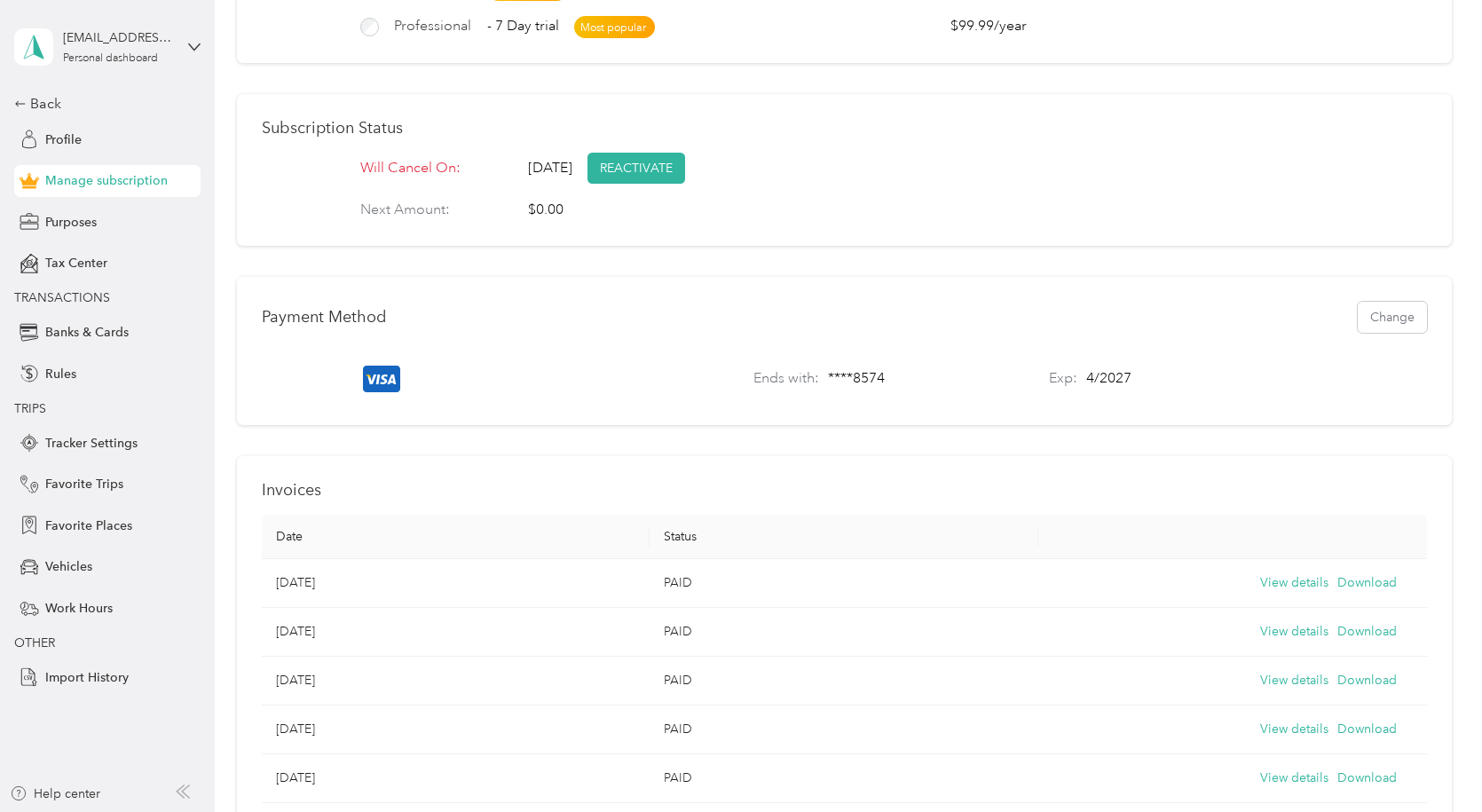
scroll to position [444, 0]
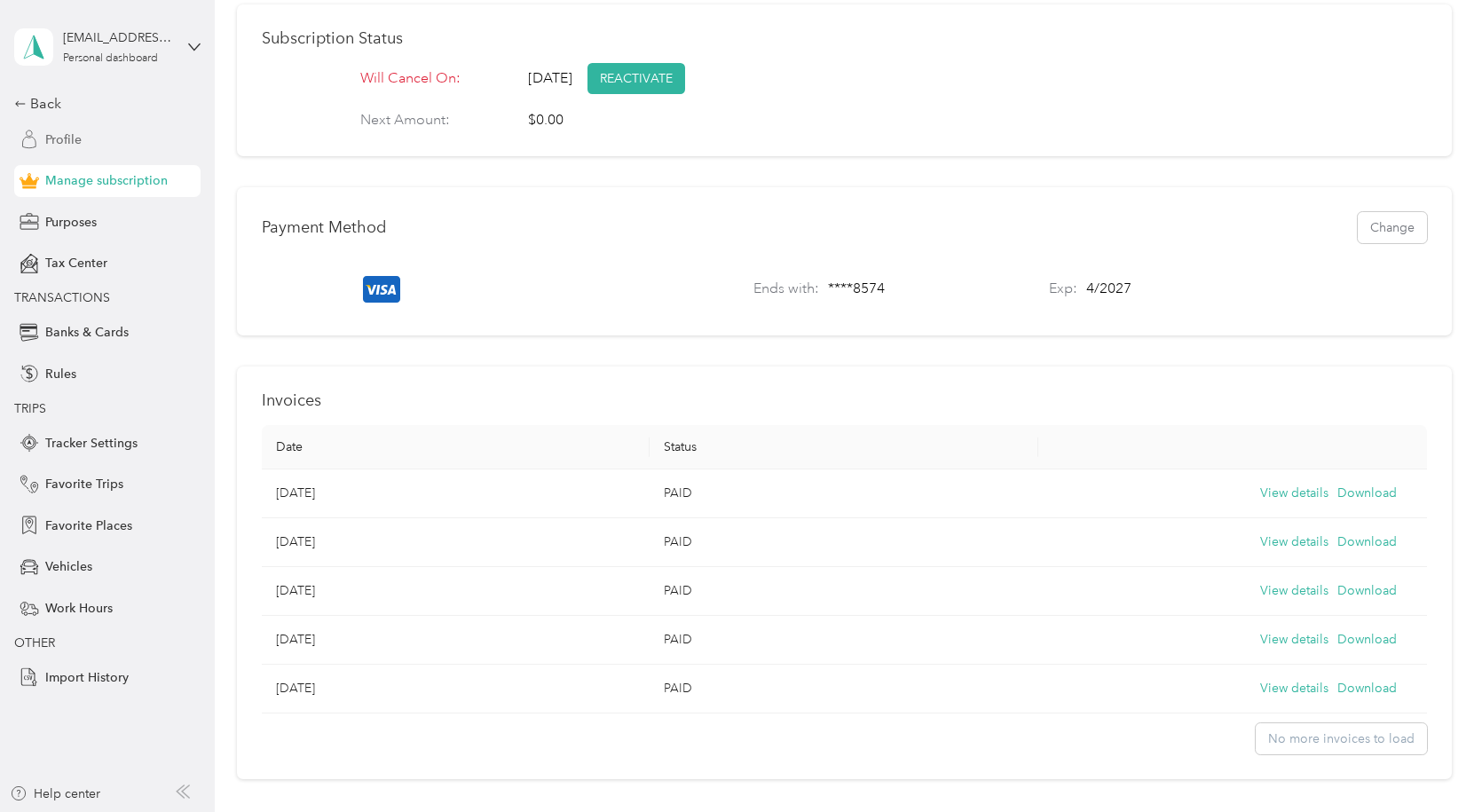
click at [83, 138] on div "Profile" at bounding box center [107, 139] width 186 height 32
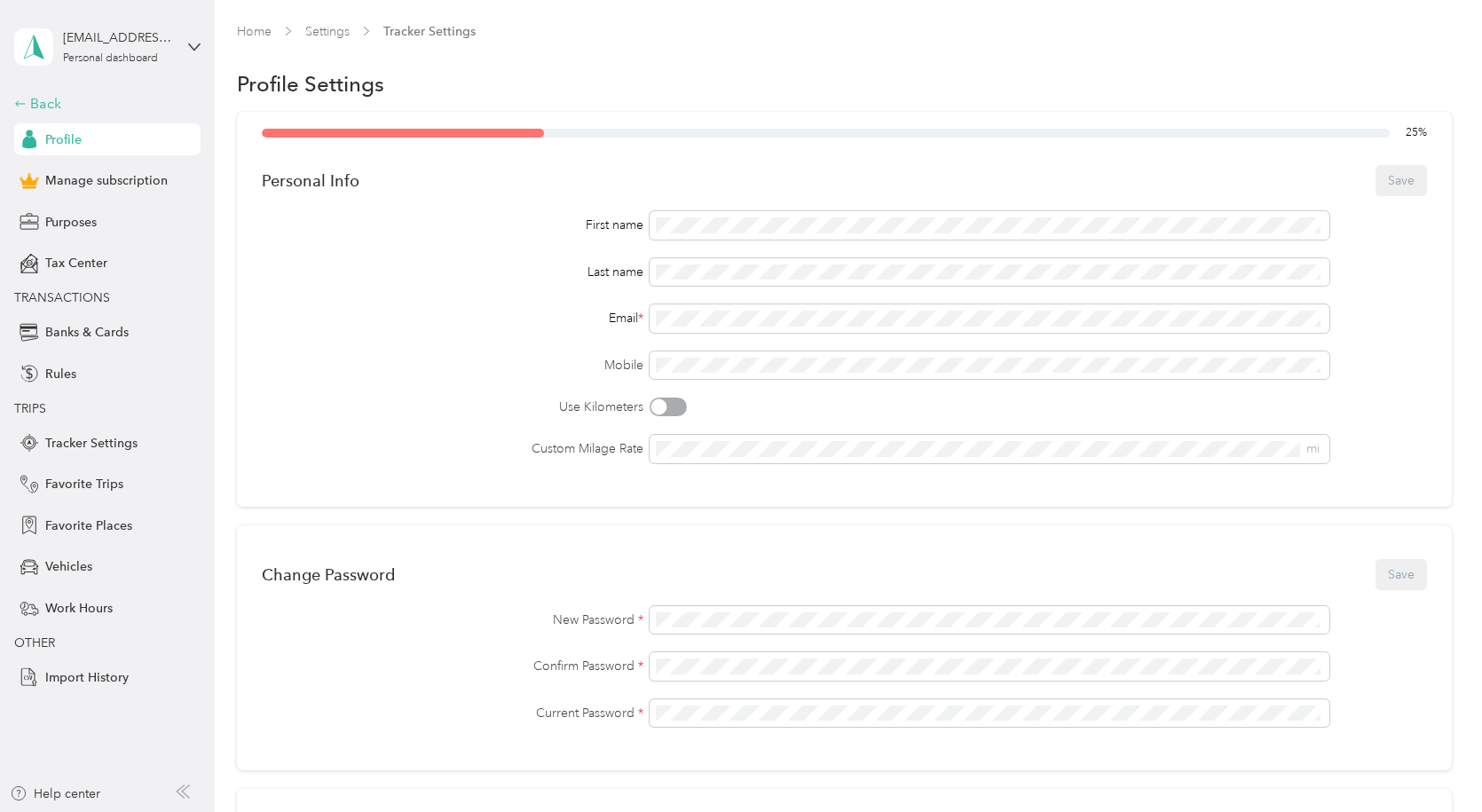
click at [43, 100] on div "Back" at bounding box center [103, 104] width 177 height 21
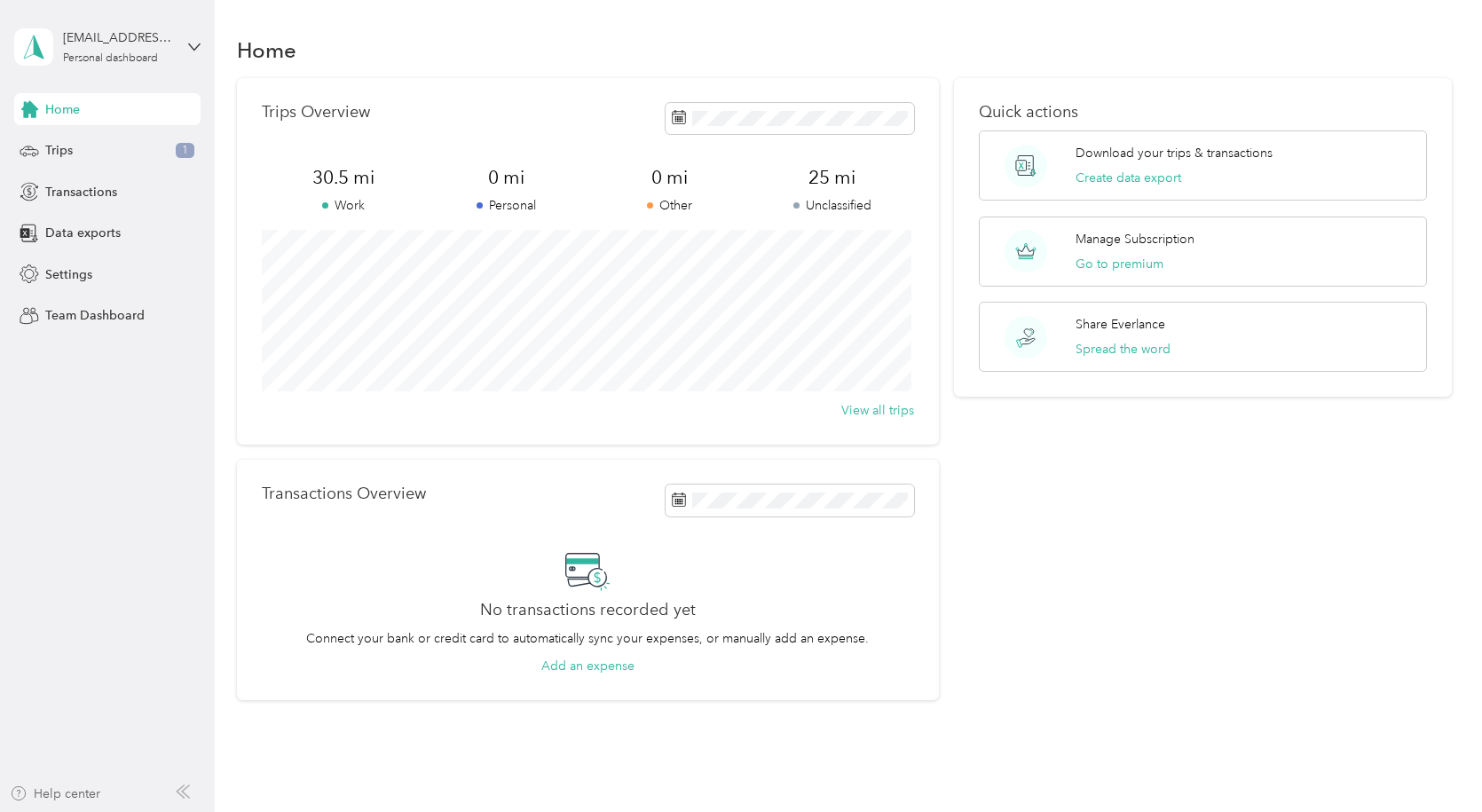
click at [85, 788] on div "Help center" at bounding box center [55, 793] width 91 height 19
click at [148, 53] on div "Personal dashboard" at bounding box center [110, 59] width 95 height 11
click at [407, 15] on div "Home Trips Overview 30.5 mi Work 0 mi Personal 0 mi Other 25 mi Unclassified Vi…" at bounding box center [844, 398] width 1258 height 797
click at [73, 271] on span "Settings" at bounding box center [68, 274] width 47 height 19
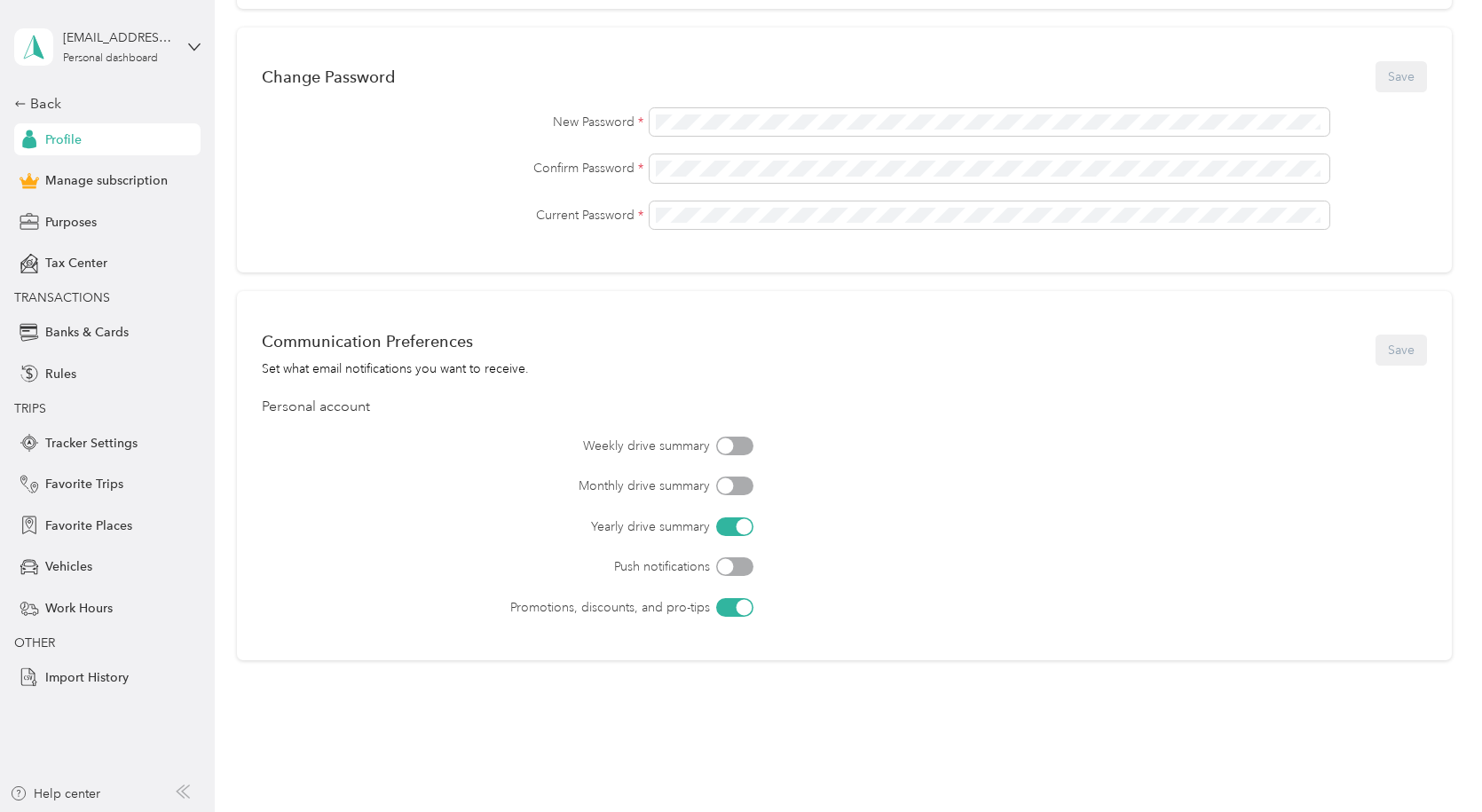
scroll to position [548, 0]
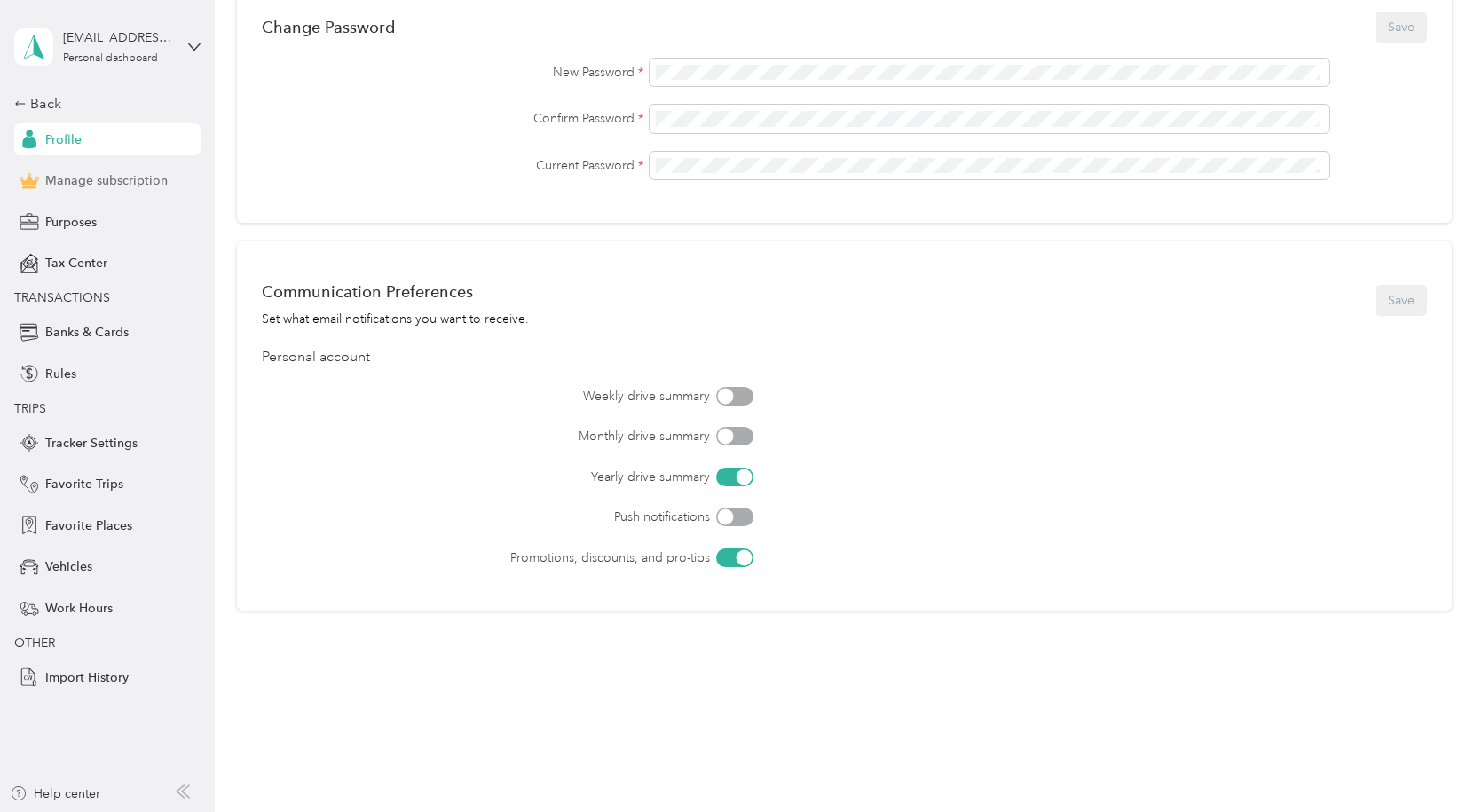
click at [89, 175] on span "Manage subscription" at bounding box center [106, 180] width 122 height 19
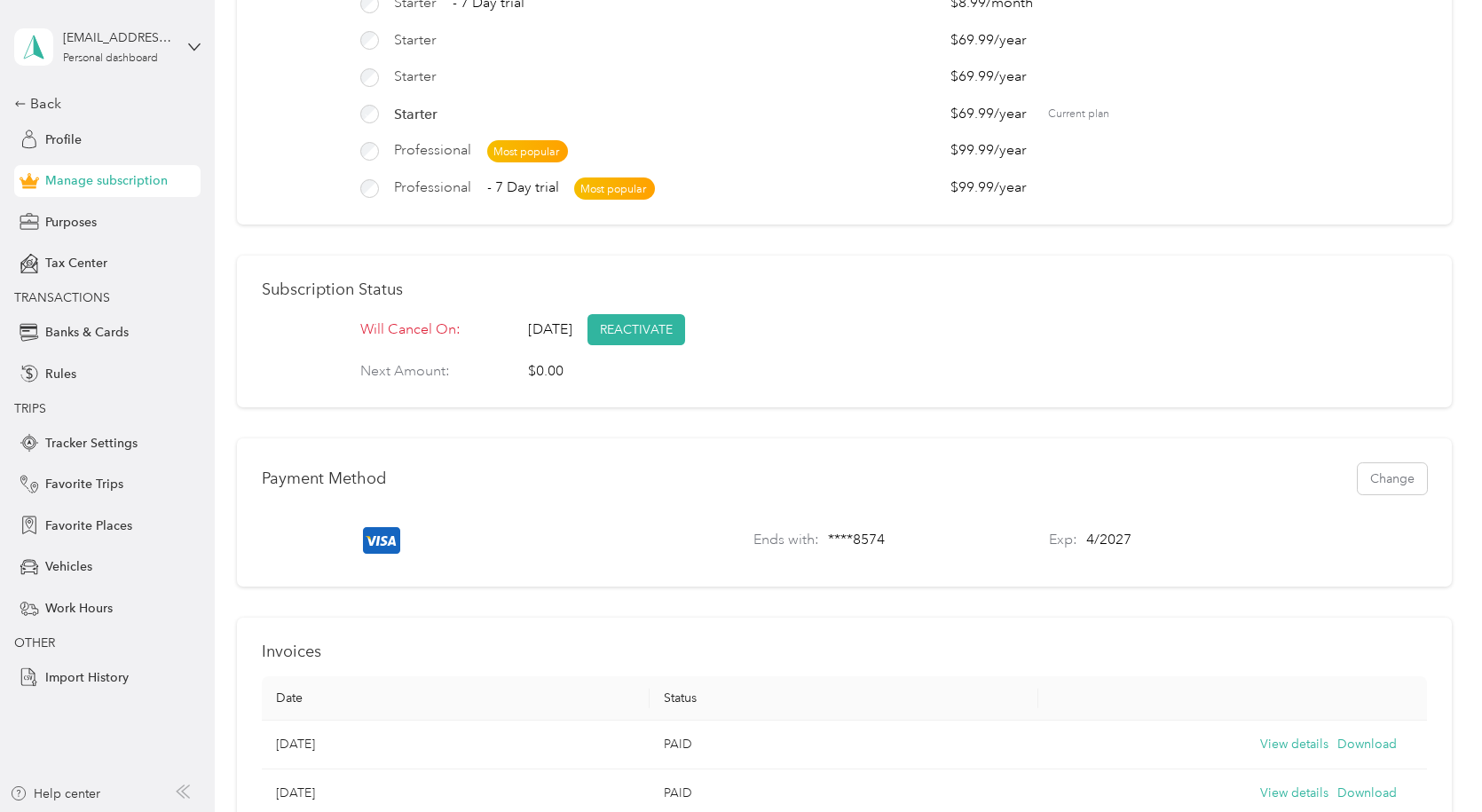
scroll to position [104, 0]
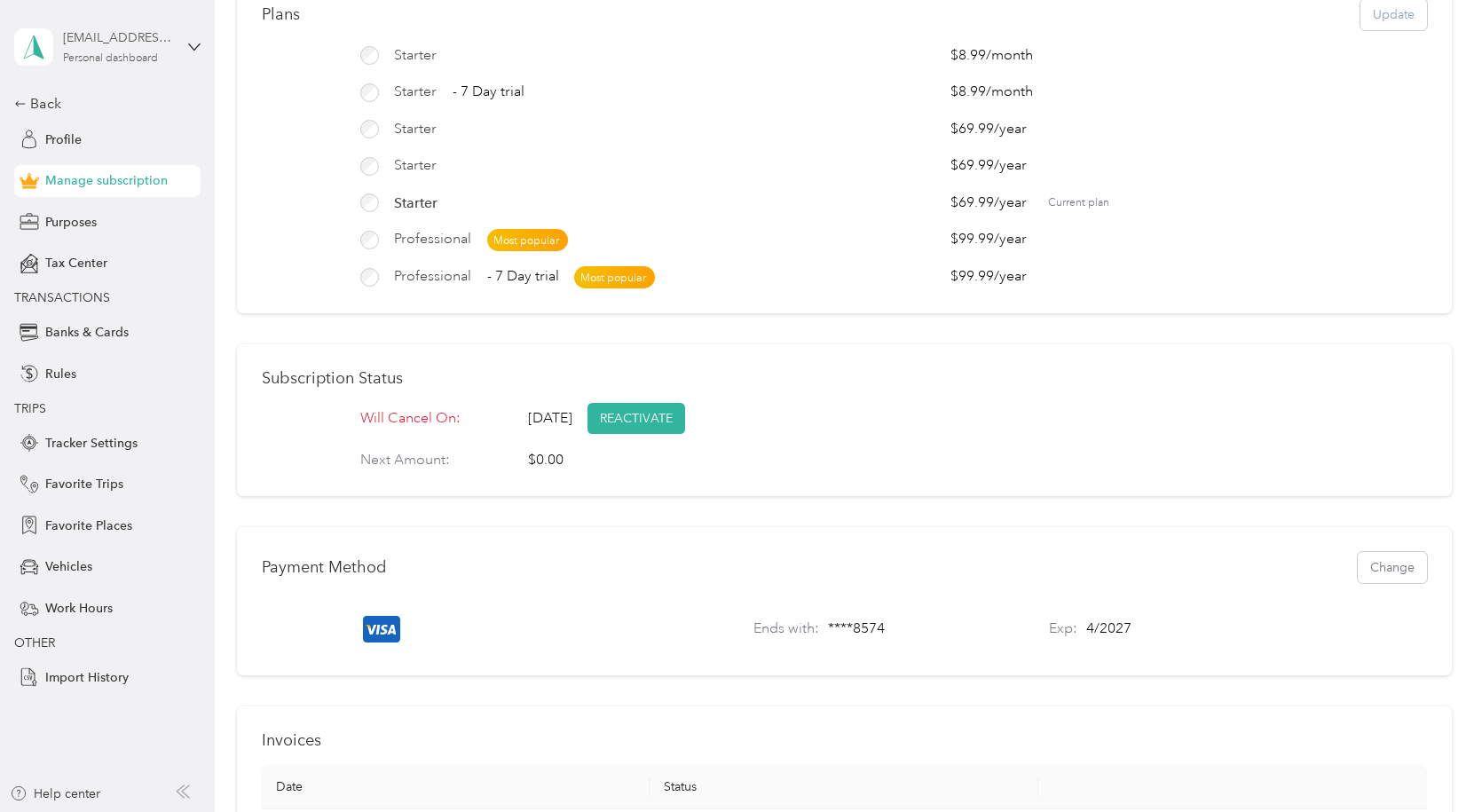
click at [117, 44] on div "[EMAIL_ADDRESS][DOMAIN_NAME]" at bounding box center [118, 37] width 111 height 19
click at [94, 150] on div "Log out" at bounding box center [201, 138] width 349 height 31
